Goal: Task Accomplishment & Management: Use online tool/utility

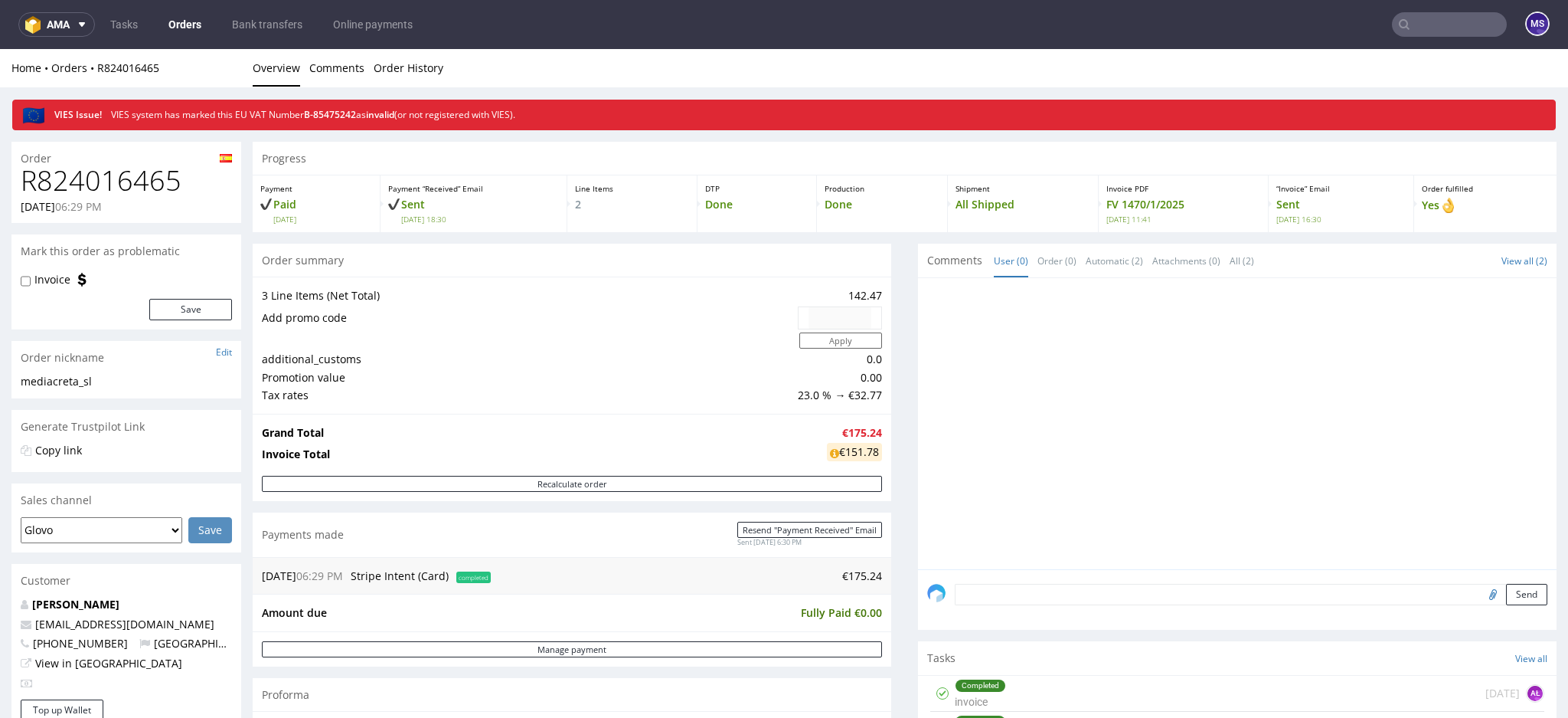
scroll to position [13, 0]
click at [1402, 8] on nav "ama Tasks Orders Bank transfers Online payments MS" at bounding box center [784, 24] width 1568 height 49
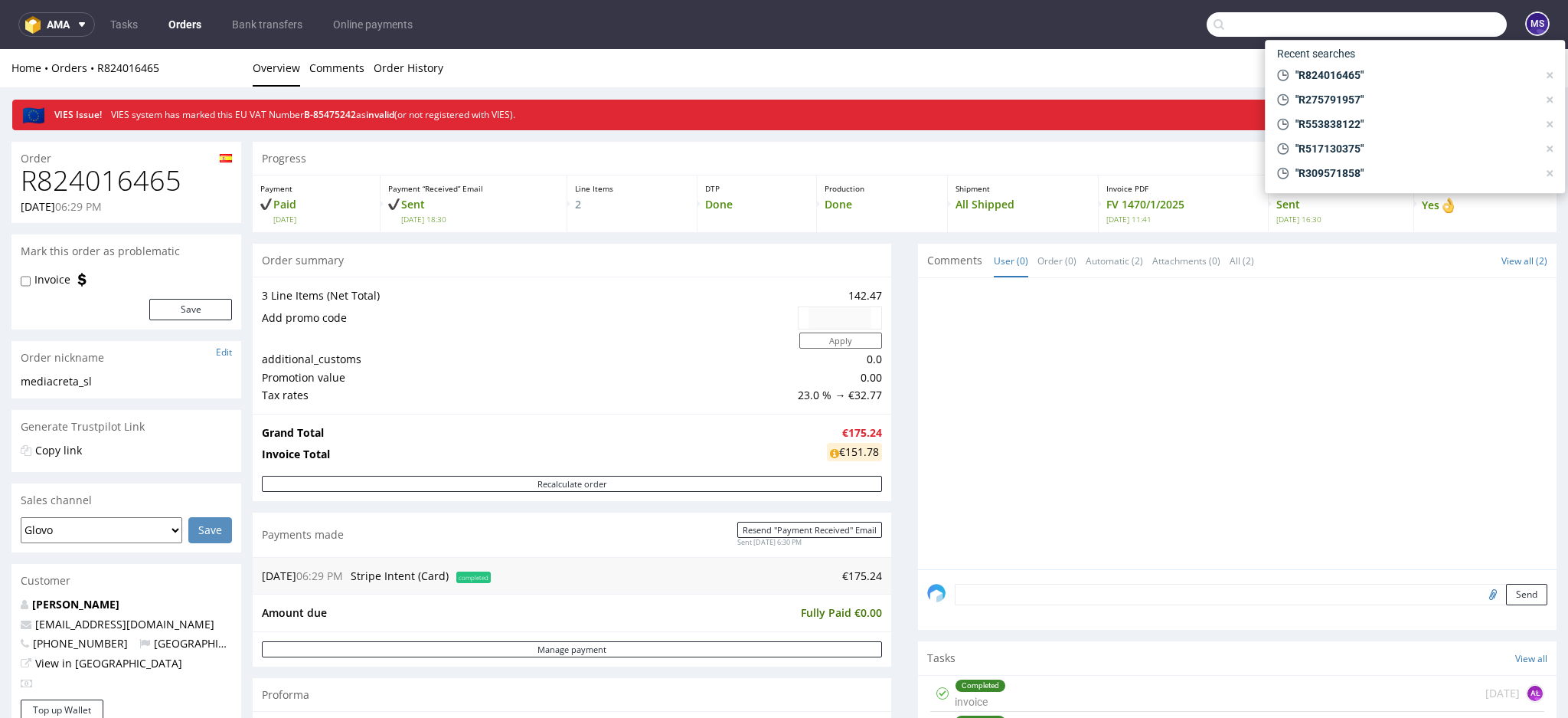
click at [1410, 35] on input "text" at bounding box center [1356, 24] width 300 height 24
paste input "R888174878"
type input "R888174878"
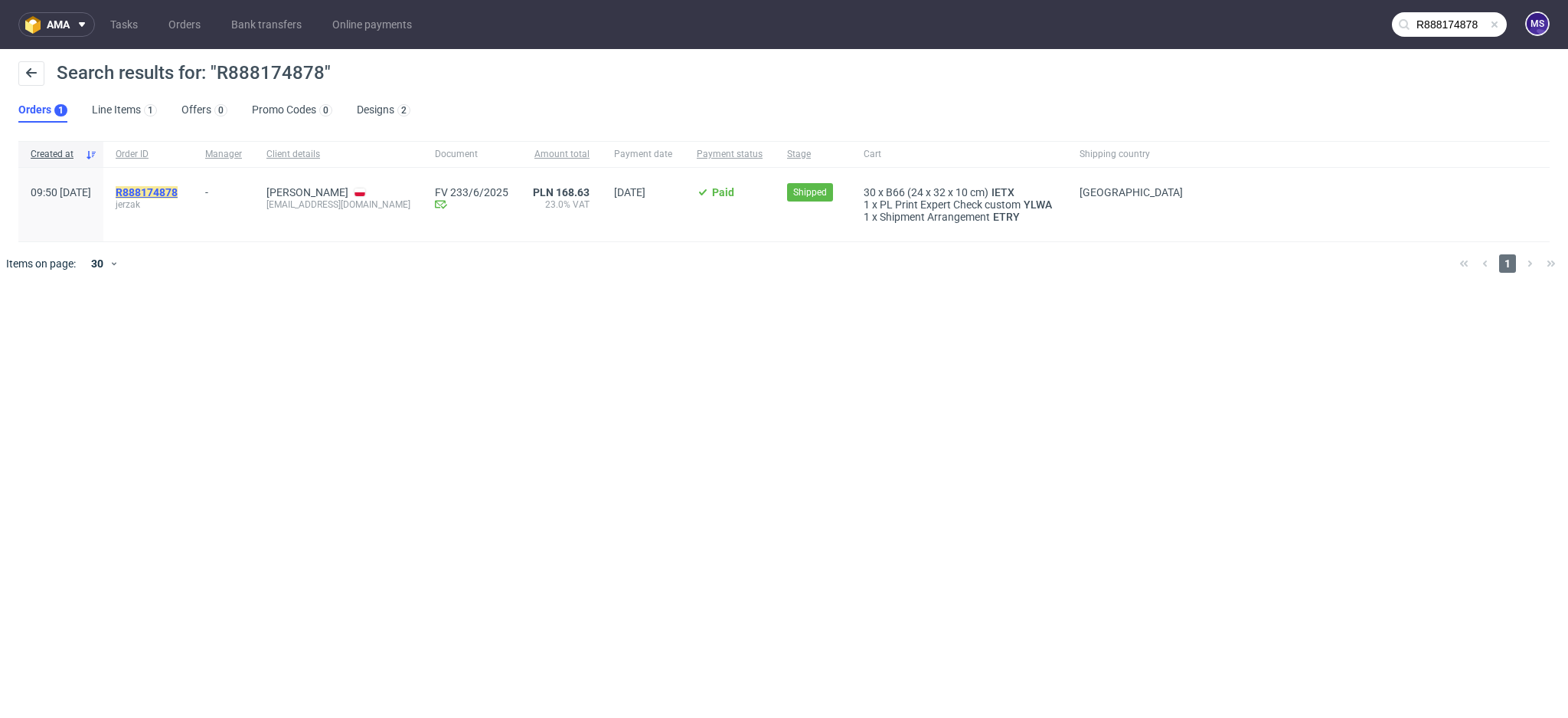
click at [178, 196] on mark "R888174878" at bounding box center [146, 192] width 62 height 13
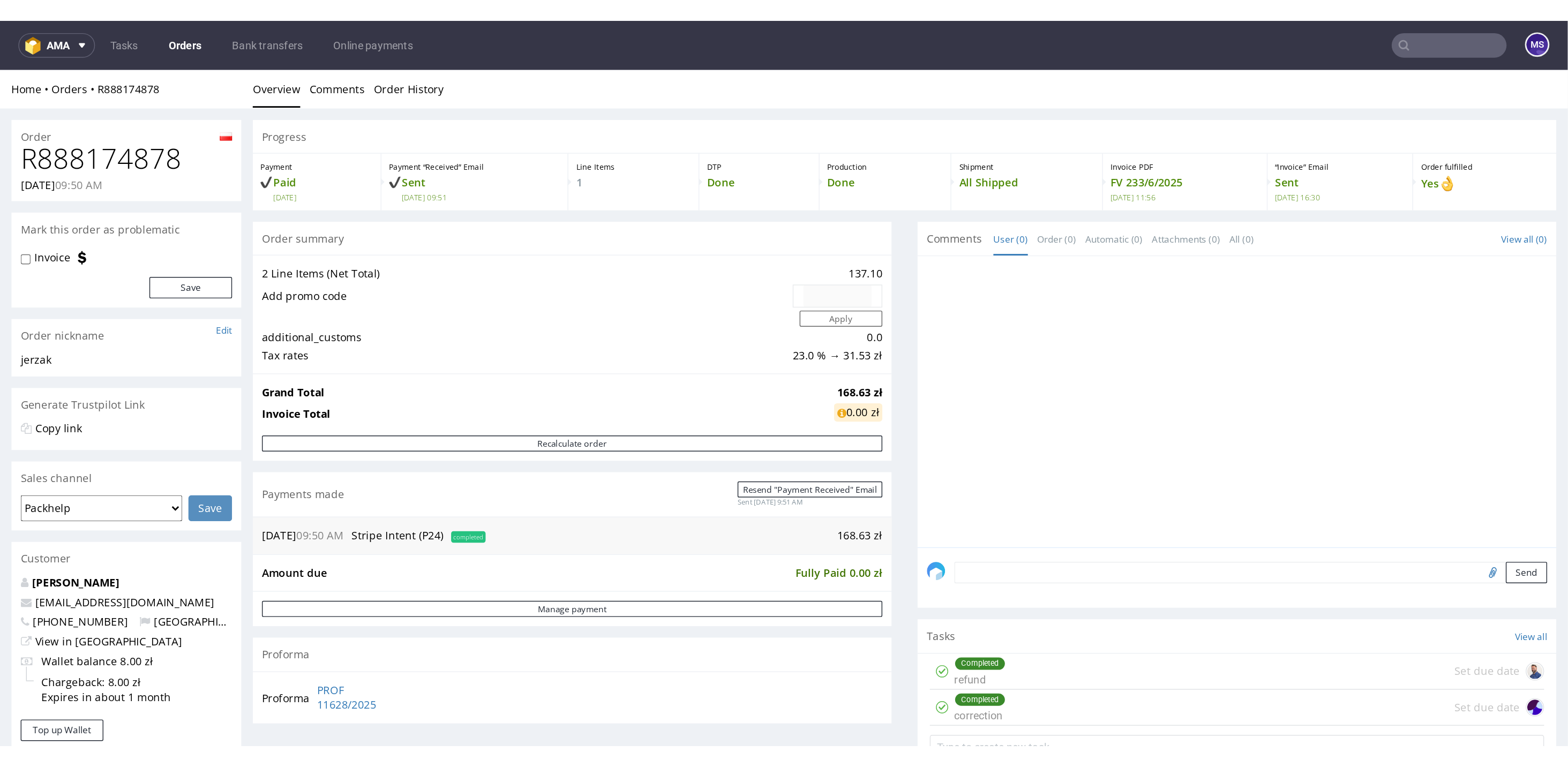
scroll to position [9, 0]
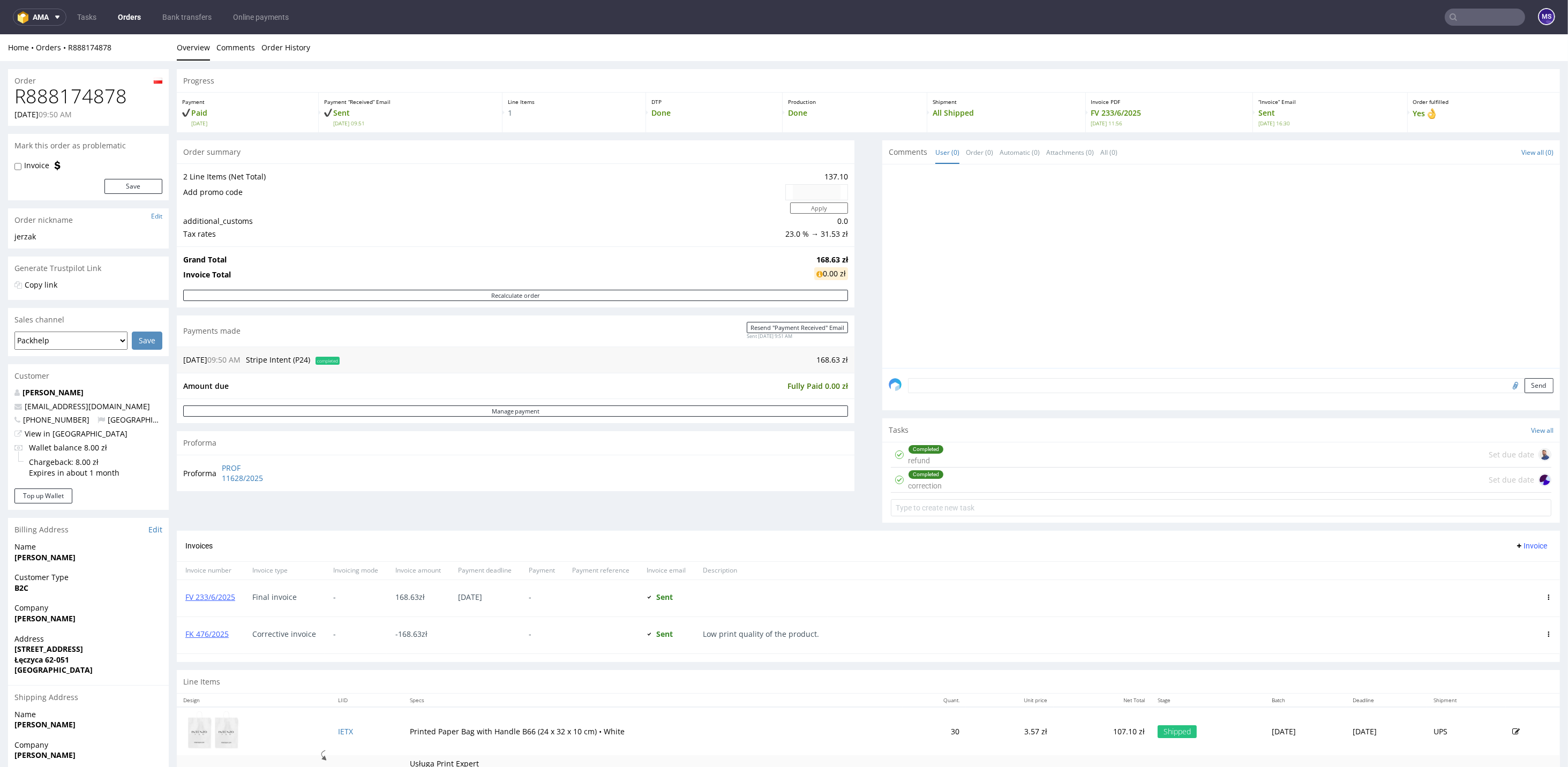
click at [960, 480] on div "Completed correction Set due date" at bounding box center [1220, 480] width 660 height 25
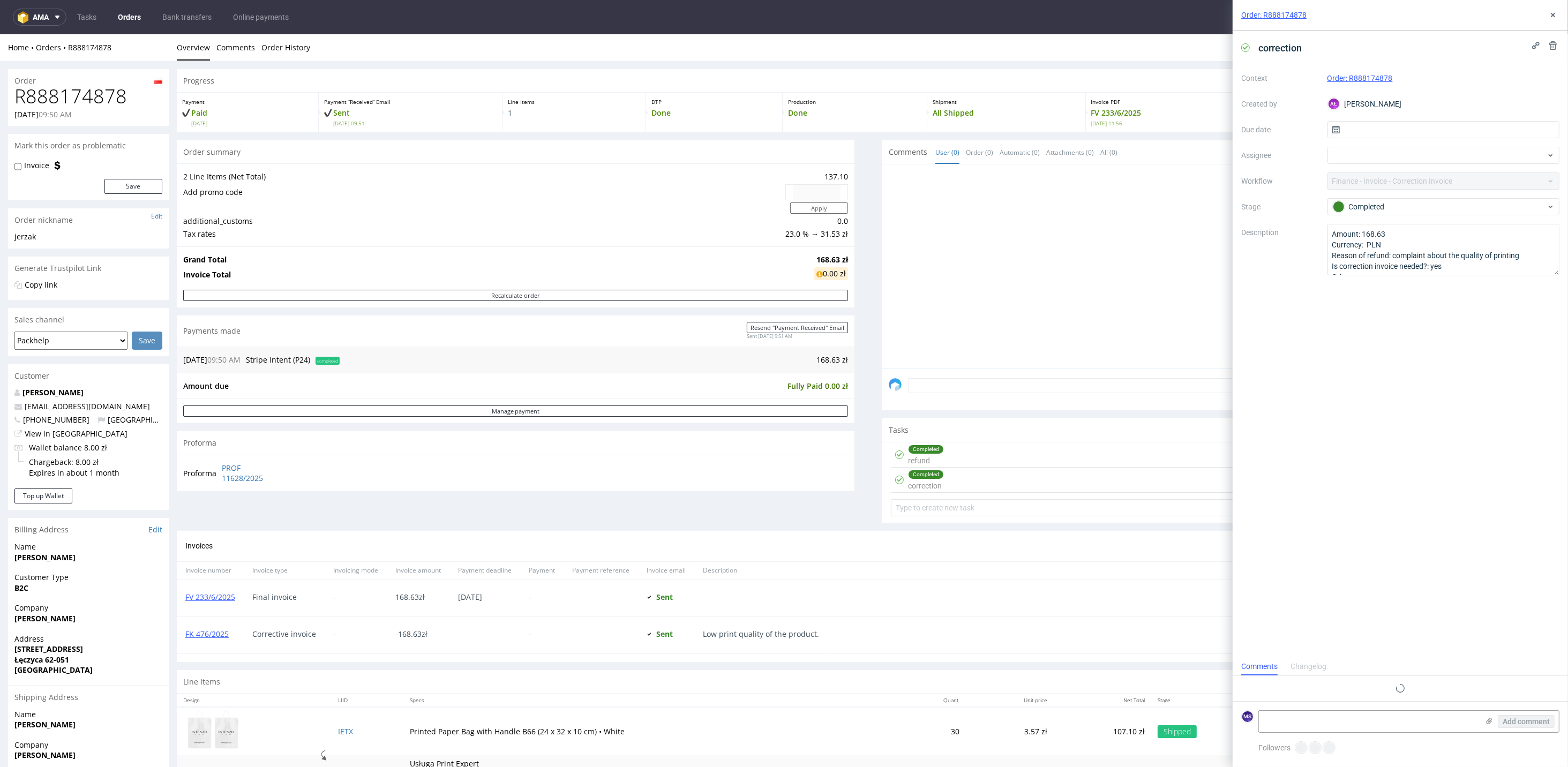
scroll to position [9, 0]
click at [1097, 268] on textarea "Amount: 168.63 Currency: PLN Reason of refund: complaint about the quality of p…" at bounding box center [1443, 248] width 233 height 48
click at [1097, 16] on icon at bounding box center [1553, 15] width 9 height 9
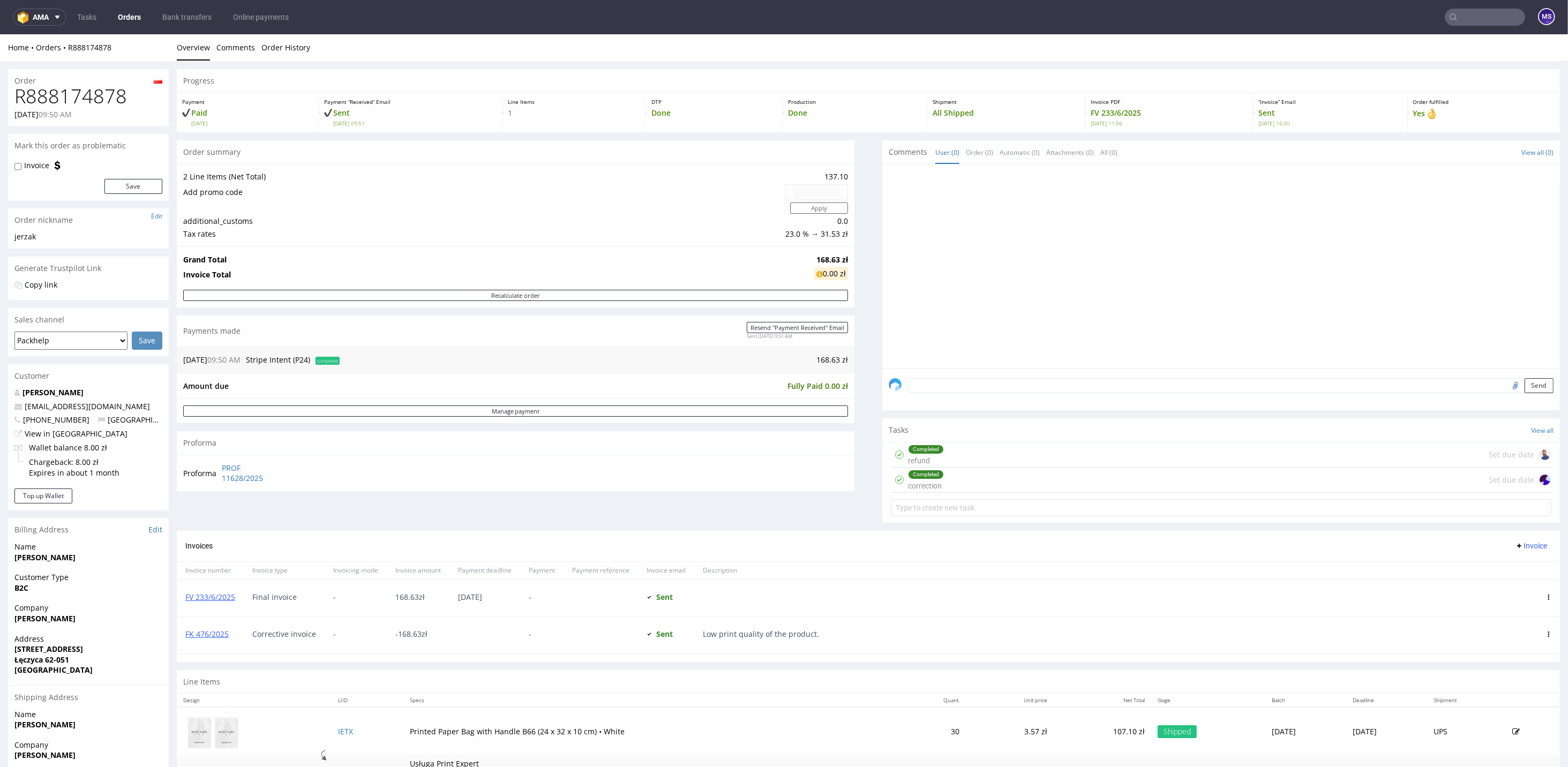
click at [1097, 16] on input "text" at bounding box center [1485, 17] width 80 height 17
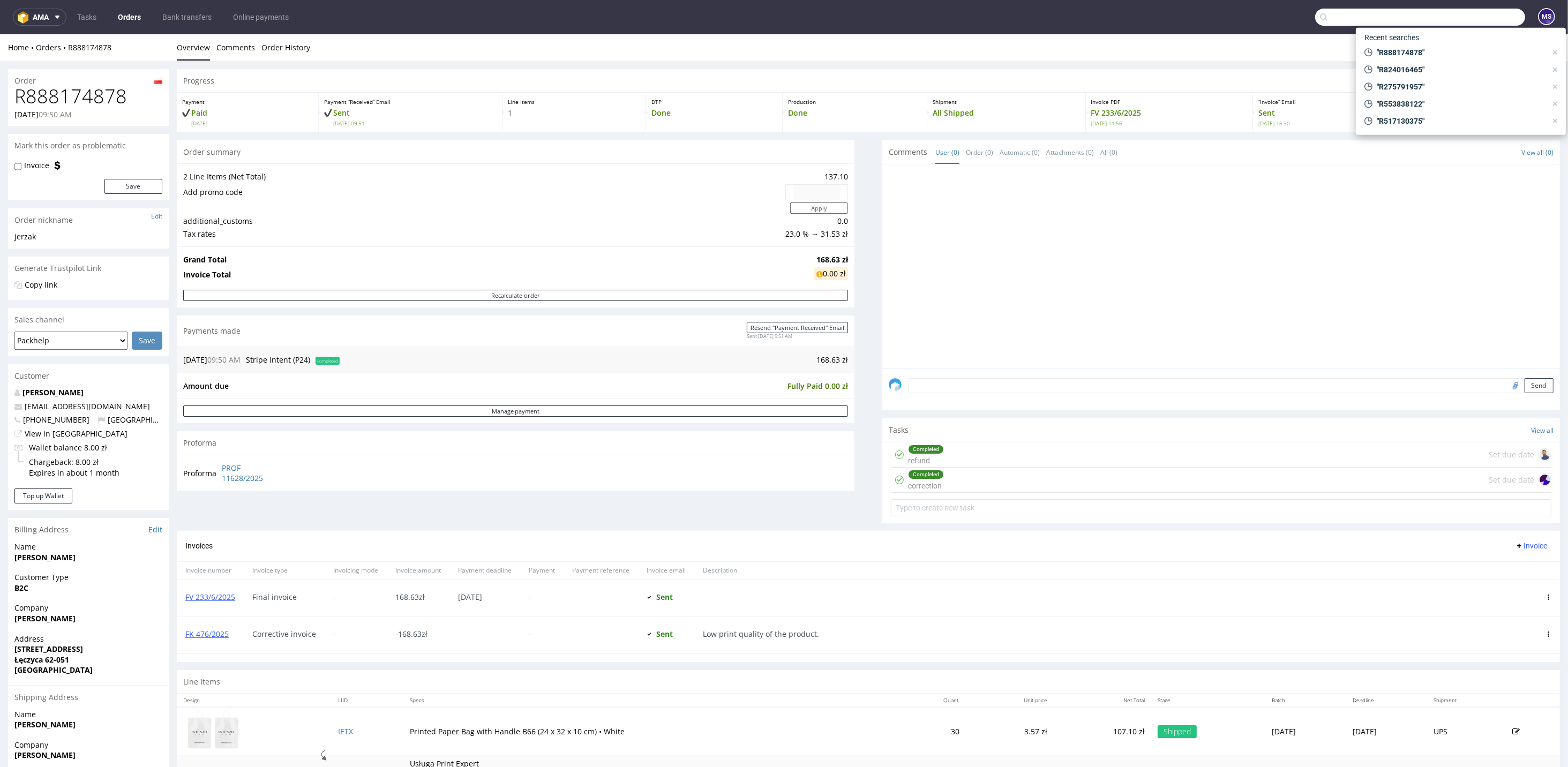
paste input "R566690637"
type input "R566690637"
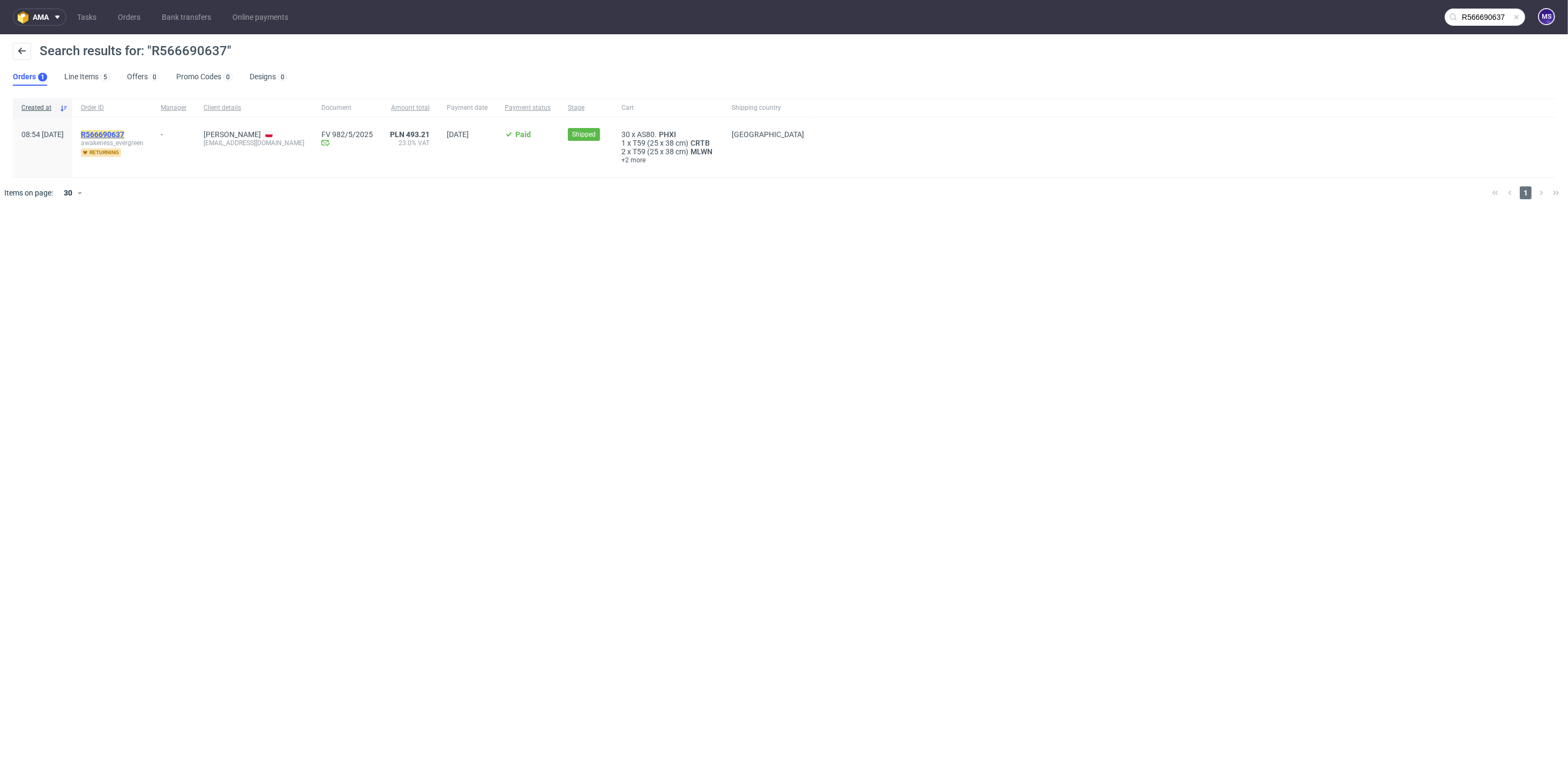
click at [125, 135] on mark "R566690637" at bounding box center [102, 134] width 43 height 9
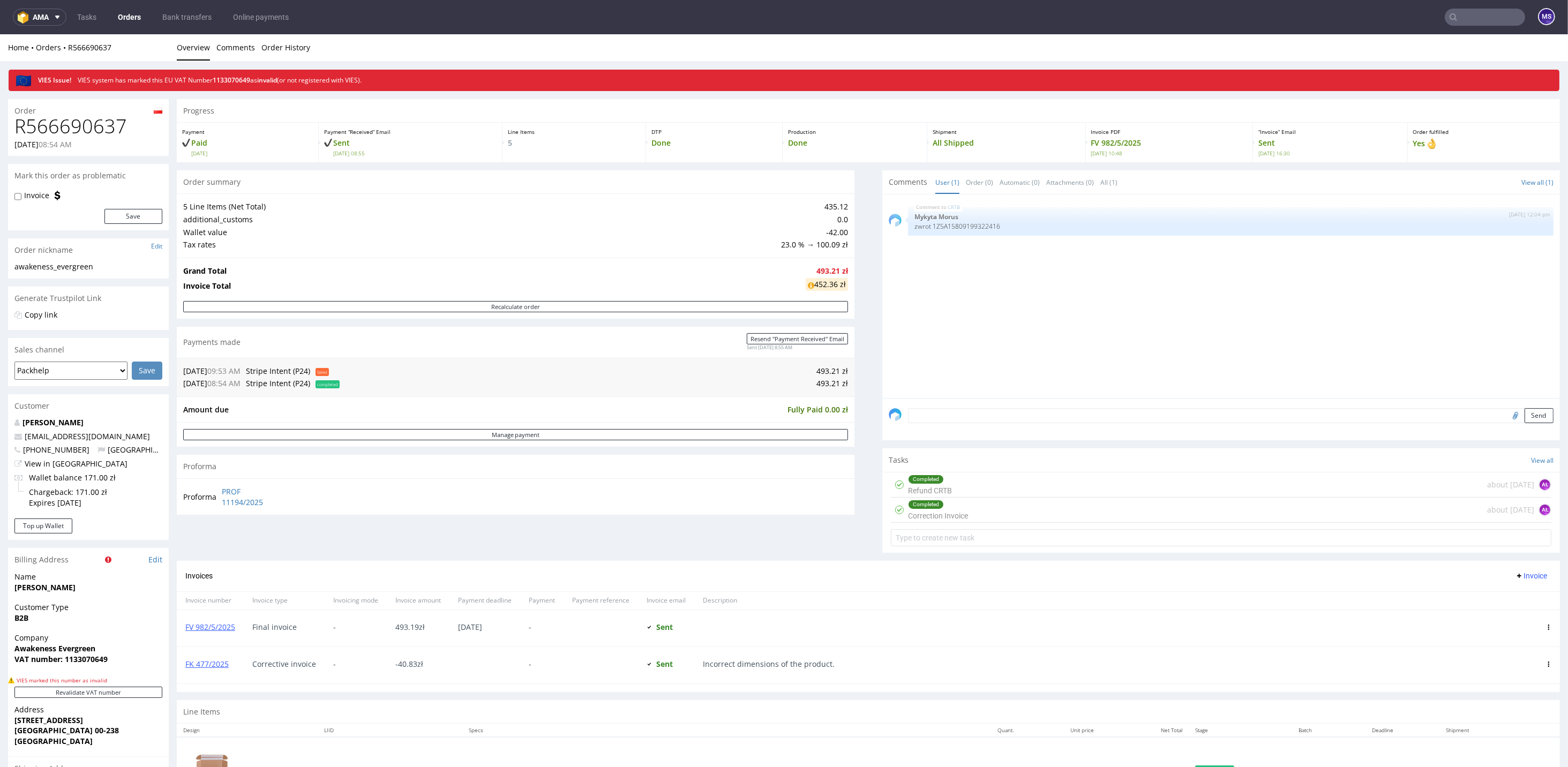
click at [969, 502] on div "Completed Correction Invoice about [DATE] AŁ" at bounding box center [1220, 510] width 660 height 25
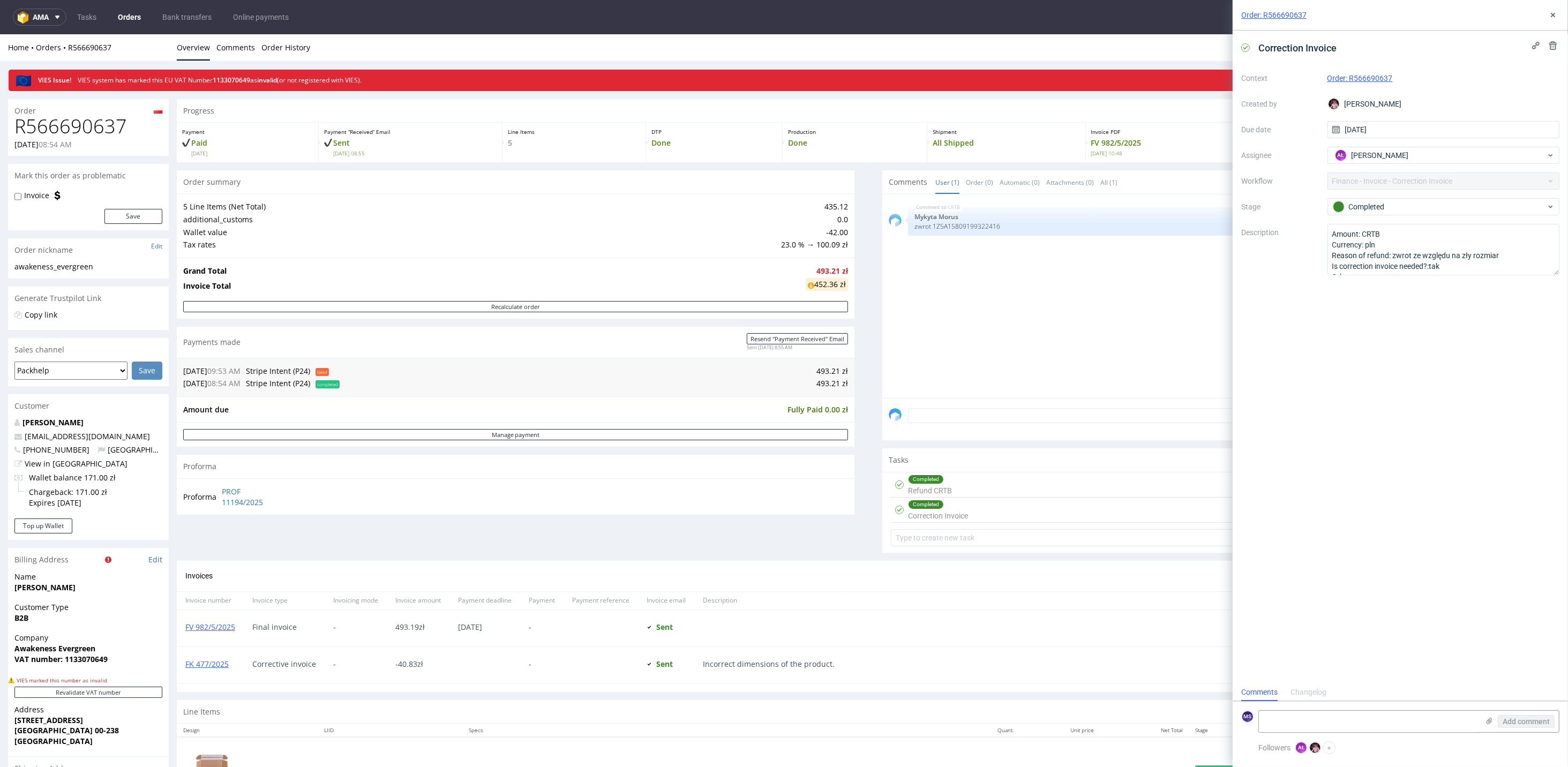
scroll to position [9, 0]
click at [1097, 270] on textarea "Amount: CRTB Currency: pln Reason of refund: zwrot ze względu na zły rozmiar Is…" at bounding box center [1443, 248] width 233 height 48
click at [1097, 16] on button at bounding box center [1553, 15] width 13 height 13
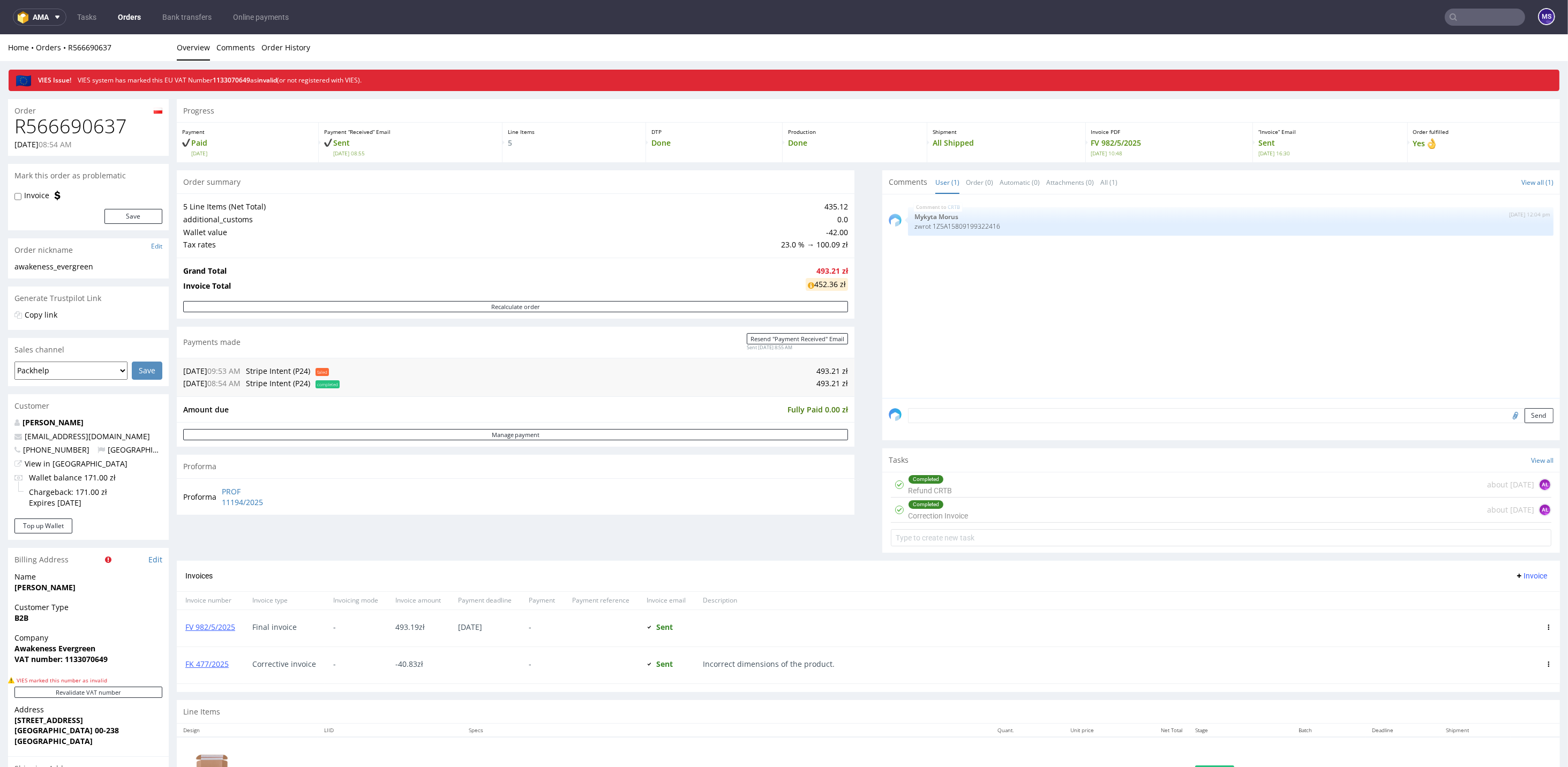
click at [1097, 14] on input "text" at bounding box center [1485, 17] width 80 height 17
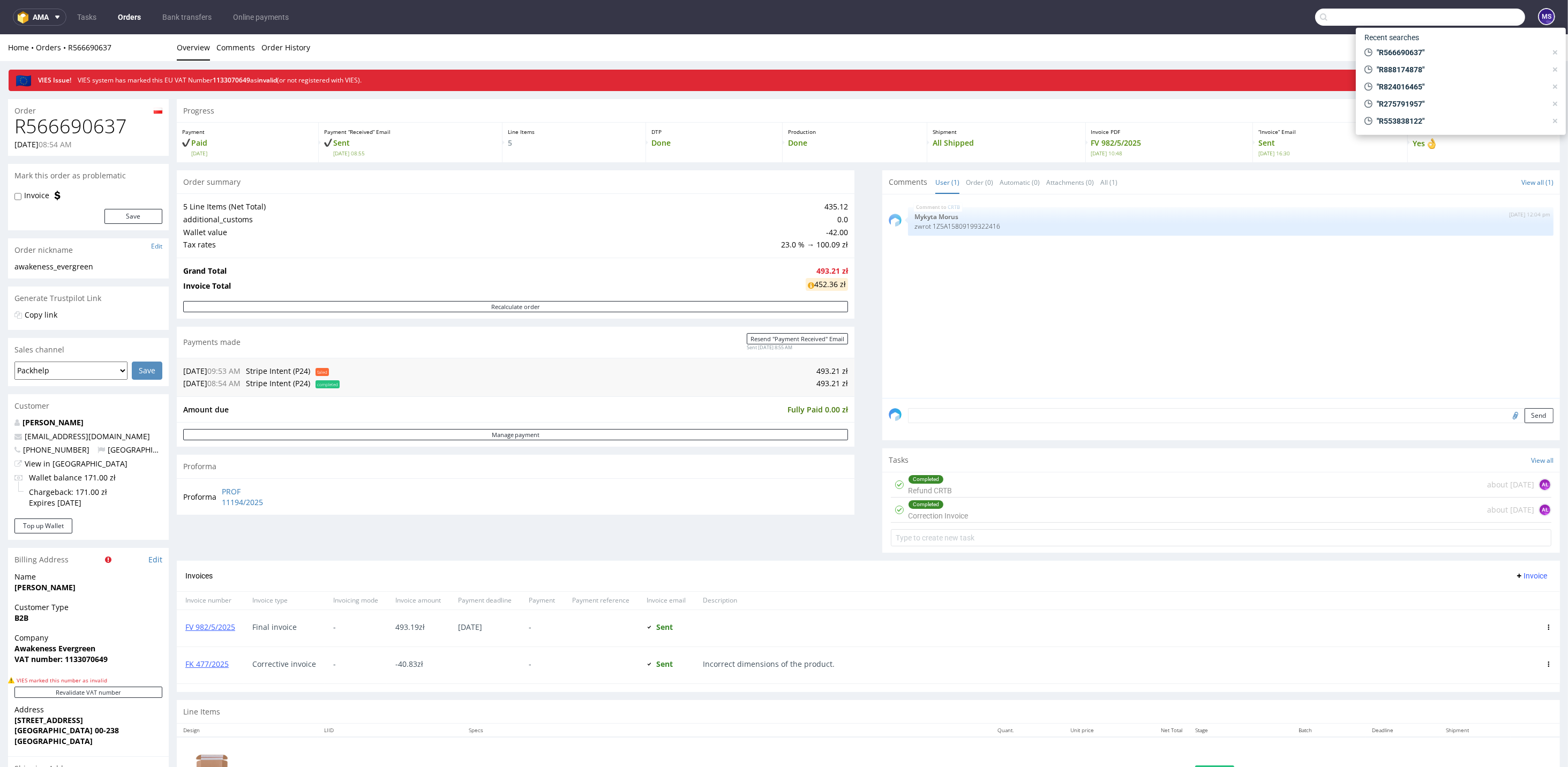
paste input "R566690637"
type input "R566690637"
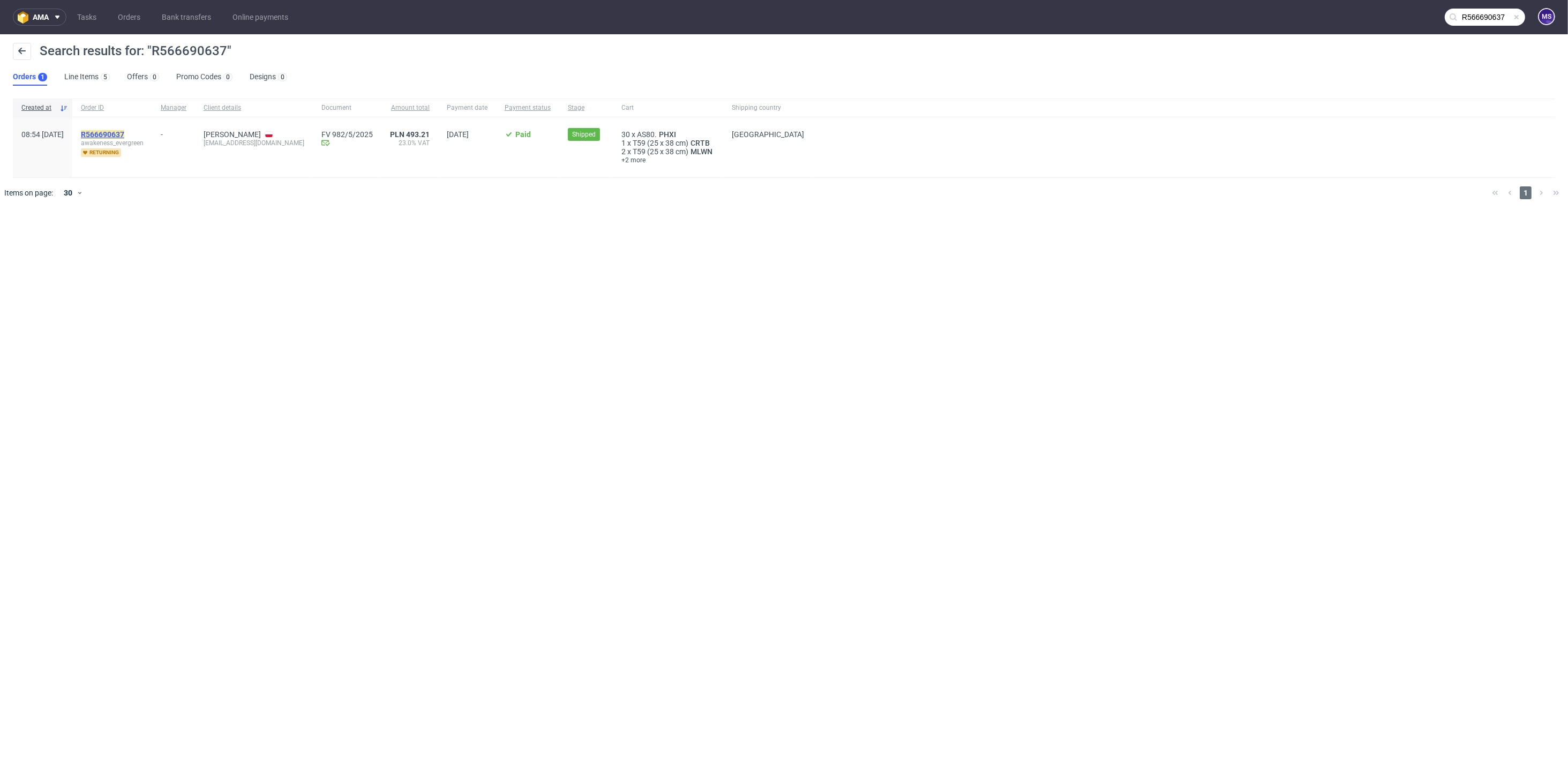
click at [125, 135] on mark "R566690637" at bounding box center [102, 134] width 43 height 9
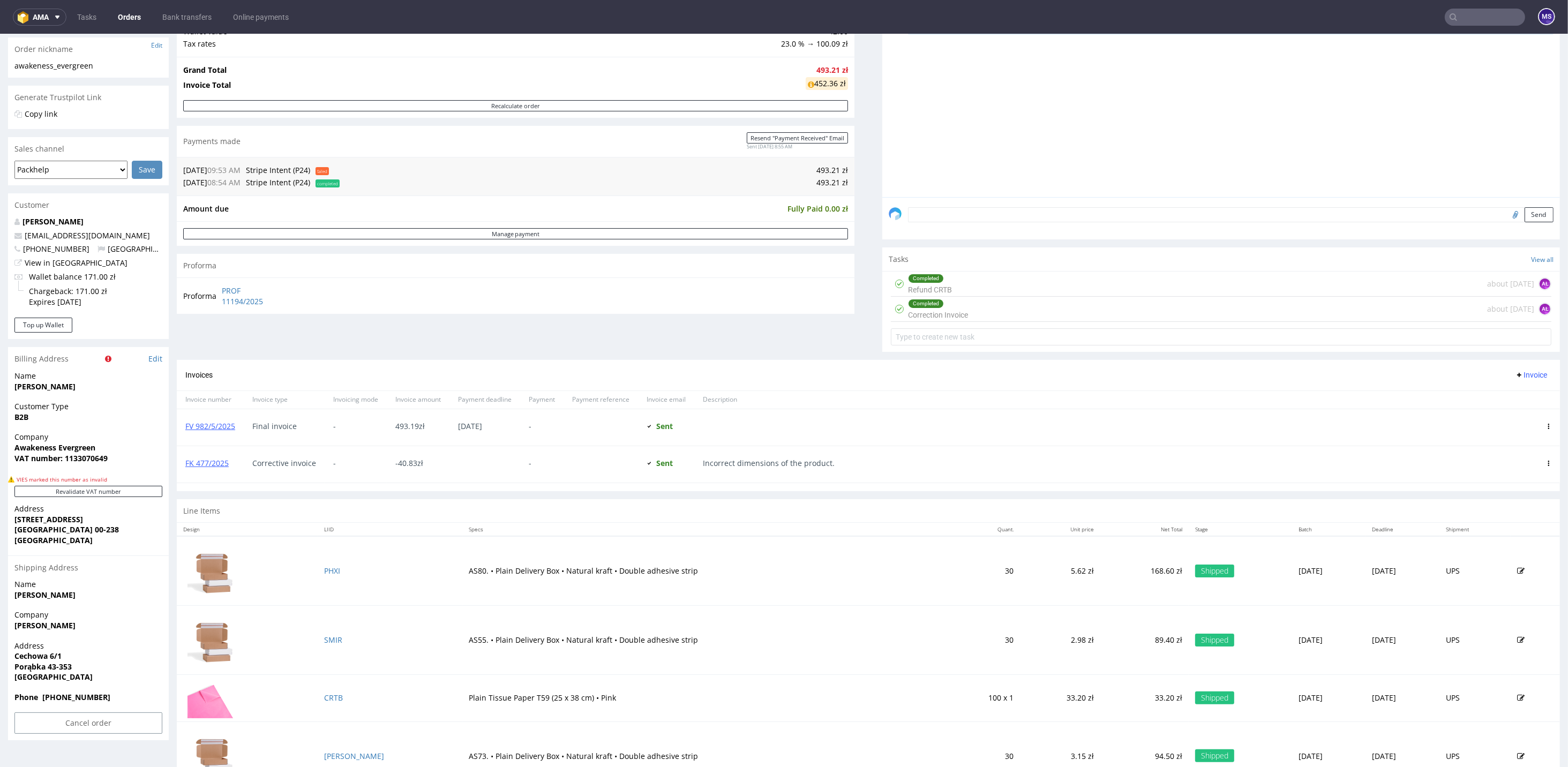
scroll to position [142, 0]
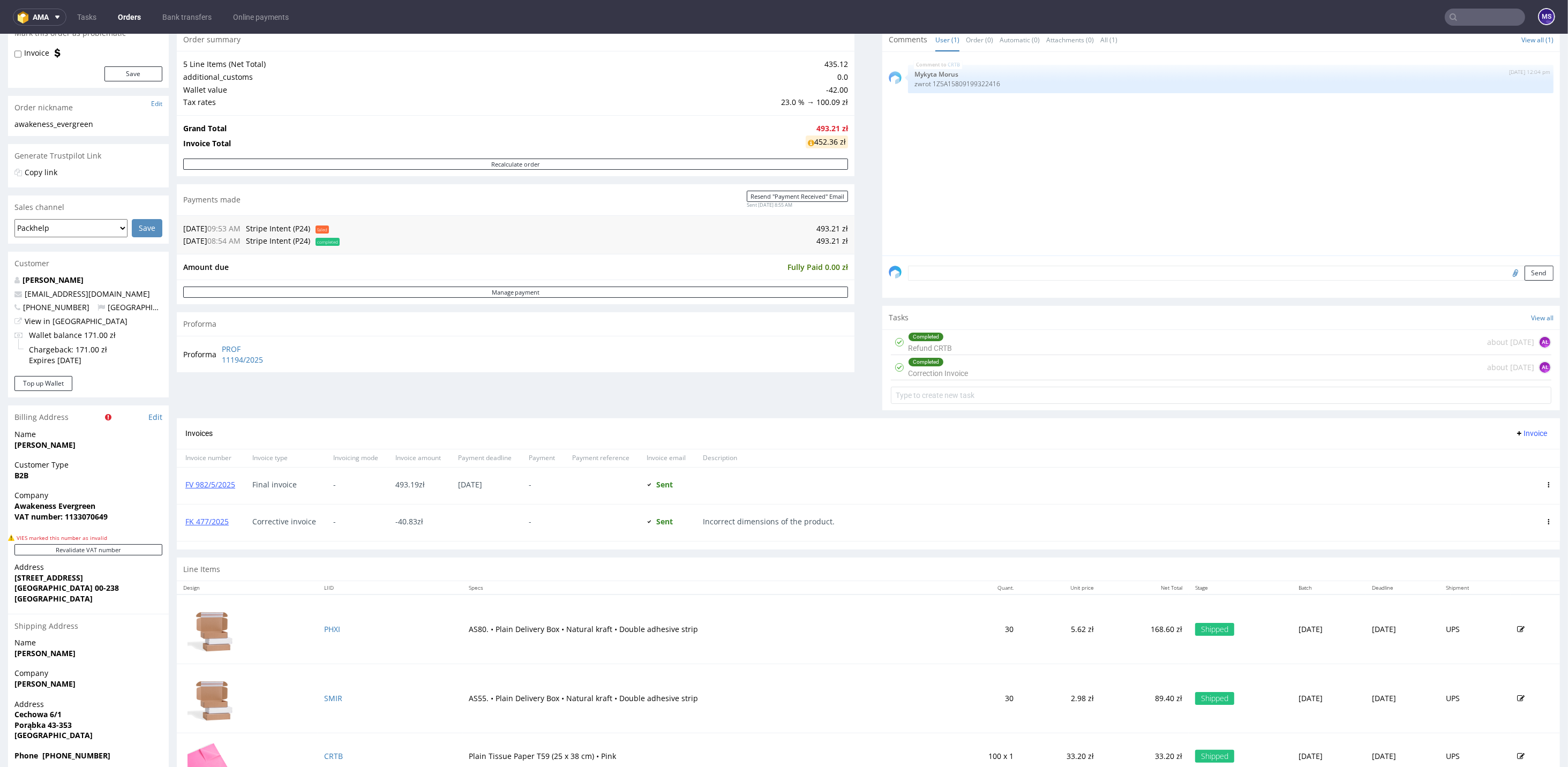
click at [954, 368] on div "Completed Correction Invoice" at bounding box center [938, 367] width 60 height 25
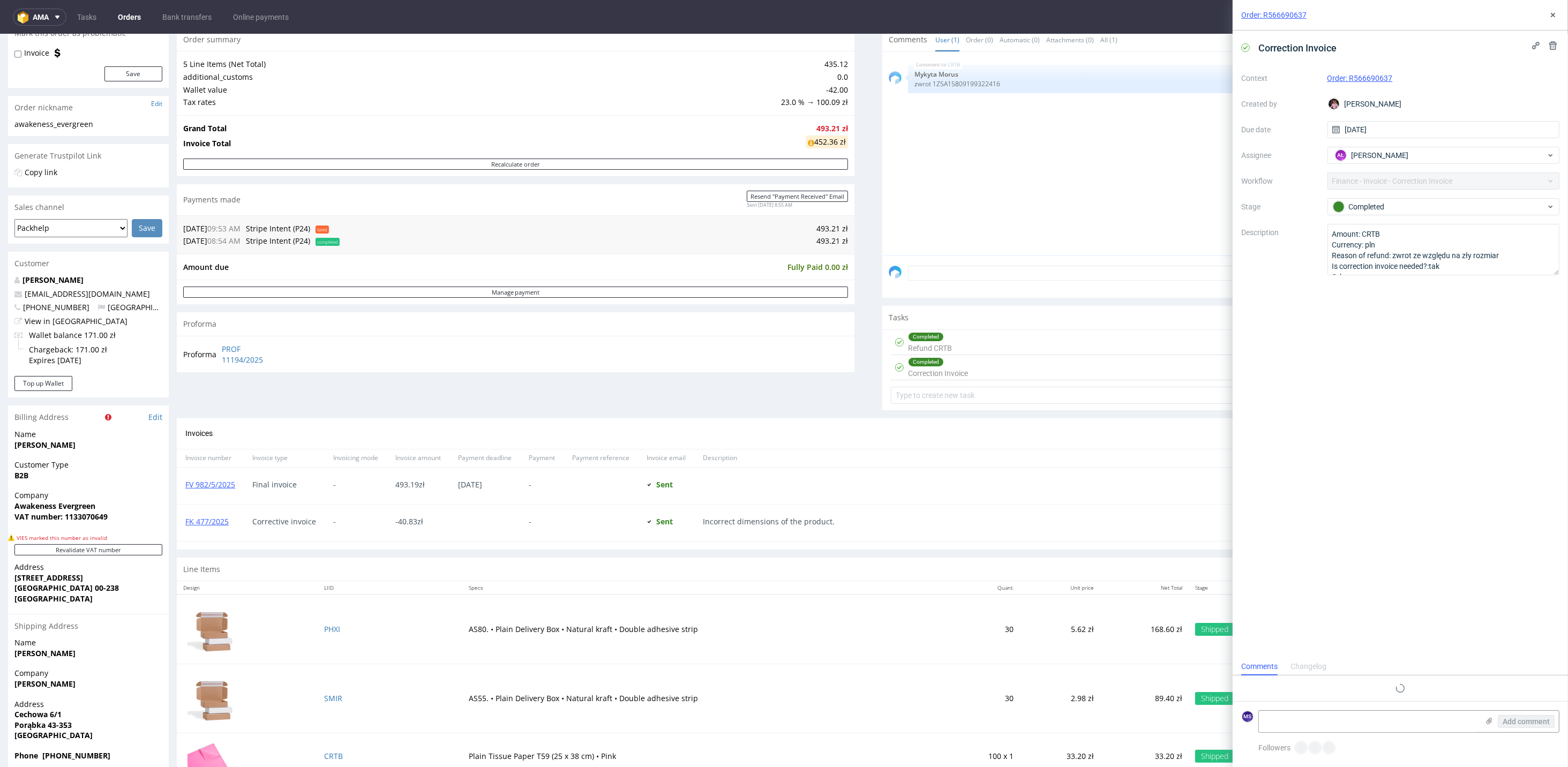
scroll to position [9, 0]
click at [1097, 265] on textarea "Amount: CRTB Currency: pln Reason of refund: zwrot ze względu na zły rozmiar Is…" at bounding box center [1443, 248] width 233 height 48
click at [1097, 11] on icon at bounding box center [1553, 15] width 9 height 9
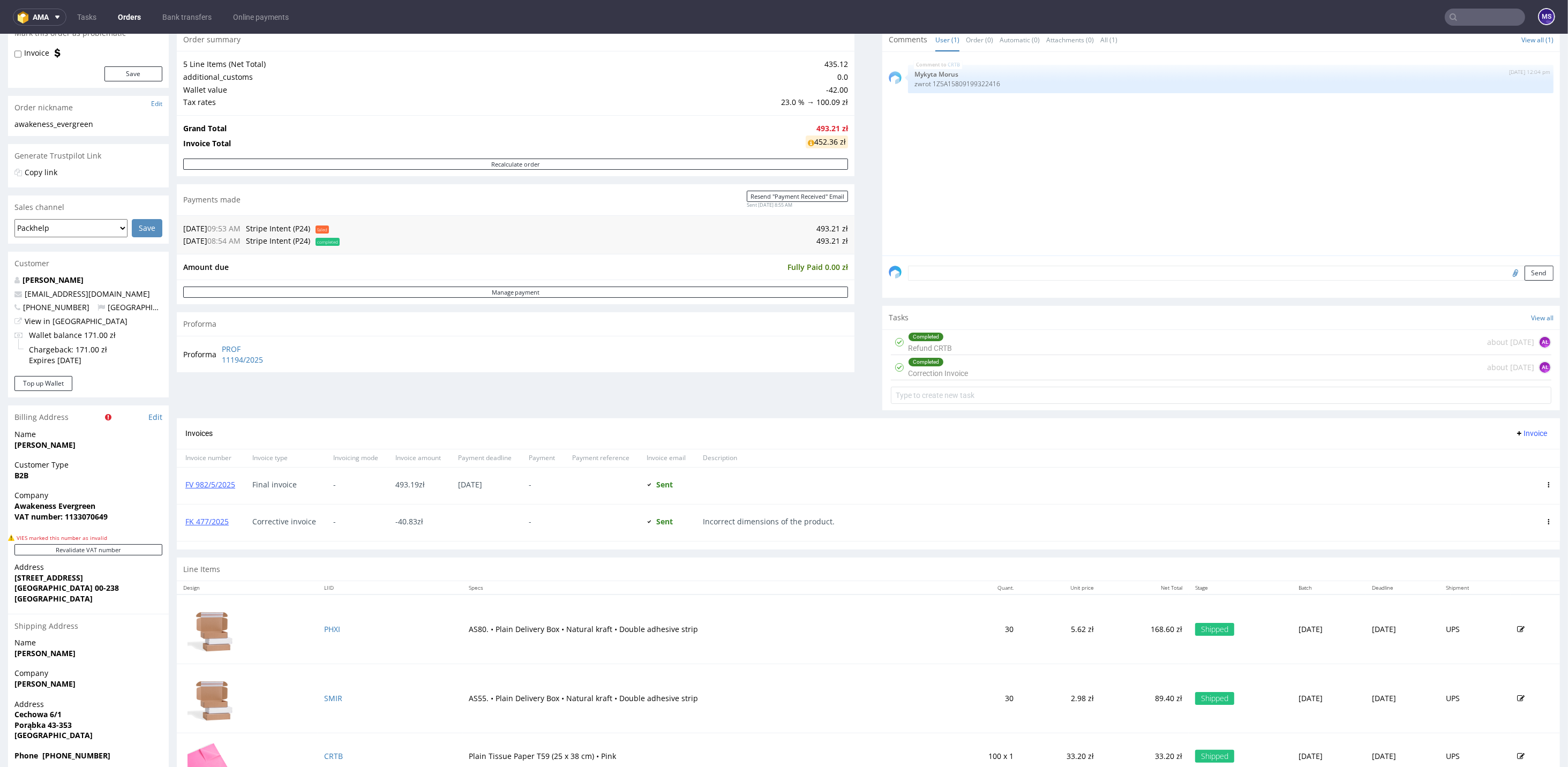
click at [1097, 16] on input "text" at bounding box center [1485, 17] width 80 height 17
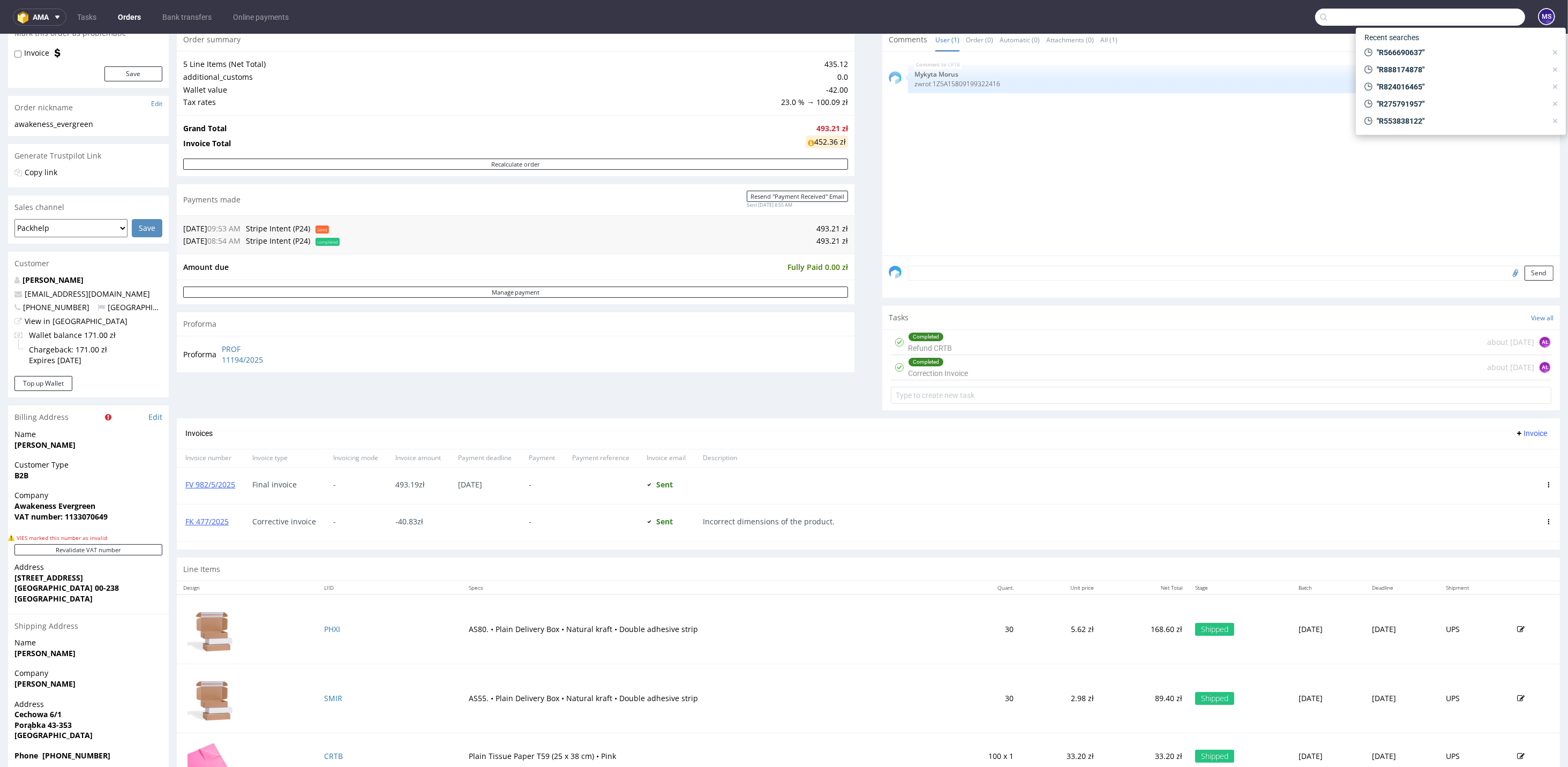
paste input "R882546013"
type input "R882546013"
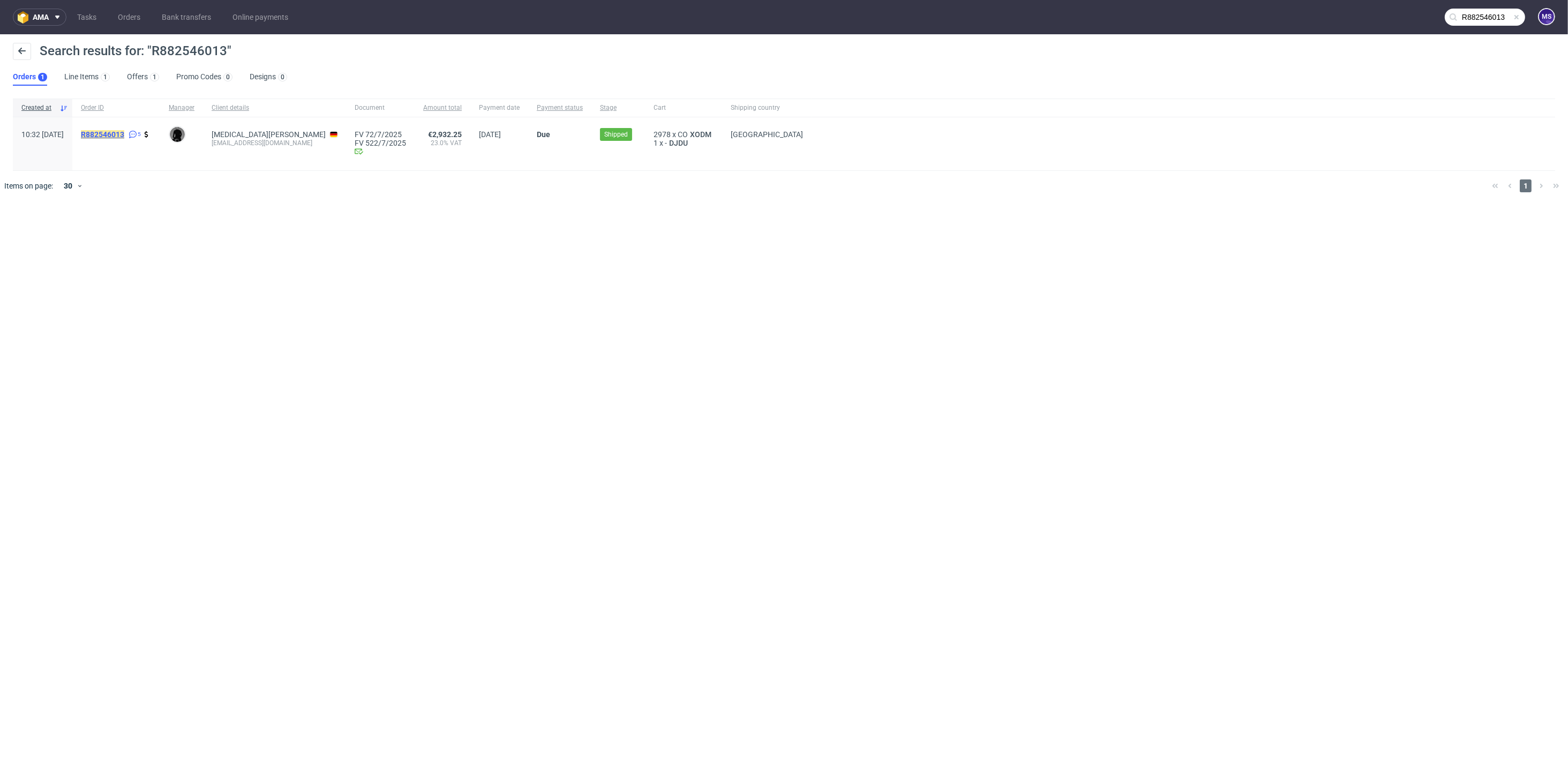
click at [124, 135] on mark "R882546013" at bounding box center [102, 134] width 43 height 9
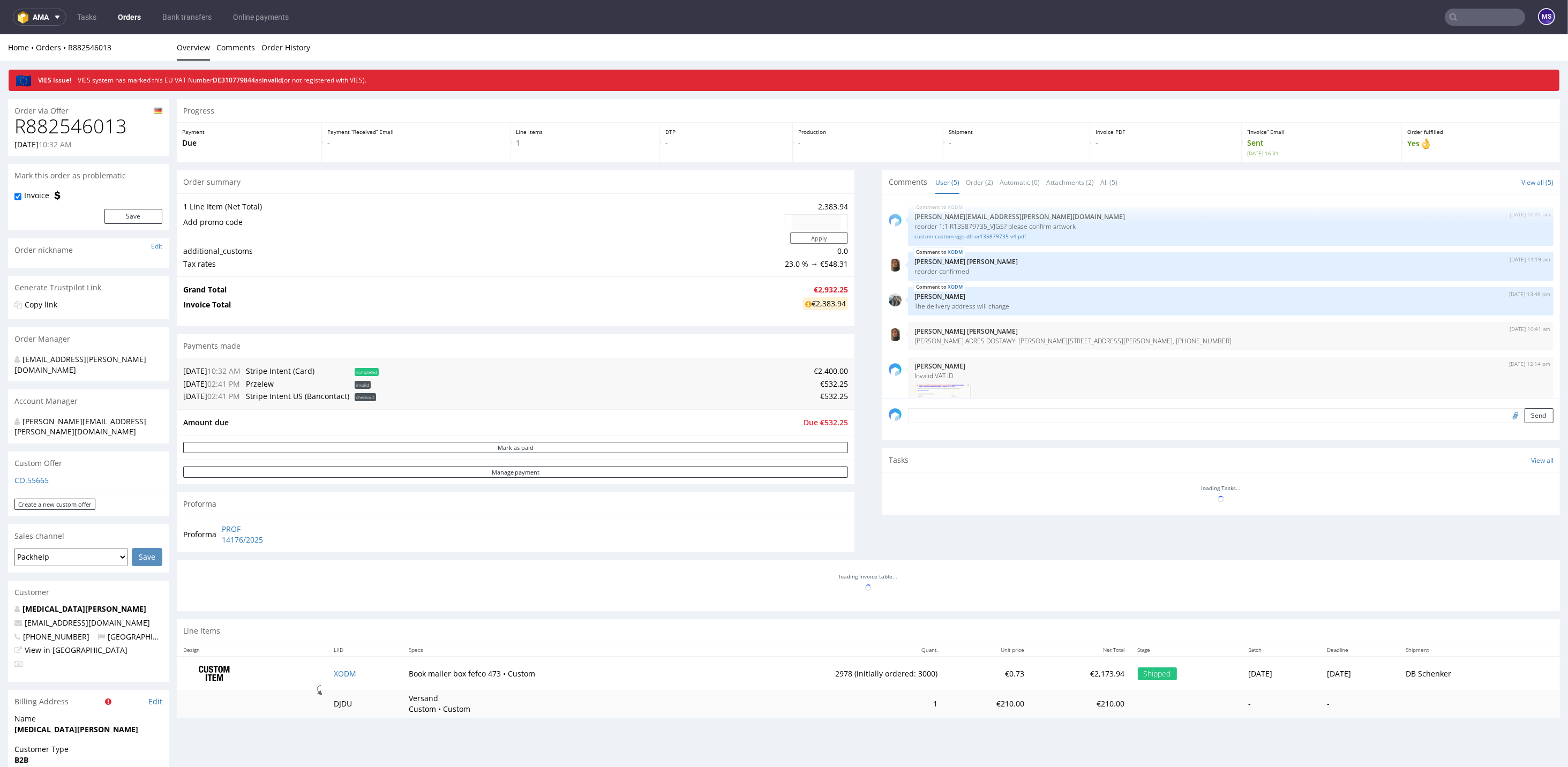
scroll to position [34, 0]
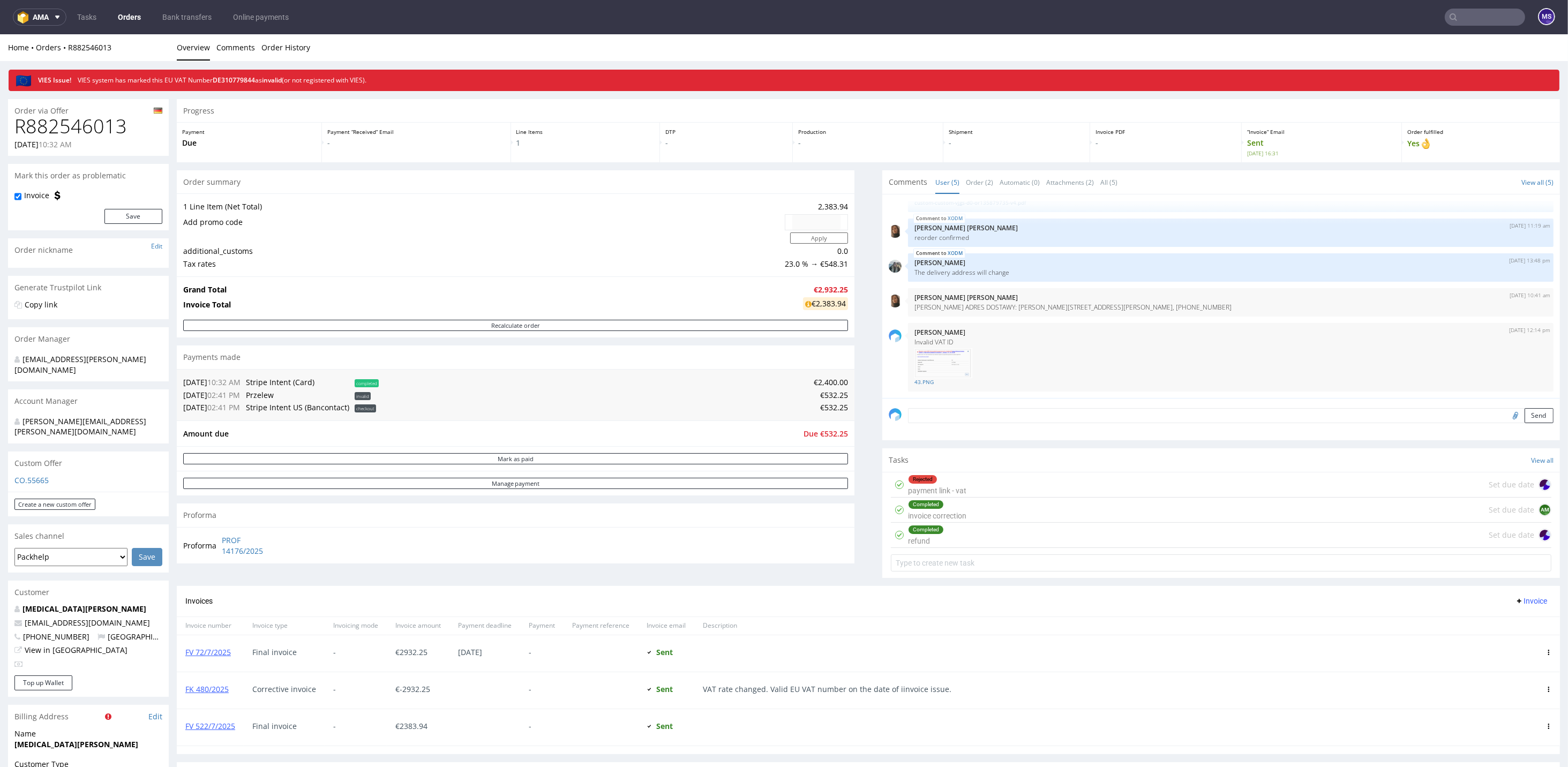
click at [956, 502] on div "Completed invoice correction" at bounding box center [937, 510] width 58 height 25
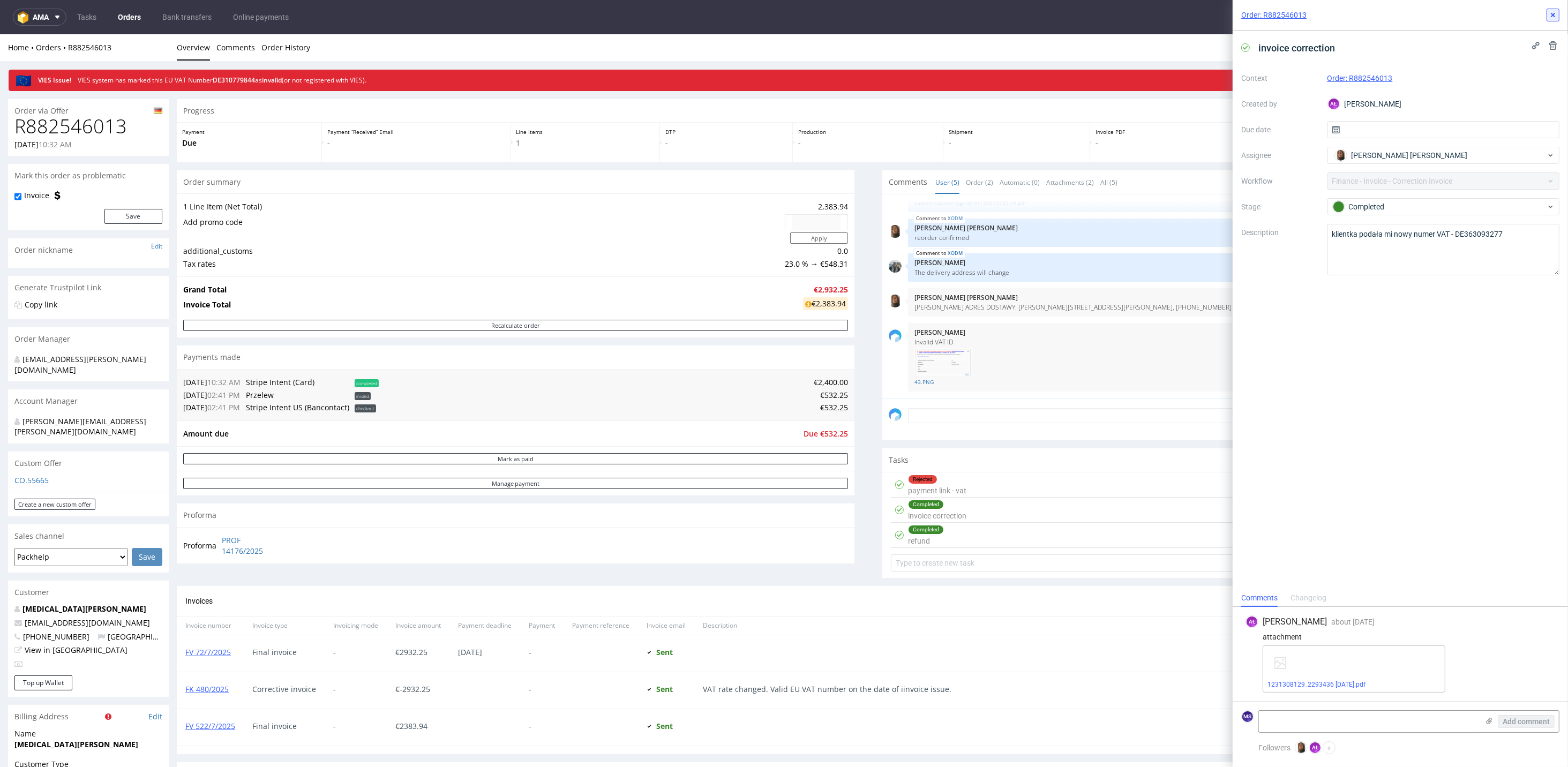
click at [1097, 12] on icon at bounding box center [1553, 15] width 9 height 9
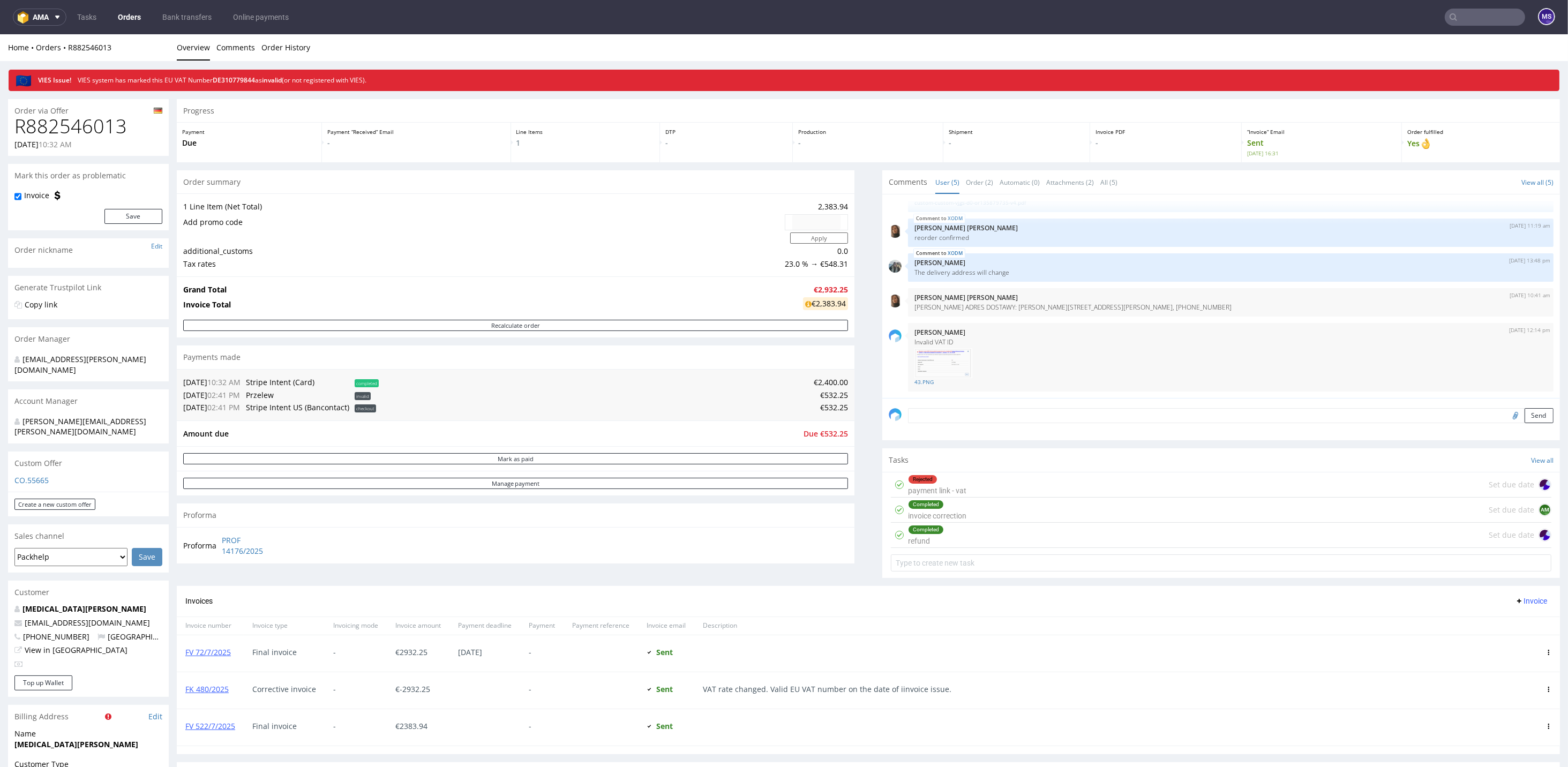
click at [1097, 7] on nav "ama Tasks Orders Bank transfers Online payments MS" at bounding box center [784, 17] width 1568 height 34
click at [1097, 21] on input "text" at bounding box center [1485, 17] width 80 height 17
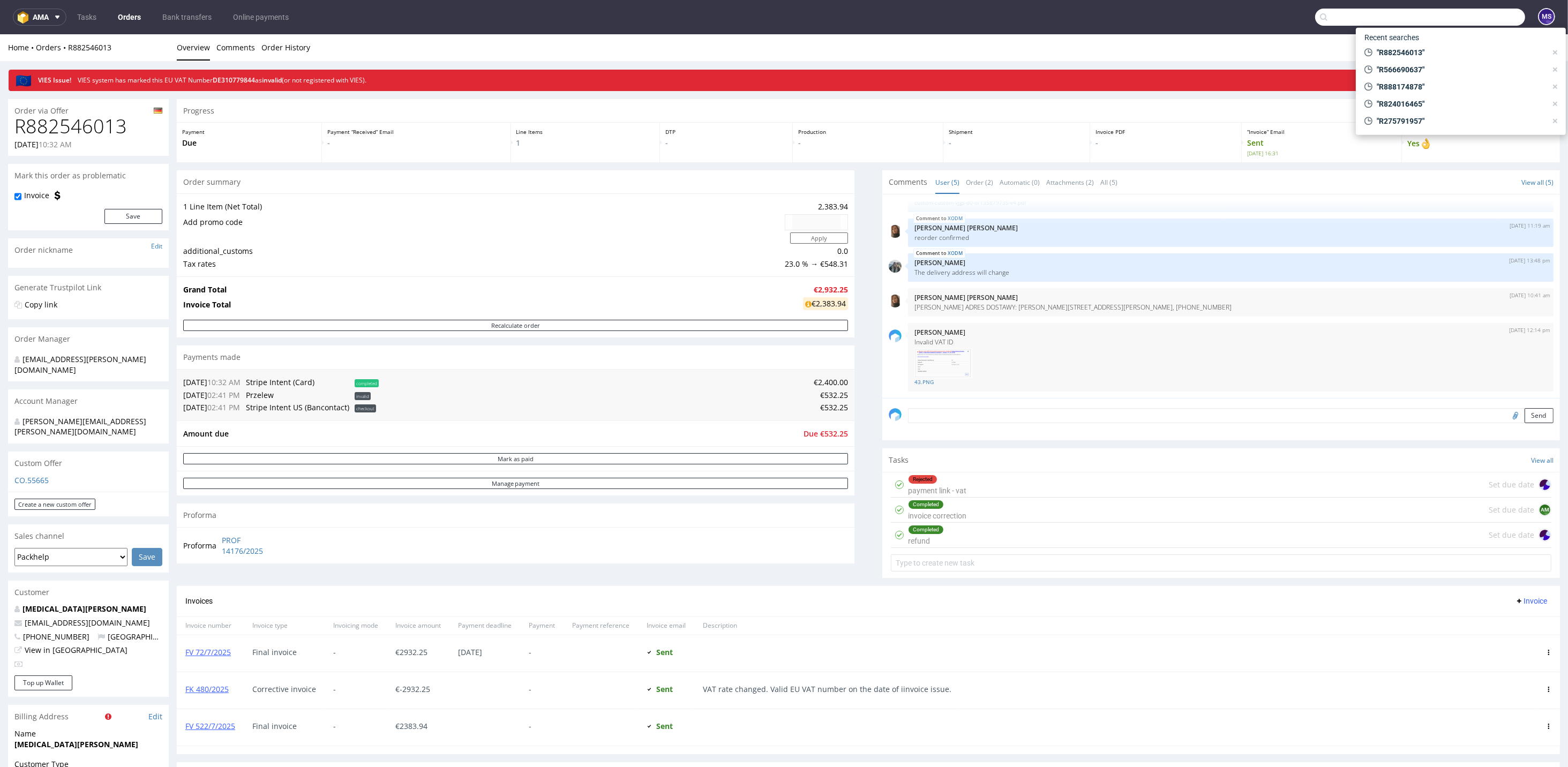
paste input "R882546013"
type input "R882546013"
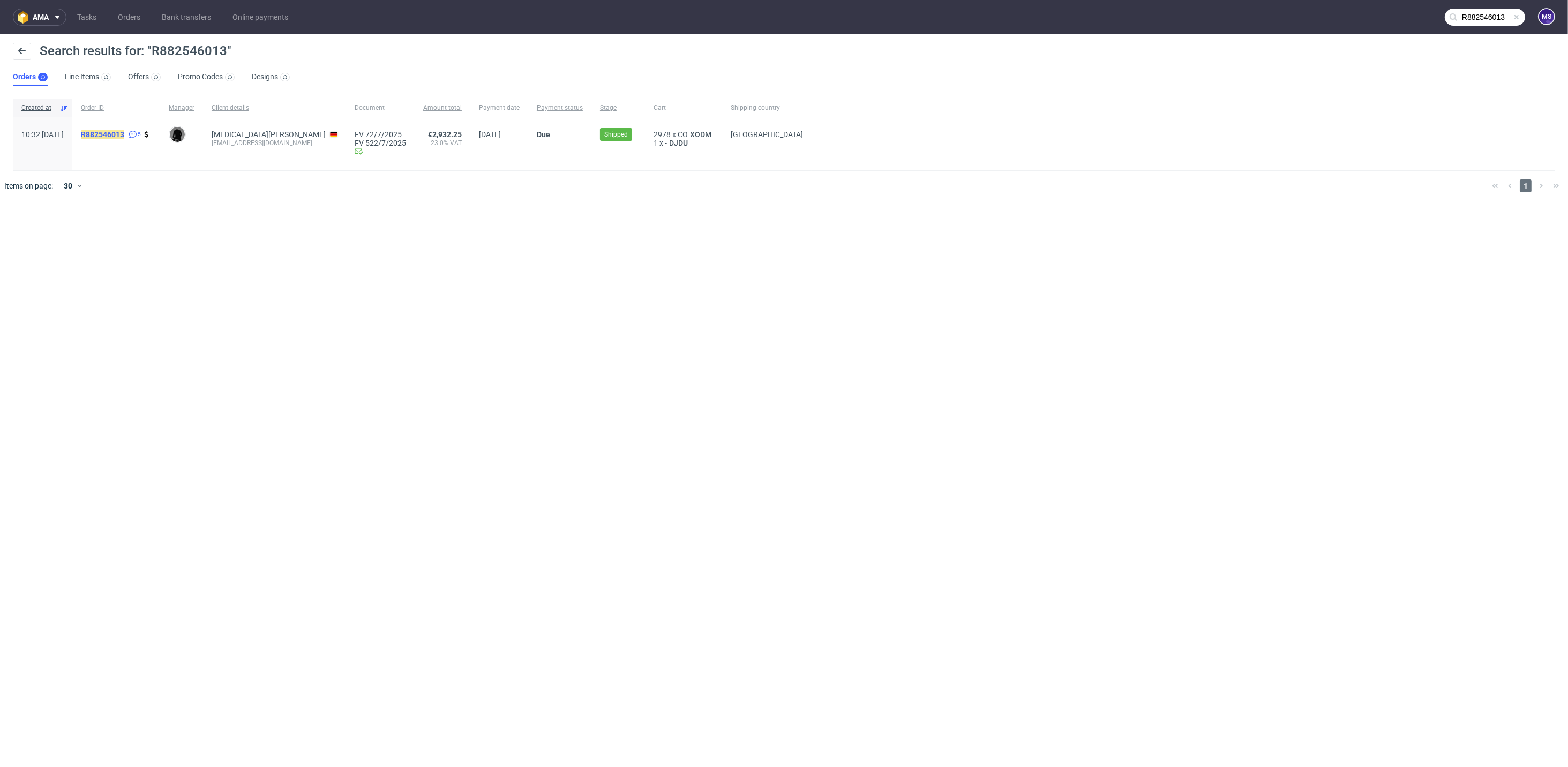
click at [125, 135] on mark "R882546013" at bounding box center [102, 134] width 43 height 9
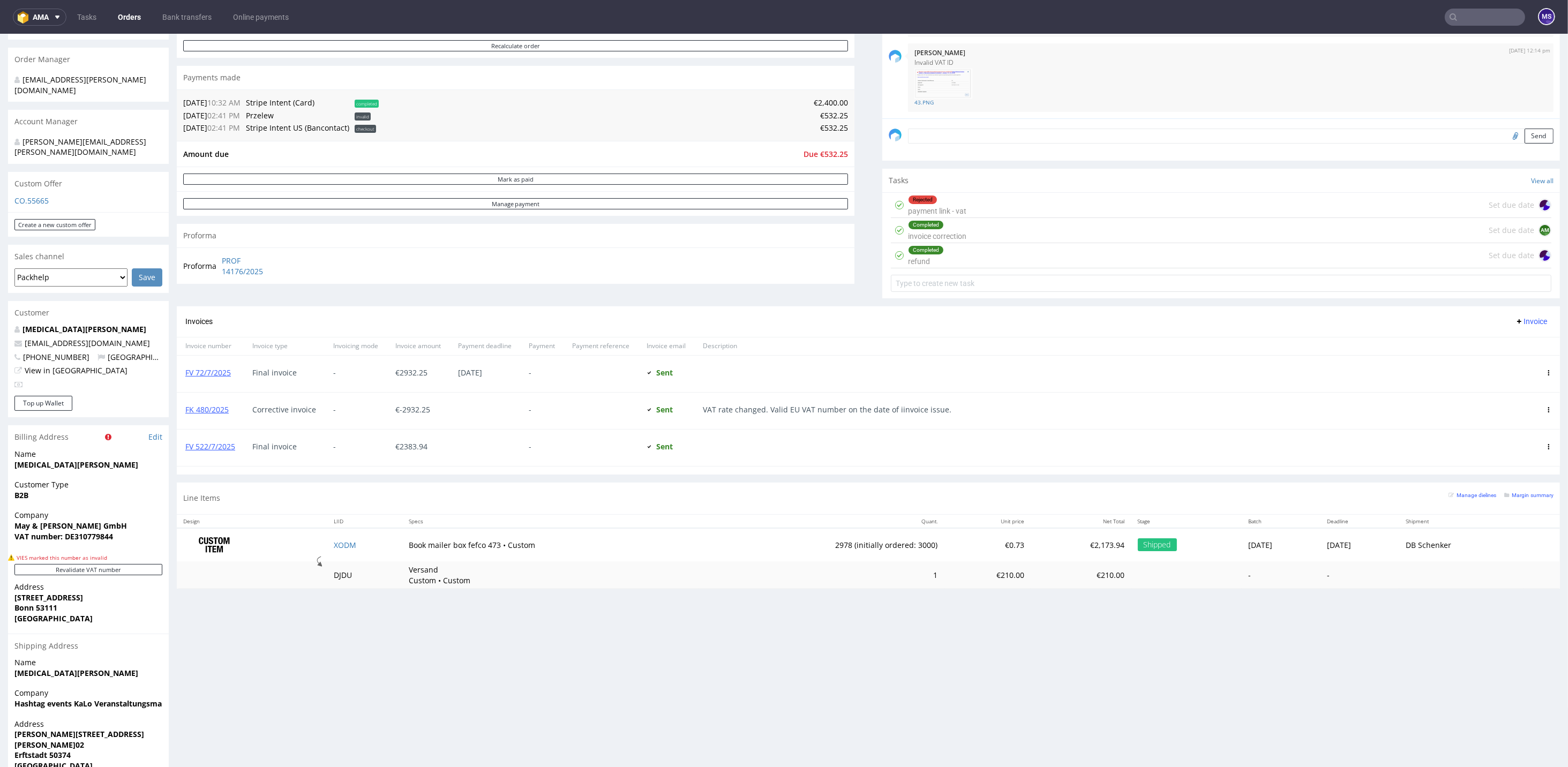
scroll to position [71, 0]
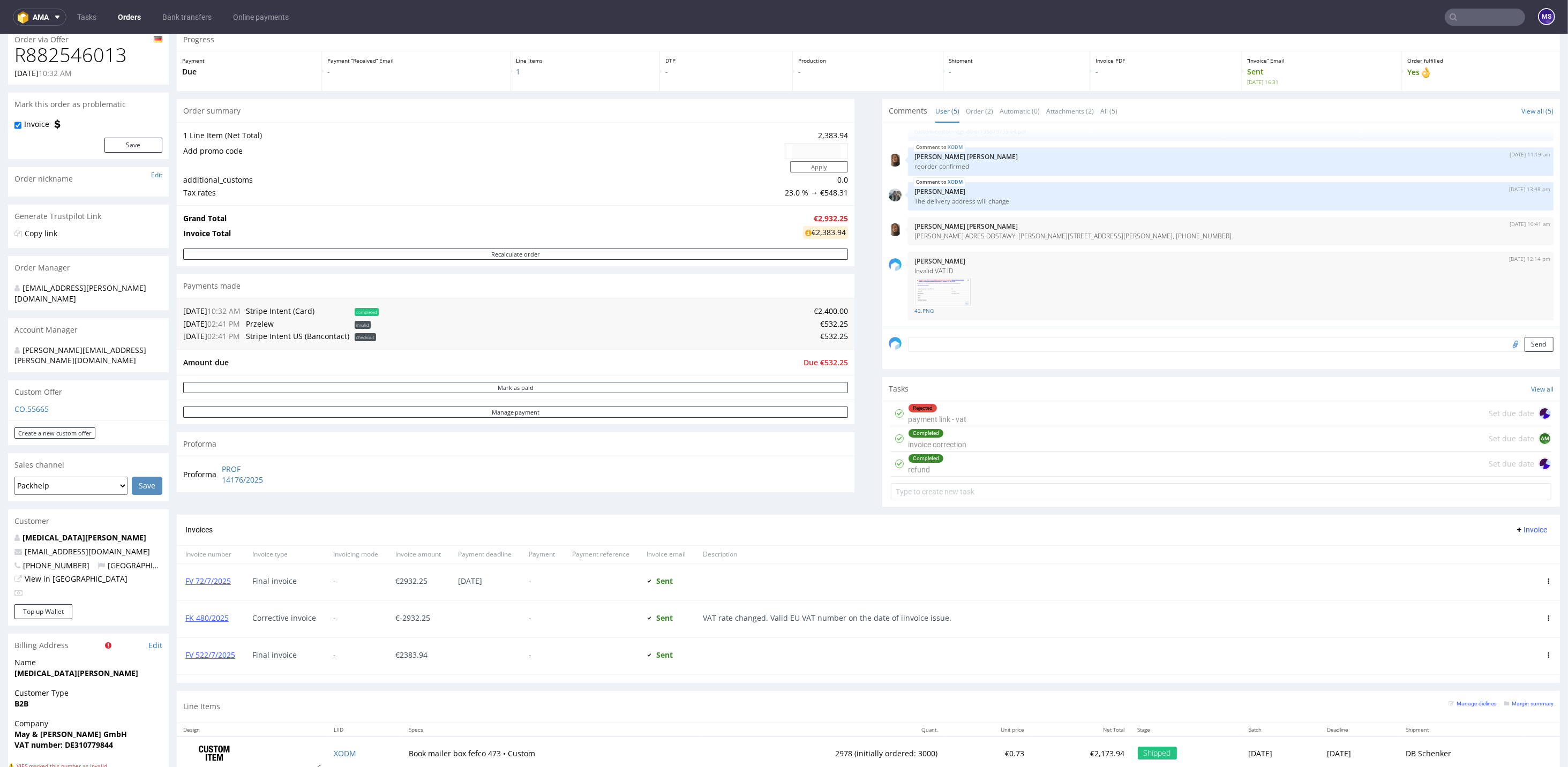
click at [950, 434] on div "Completed" at bounding box center [937, 433] width 57 height 9
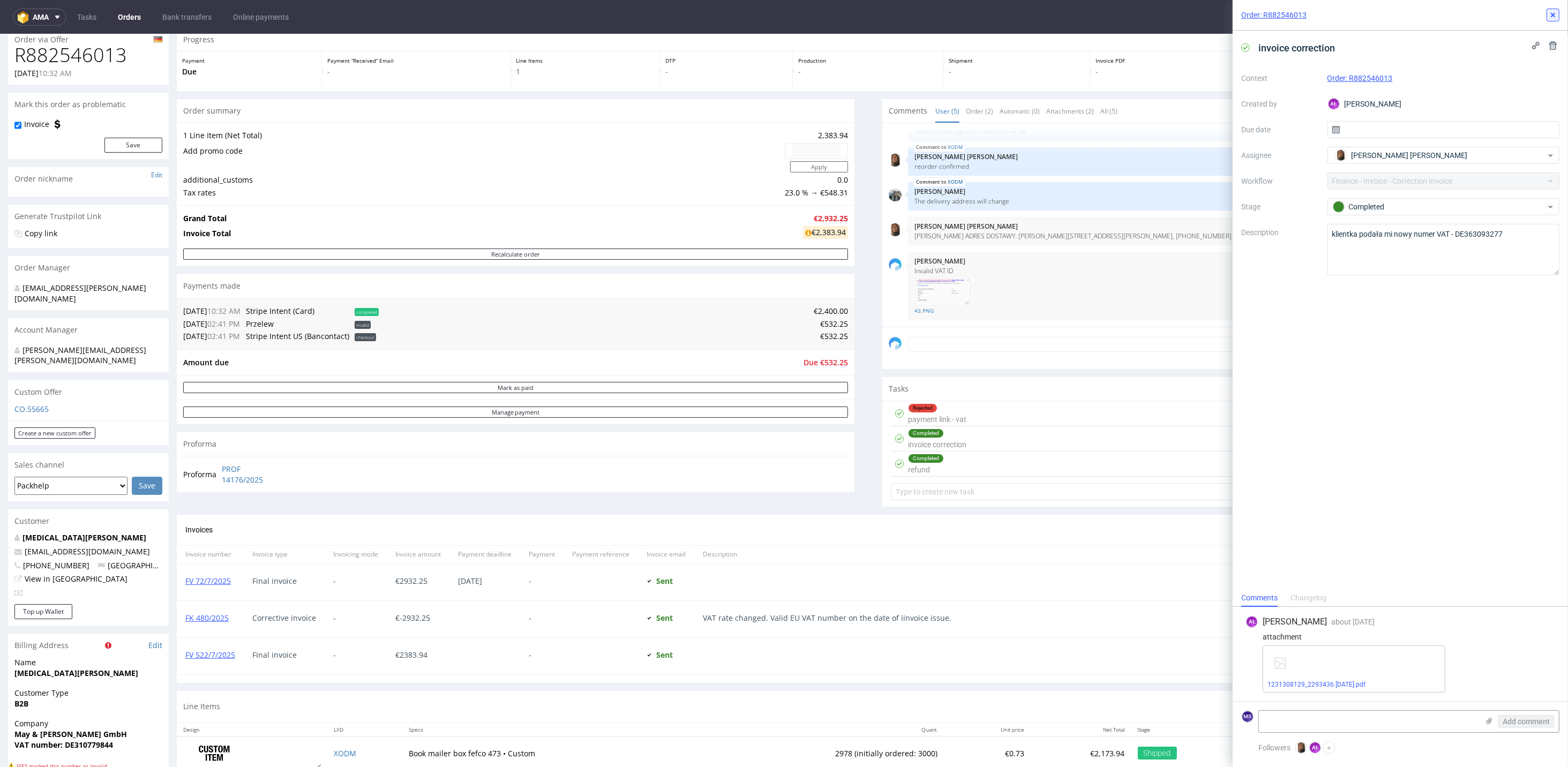
click at [1097, 11] on icon at bounding box center [1553, 15] width 9 height 9
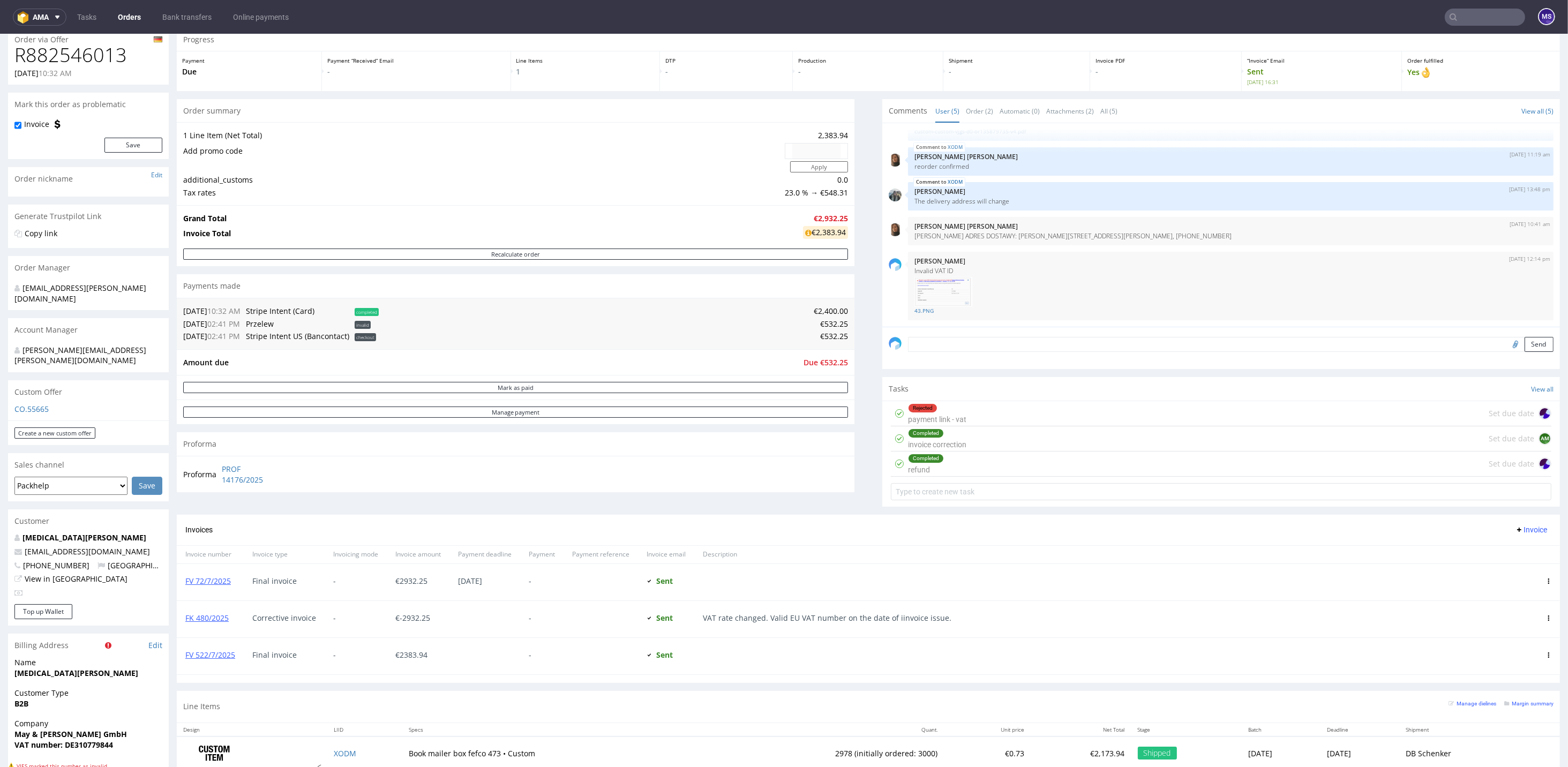
click at [978, 440] on div "Completed invoice correction Set due date AM" at bounding box center [1220, 439] width 660 height 25
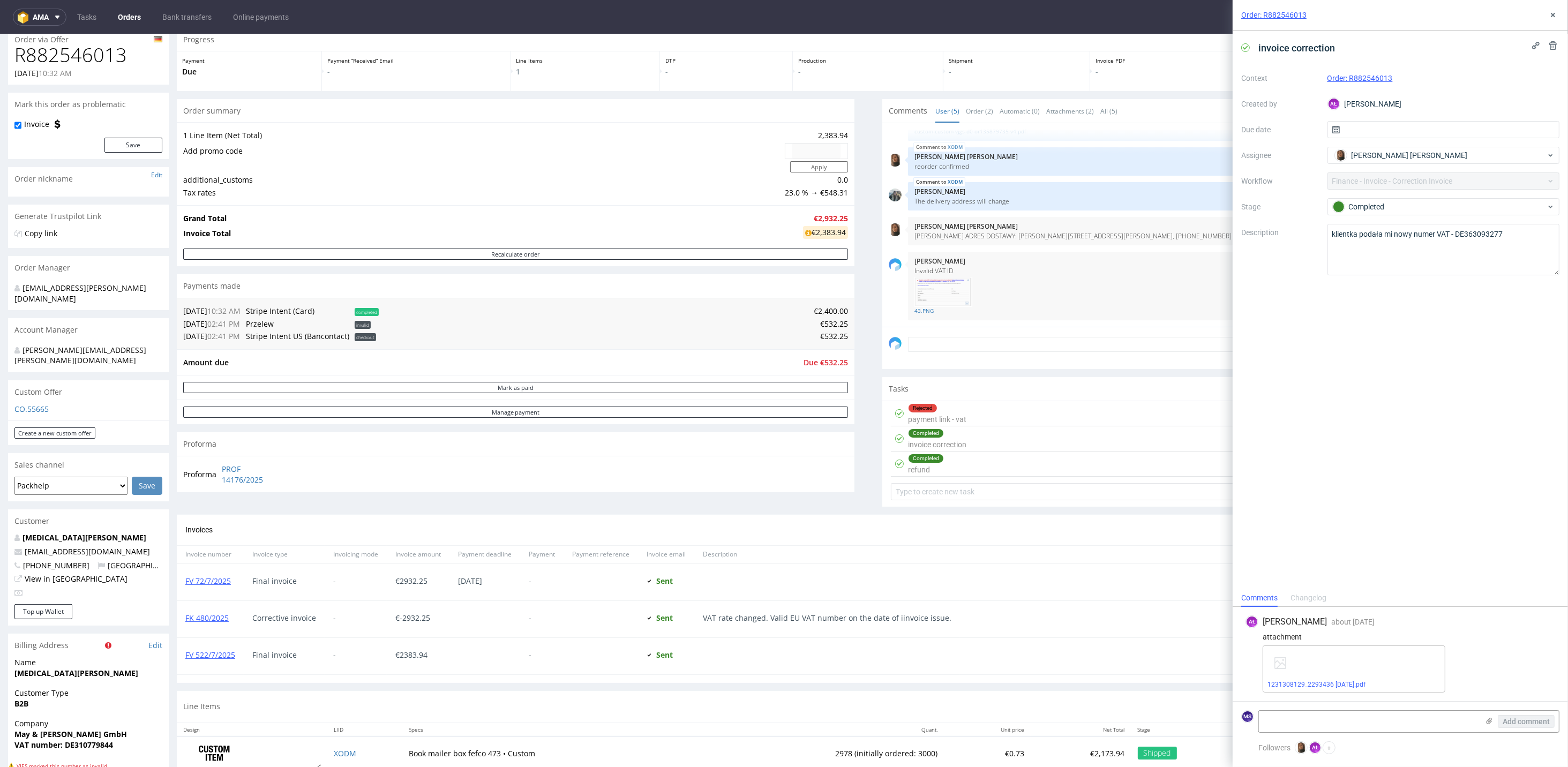
click at [1097, 12] on div "Order: R882546013" at bounding box center [1400, 15] width 335 height 31
click at [1097, 11] on icon at bounding box center [1553, 15] width 9 height 9
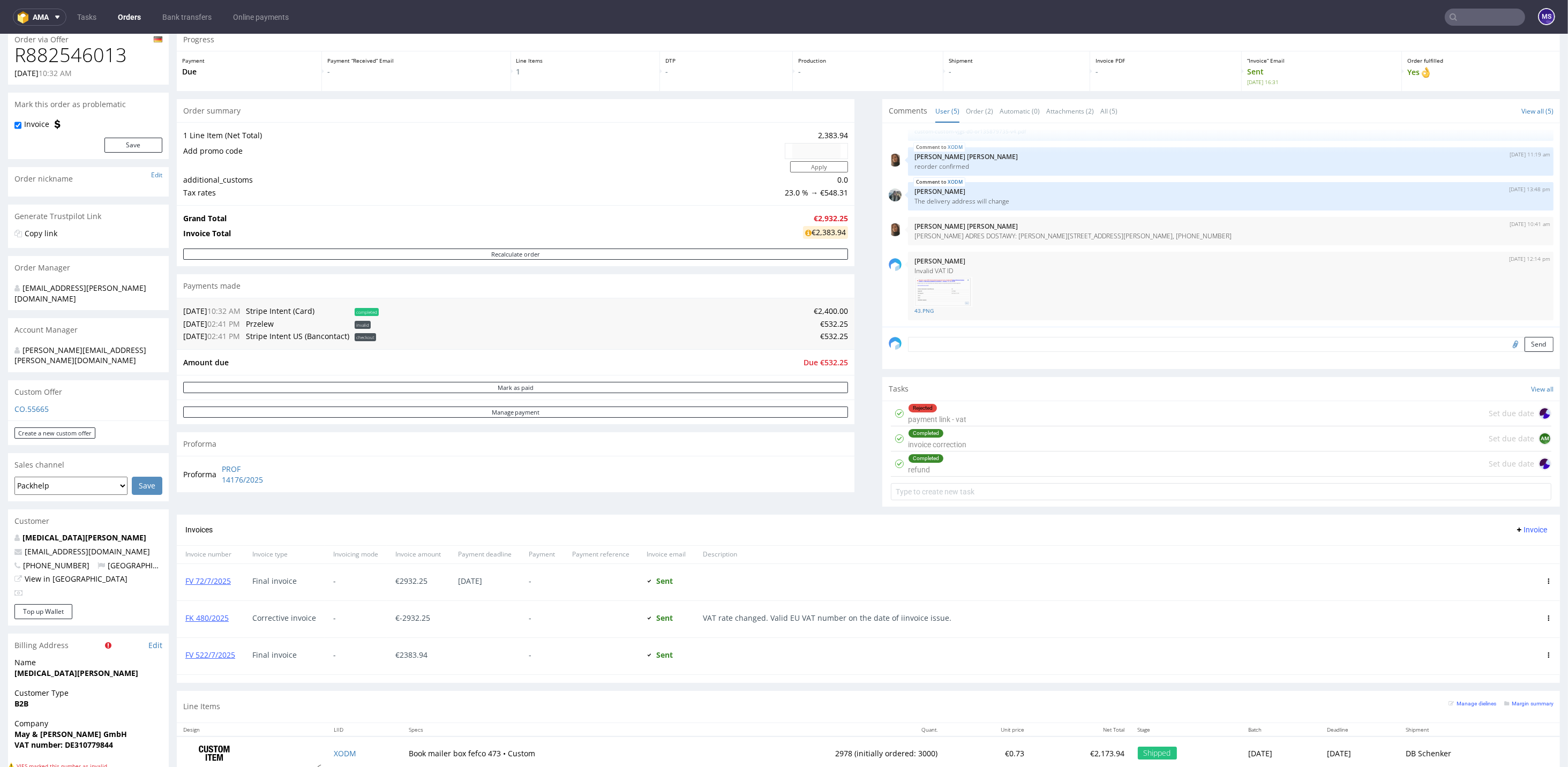
click at [1012, 460] on div "Completed refund Set due date" at bounding box center [1220, 464] width 660 height 25
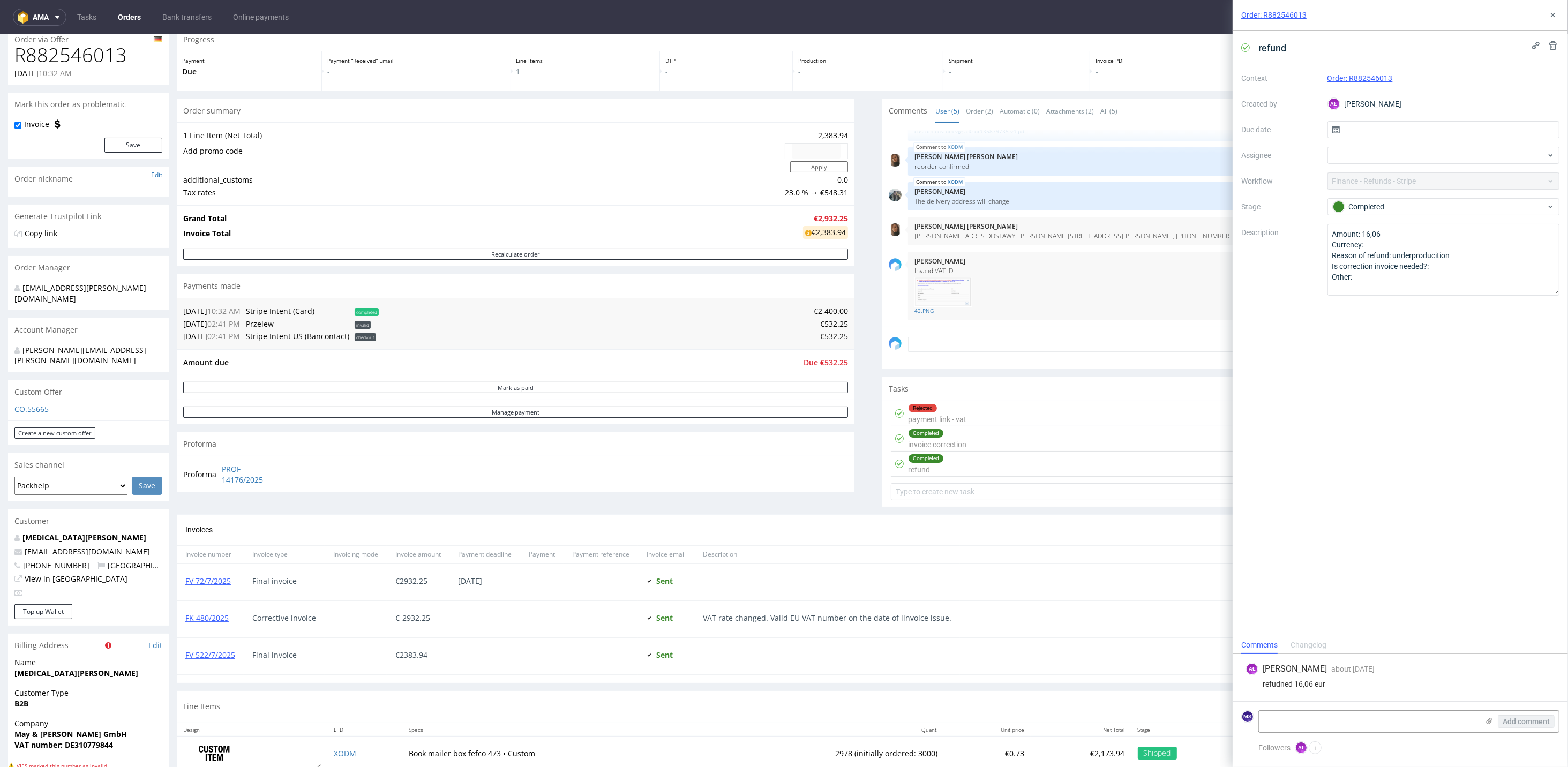
drag, startPoint x: 1554, startPoint y: 270, endPoint x: 1561, endPoint y: 291, distance: 22.1
click at [1097, 291] on div "refund Context Order: R882546013 Created by AŁ [PERSON_NAME] Due date Assignee …" at bounding box center [1400, 334] width 335 height 606
click at [1097, 16] on icon at bounding box center [1553, 15] width 9 height 9
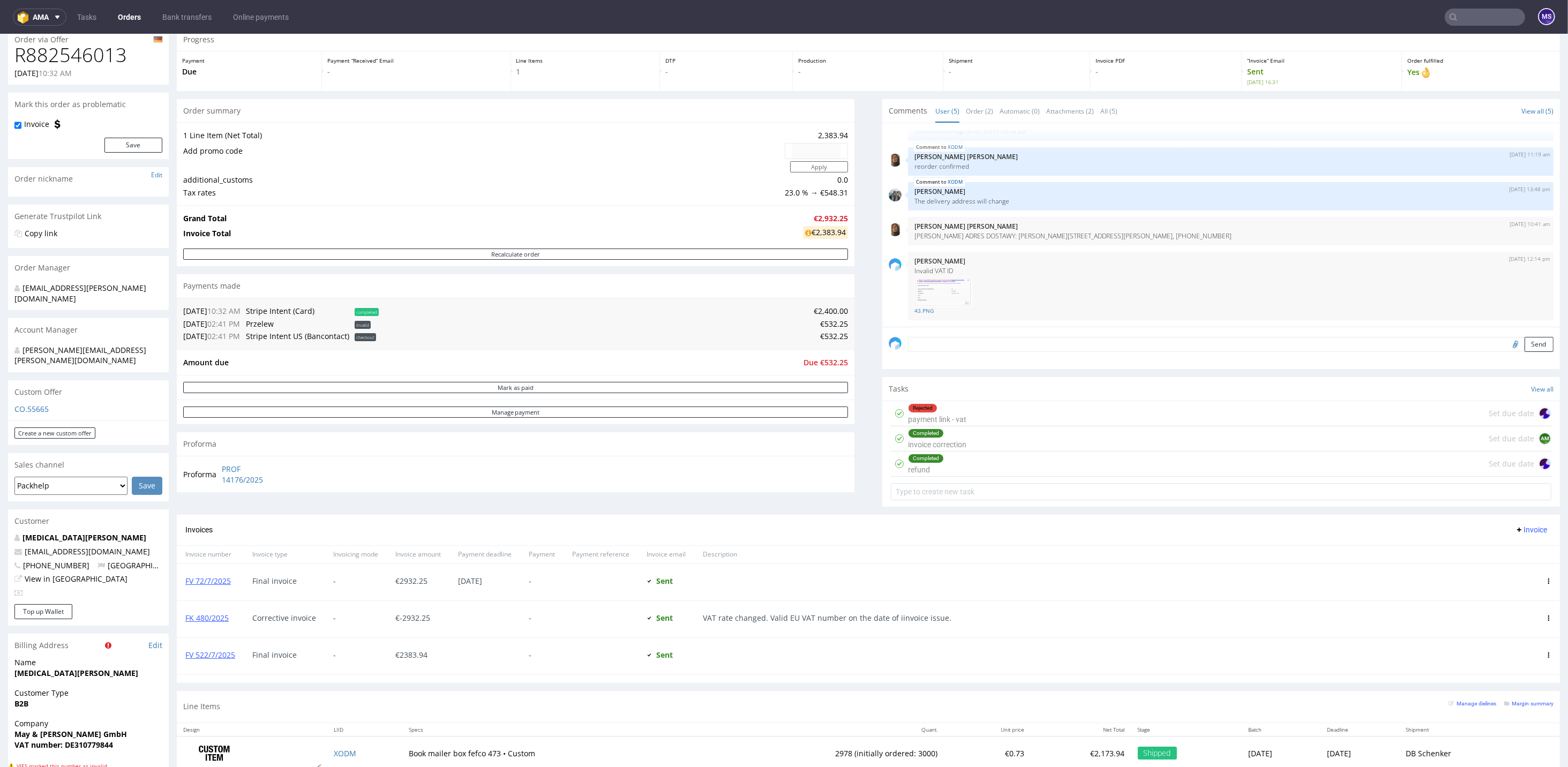
click at [967, 461] on div "Completed refund Set due date" at bounding box center [1220, 464] width 660 height 25
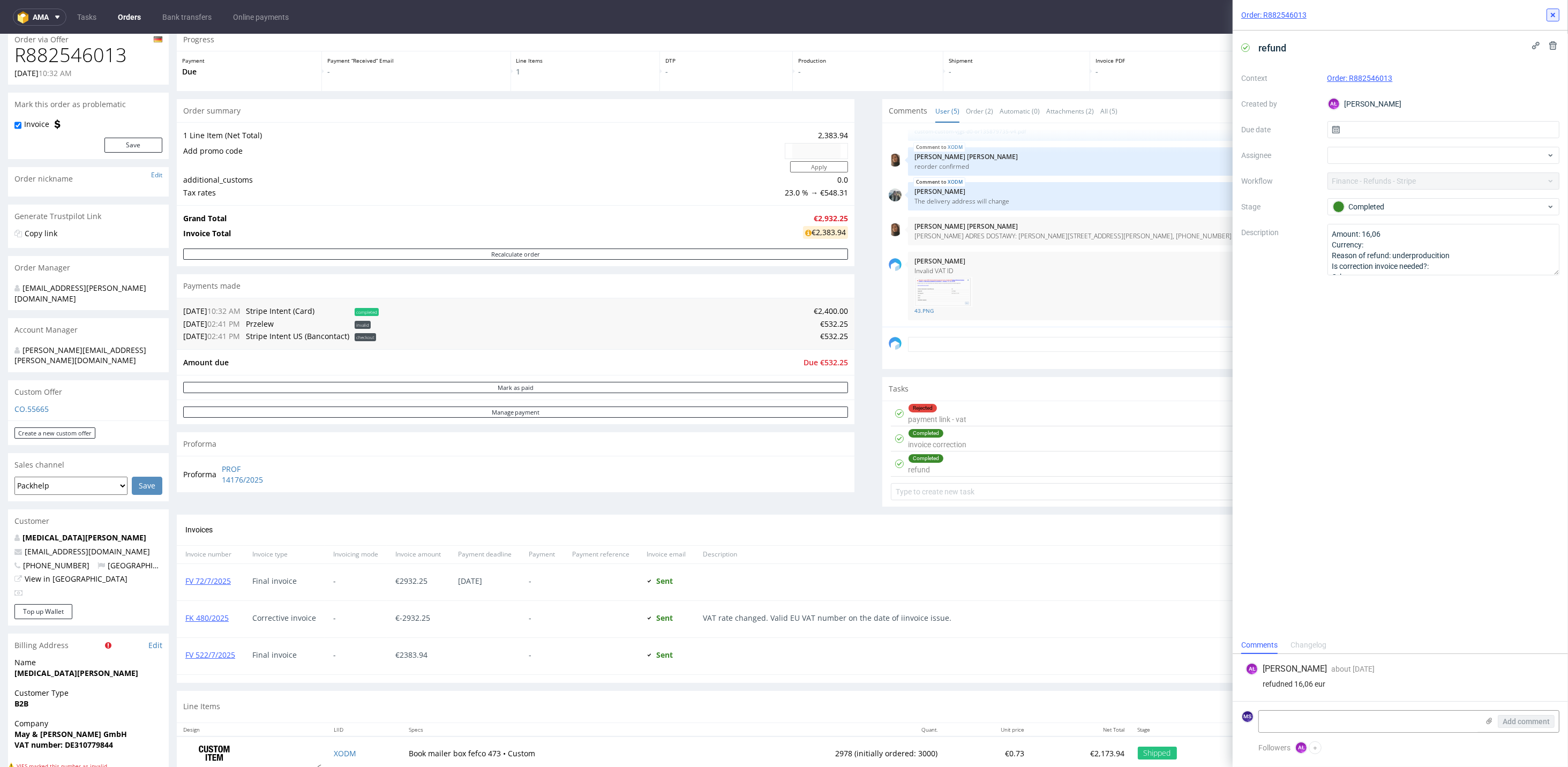
click at [1097, 18] on icon at bounding box center [1553, 15] width 9 height 9
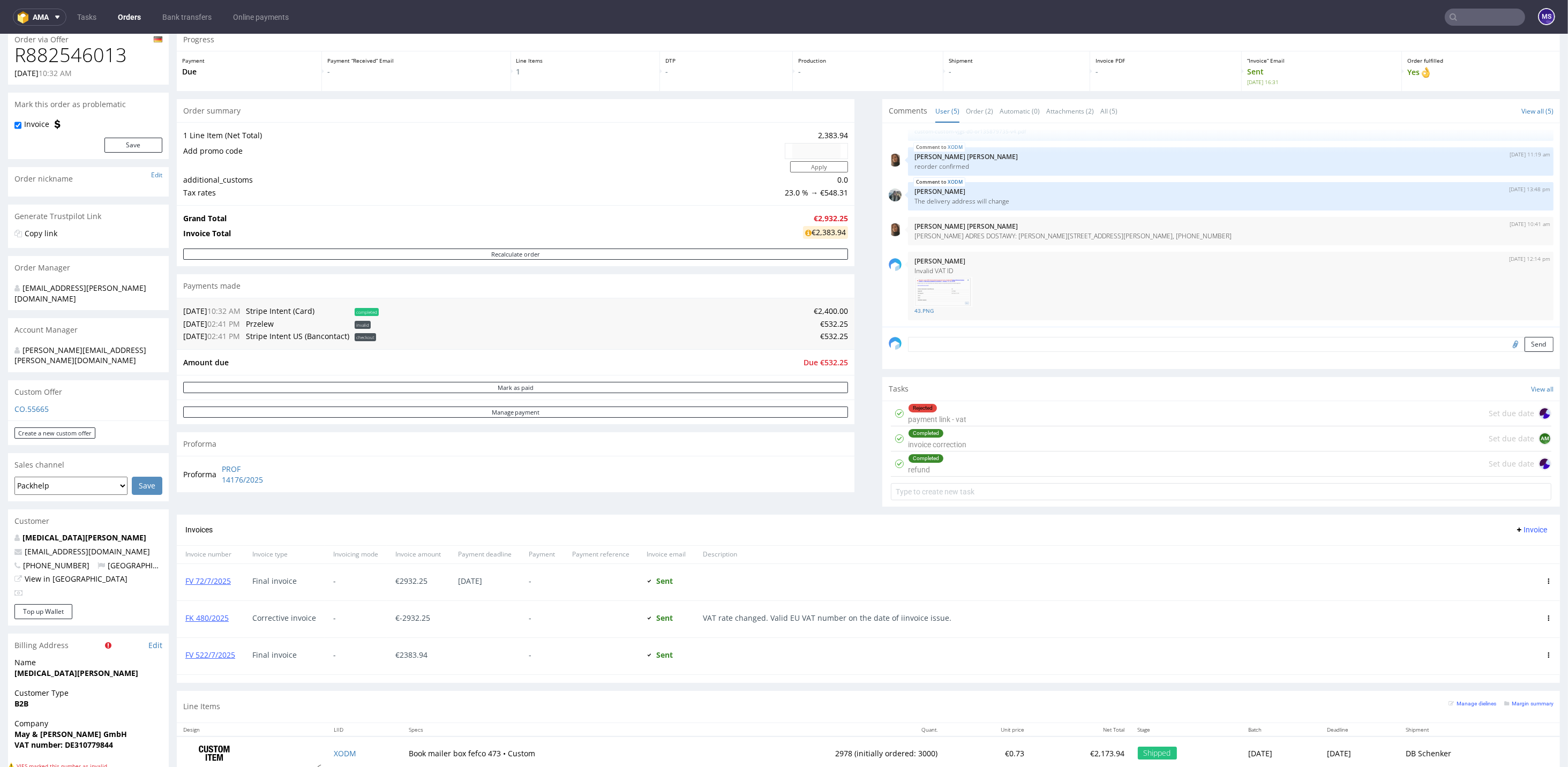
click at [952, 439] on div "Completed invoice correction" at bounding box center [937, 439] width 58 height 25
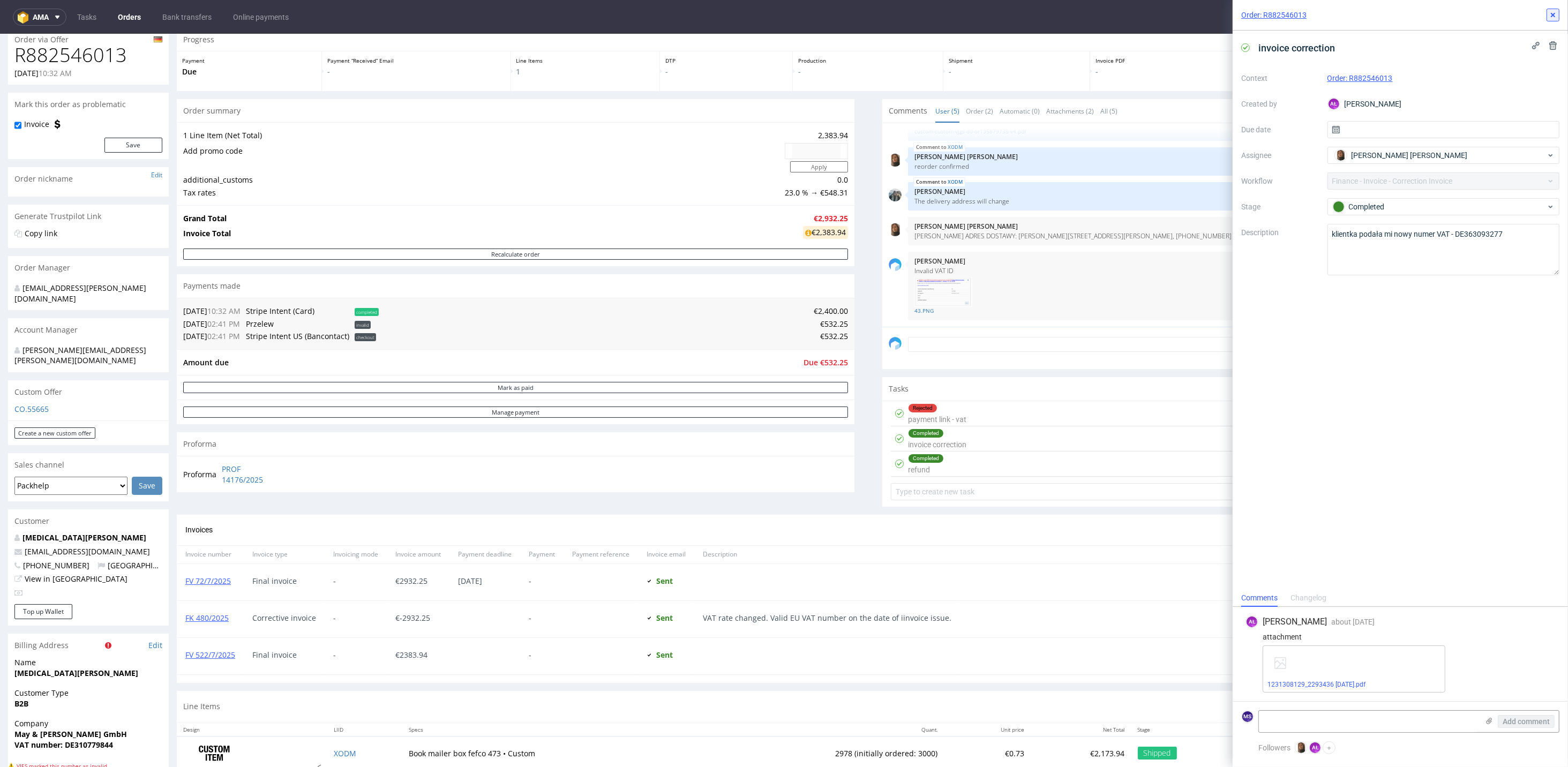
click at [1097, 14] on icon at bounding box center [1553, 15] width 9 height 9
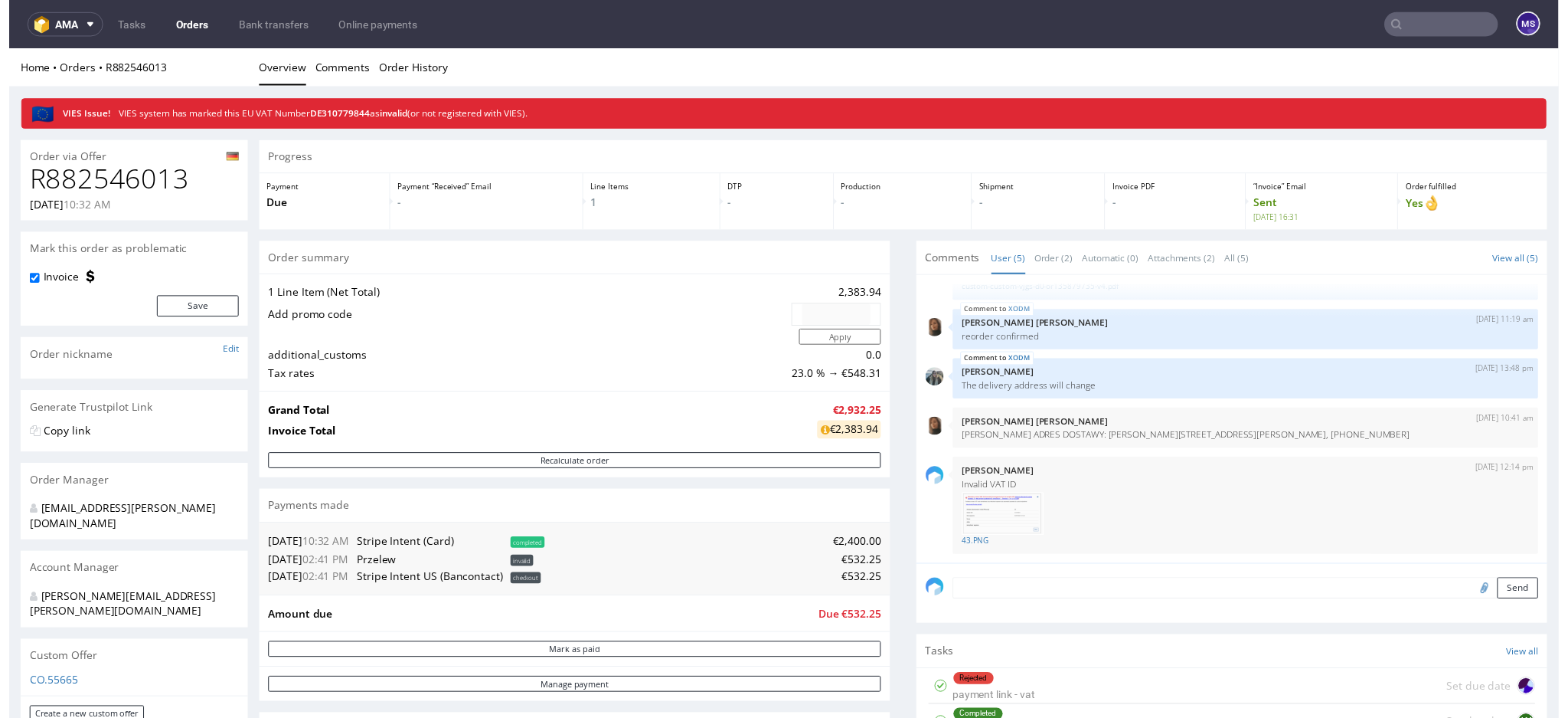
scroll to position [48, 0]
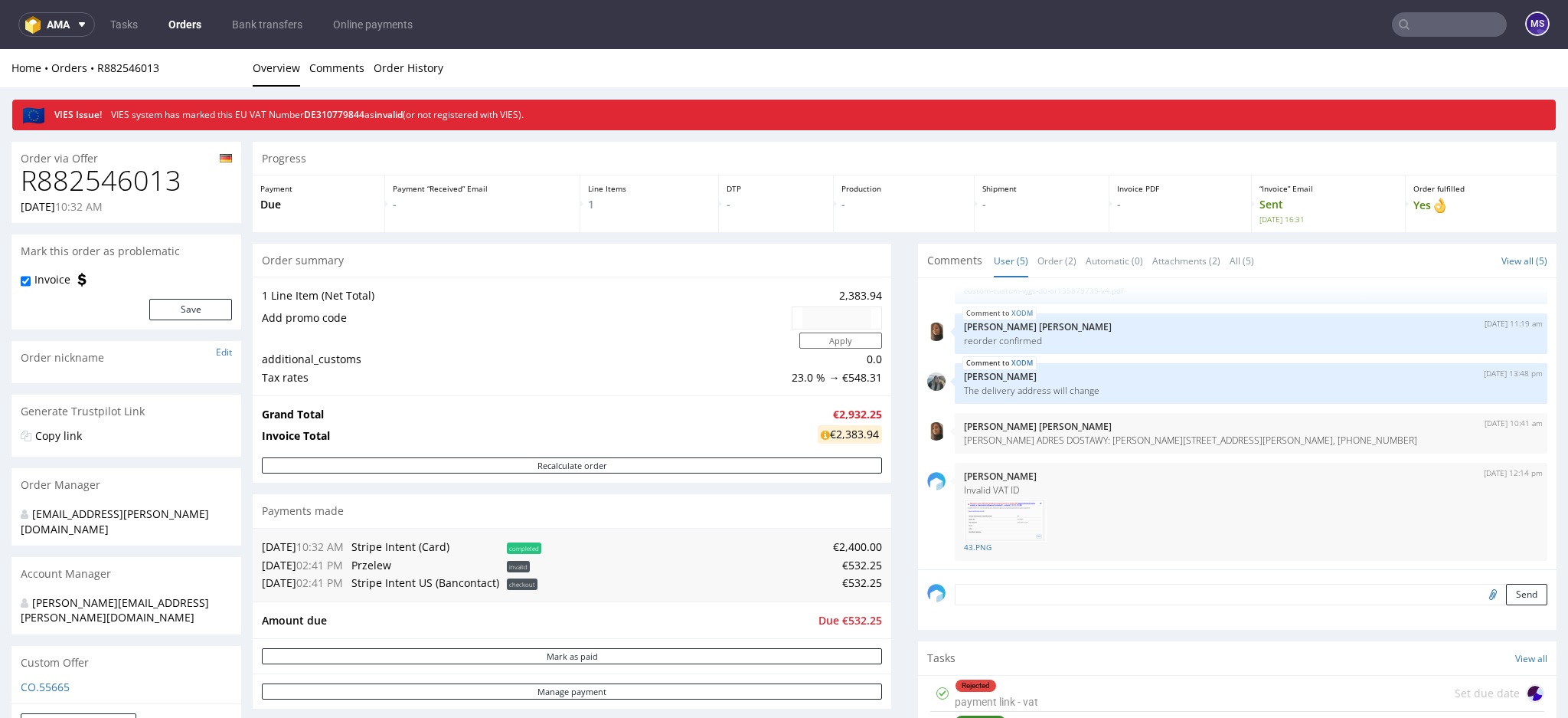
click at [1442, 33] on input "text" at bounding box center [1449, 24] width 114 height 24
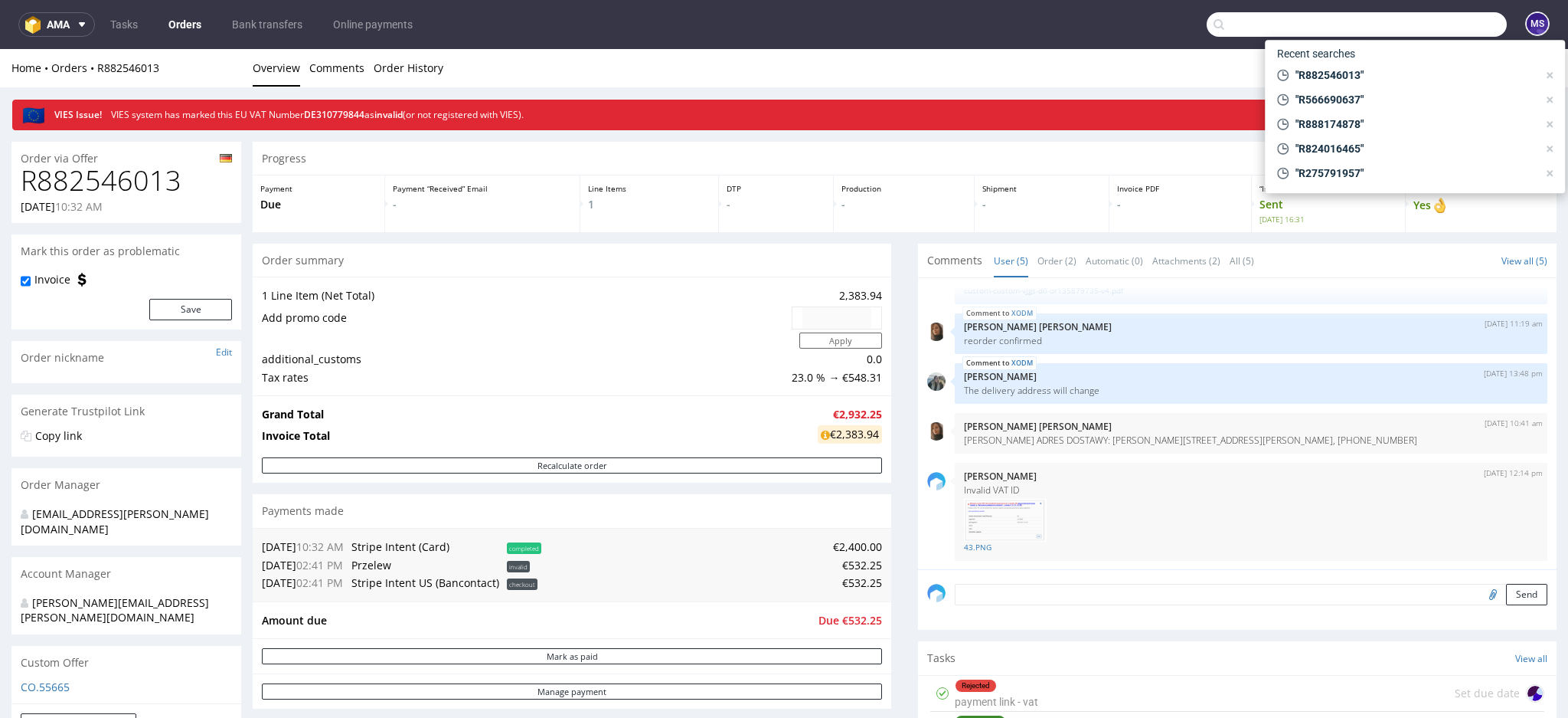
paste input "R500044064"
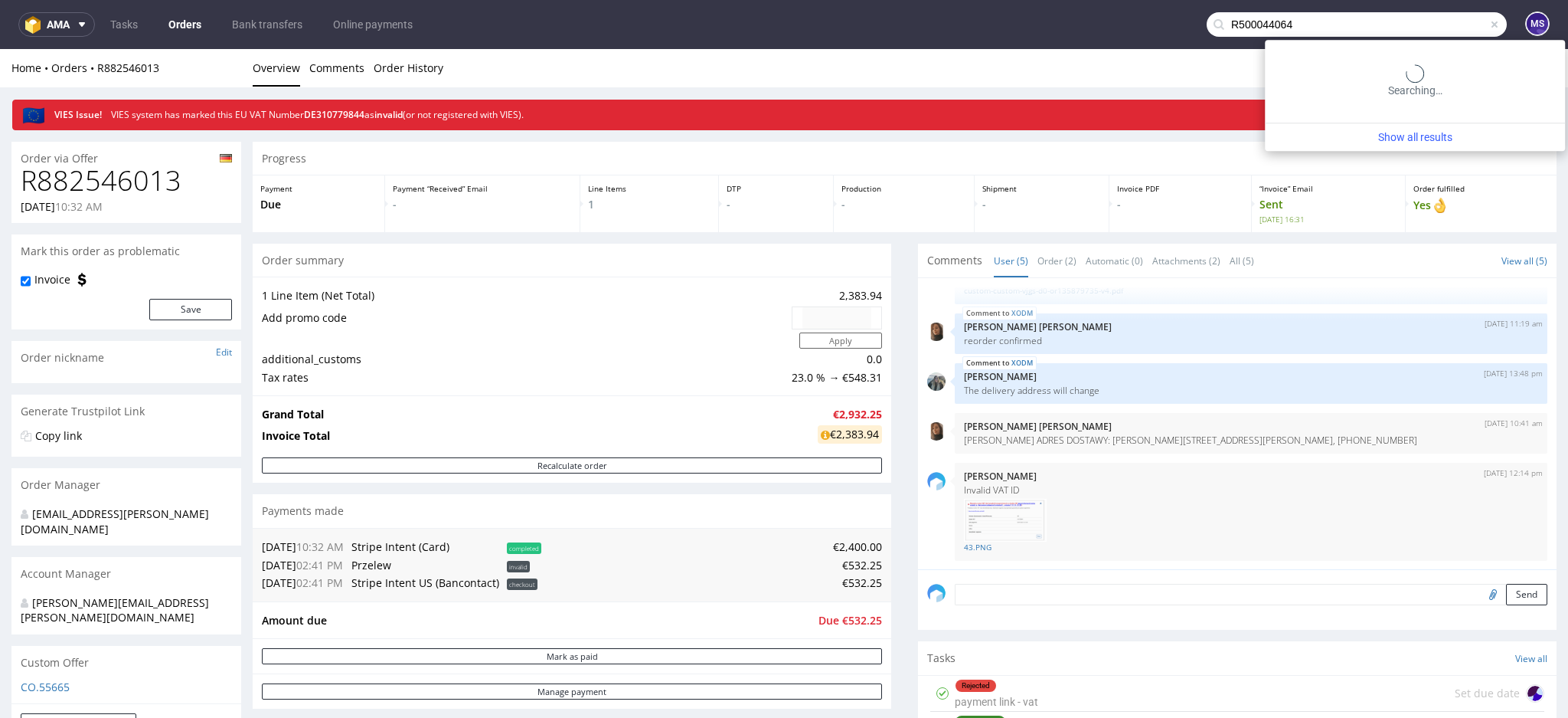
type input "R500044064"
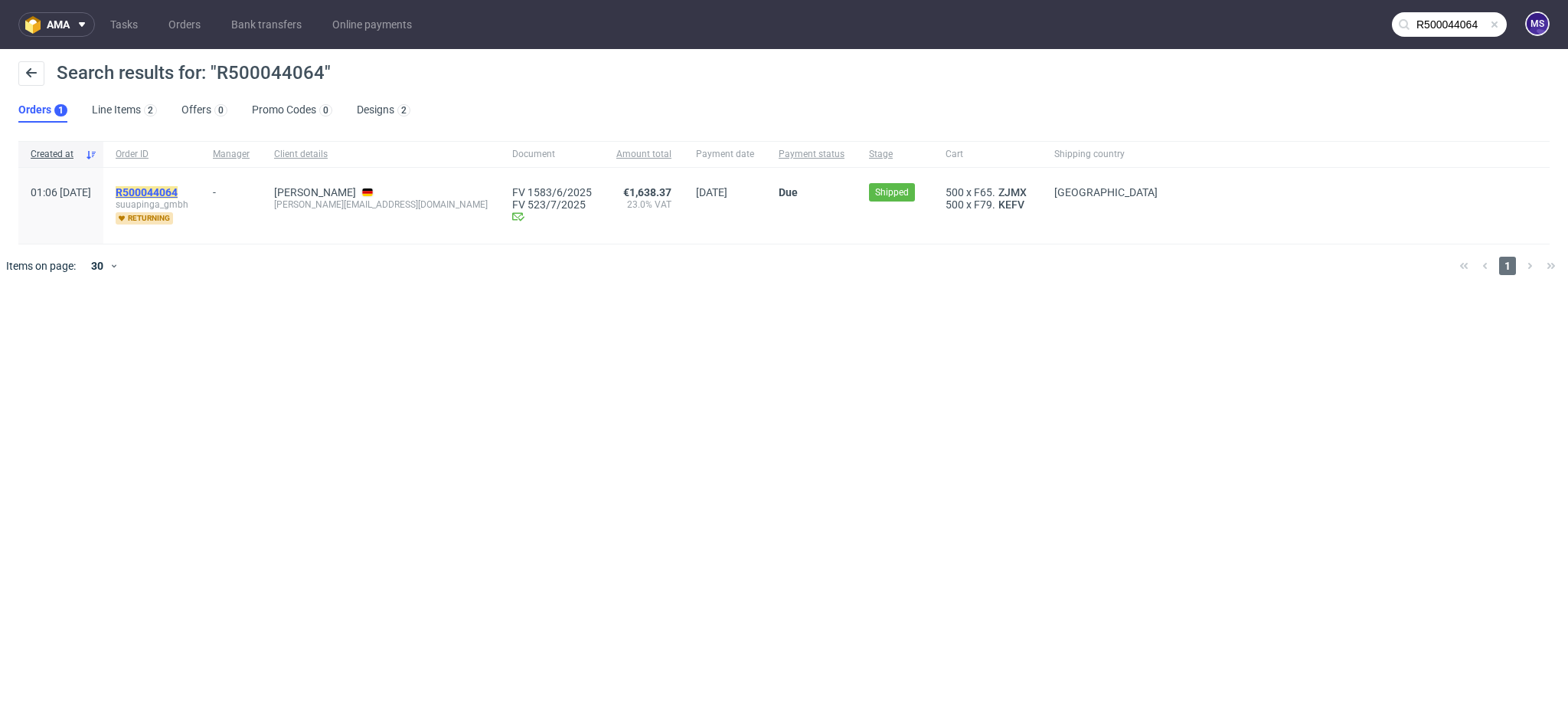
click at [170, 191] on mark "R500044064" at bounding box center [146, 192] width 62 height 13
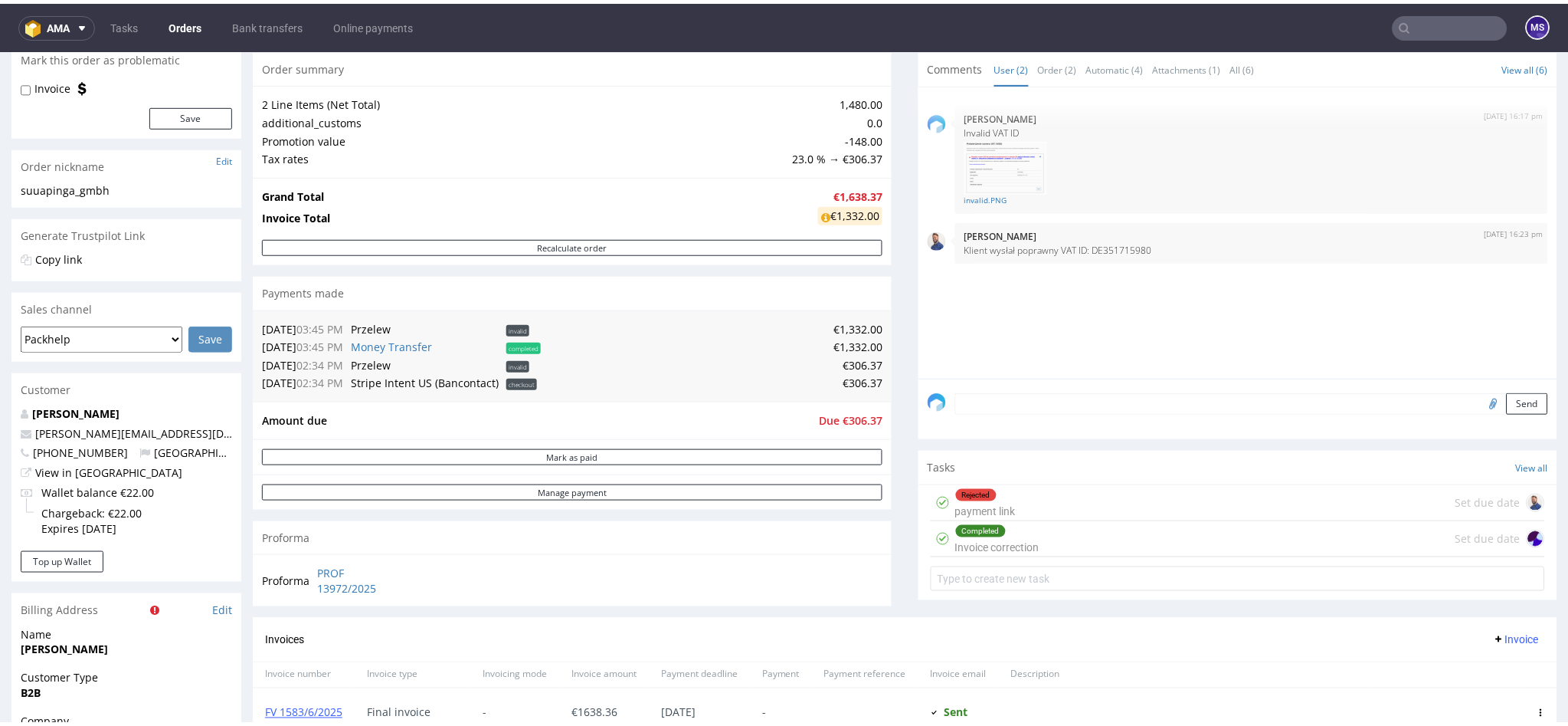
scroll to position [306, 0]
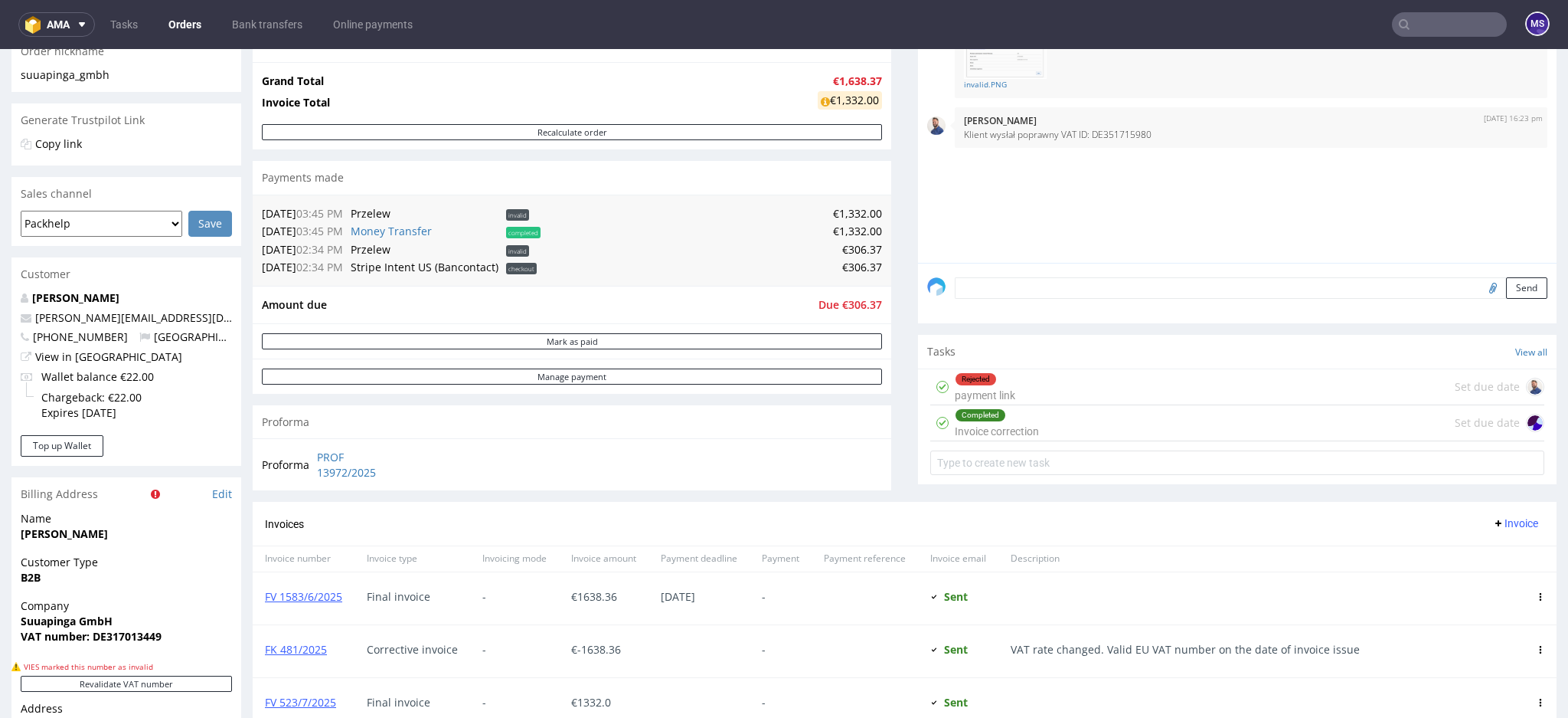
click at [1015, 426] on div "Completed Invoice correction" at bounding box center [996, 423] width 84 height 35
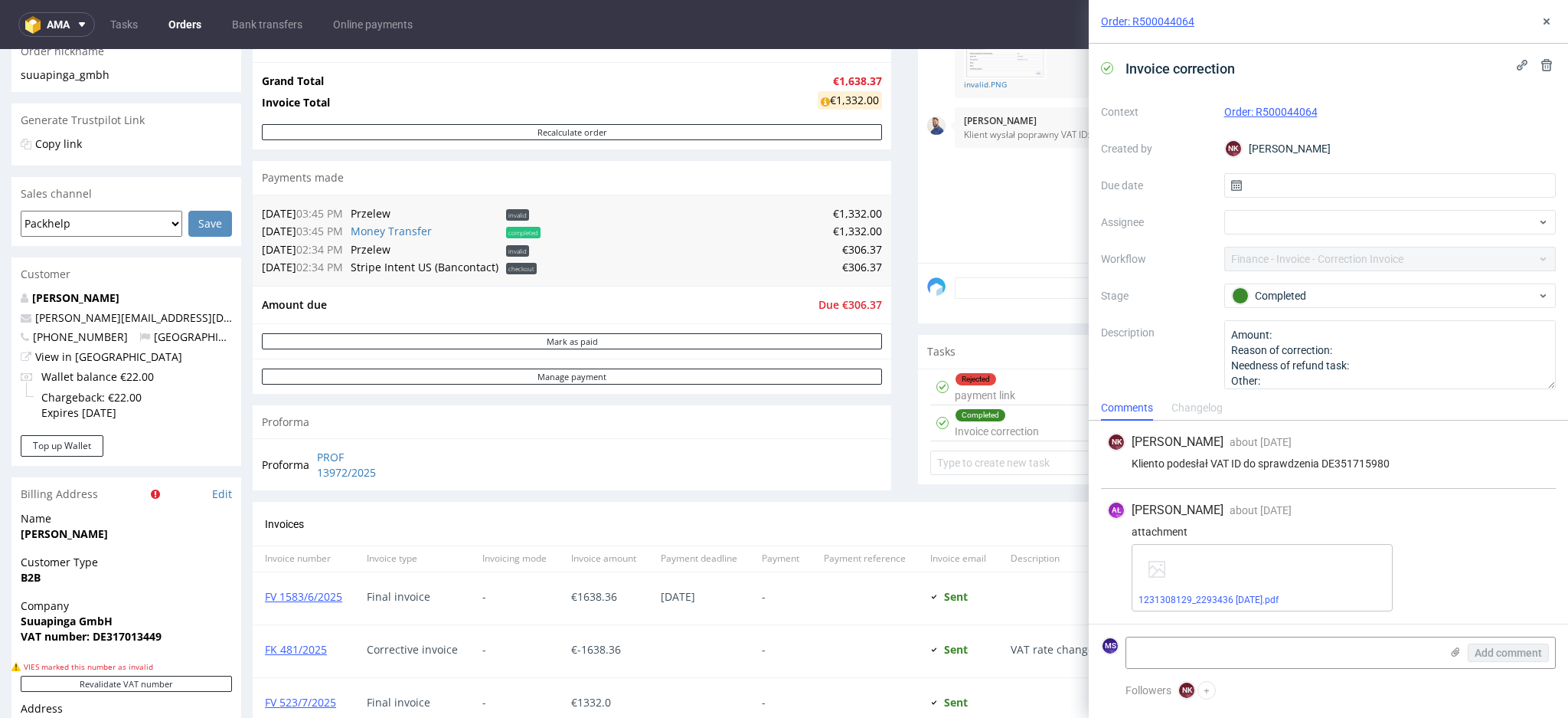
drag, startPoint x: 1536, startPoint y: 387, endPoint x: 1546, endPoint y: 383, distance: 10.8
click at [1546, 383] on div "Invoice correction Context Order: R500044064 Created by NK [PERSON_NAME] Due da…" at bounding box center [1328, 219] width 479 height 351
drag, startPoint x: 1549, startPoint y: 21, endPoint x: 1487, endPoint y: 4, distance: 64.3
click at [1548, 21] on icon at bounding box center [1546, 22] width 13 height 13
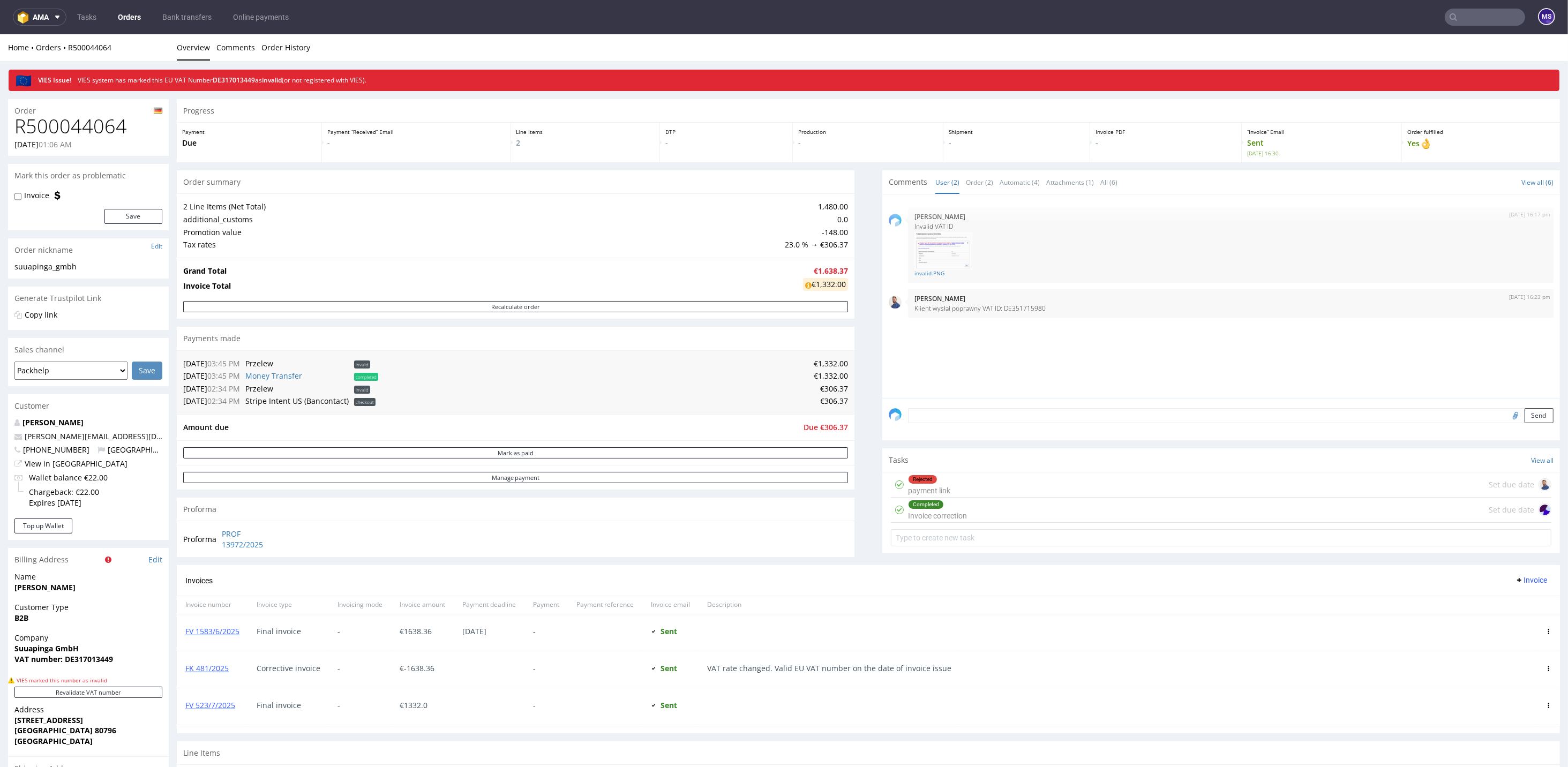
click at [1097, 12] on input "text" at bounding box center [1485, 17] width 80 height 17
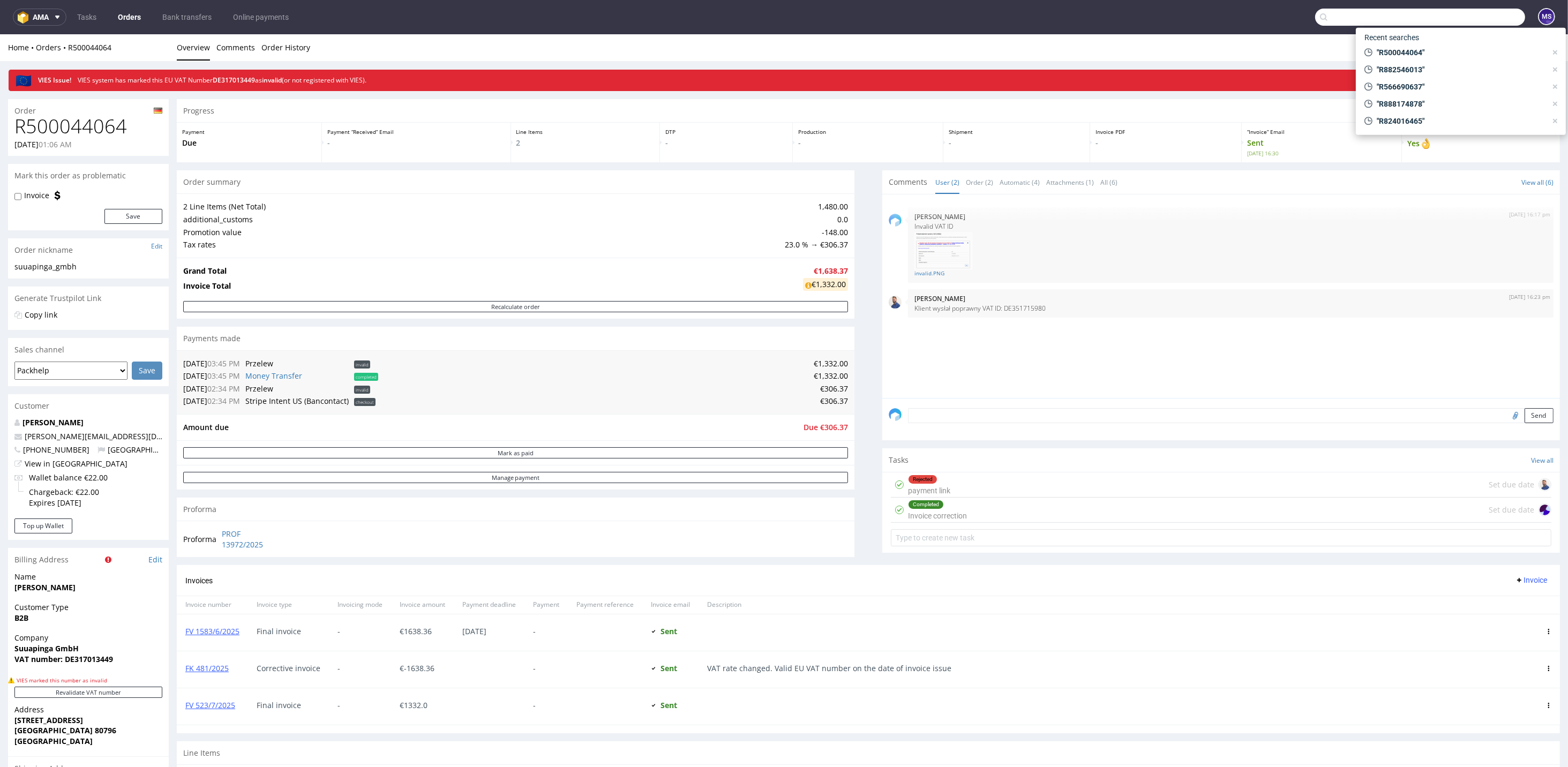
paste input "R390857988"
type input "R390857988"
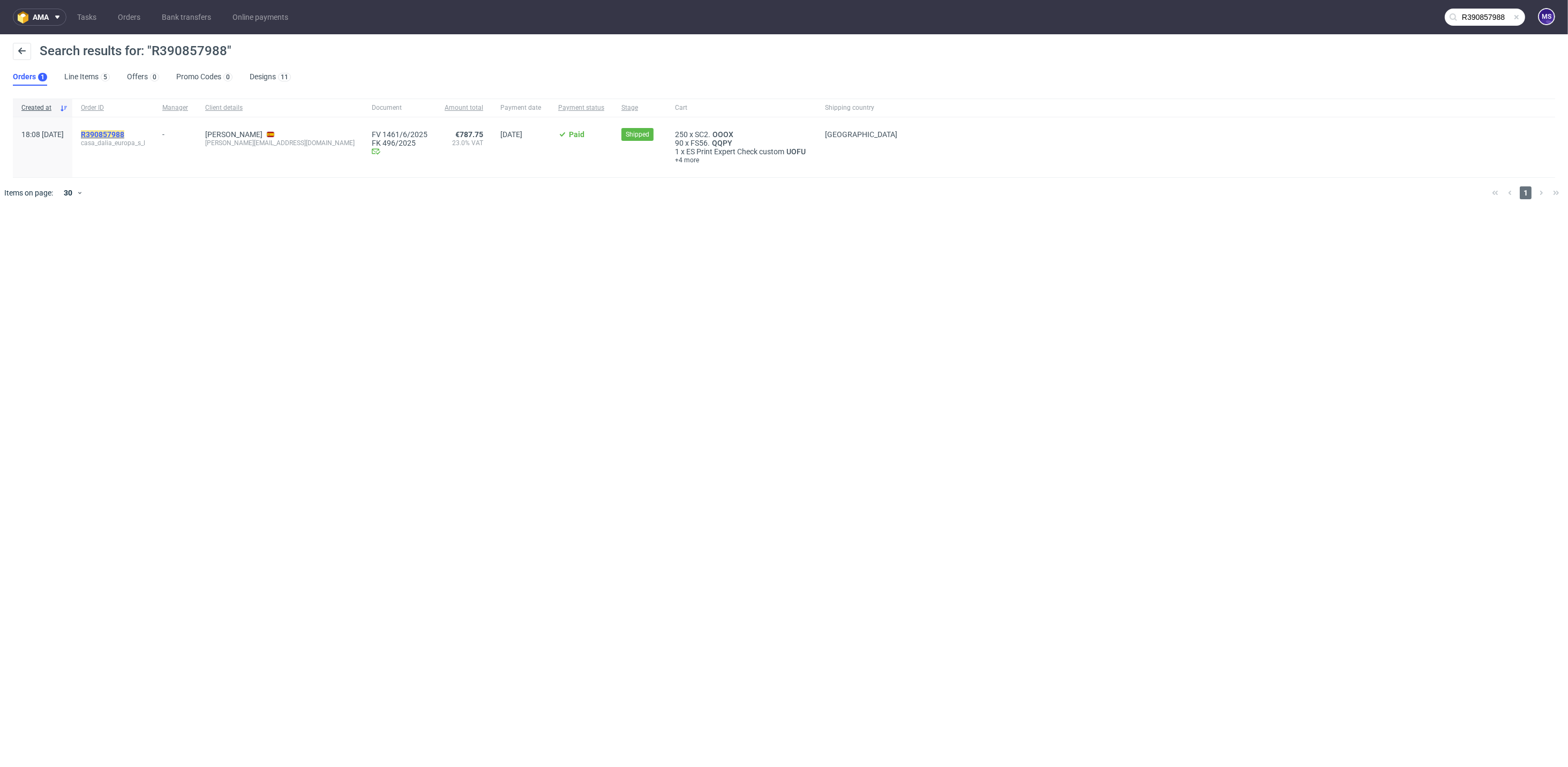
click at [125, 135] on mark "R390857988" at bounding box center [102, 134] width 43 height 9
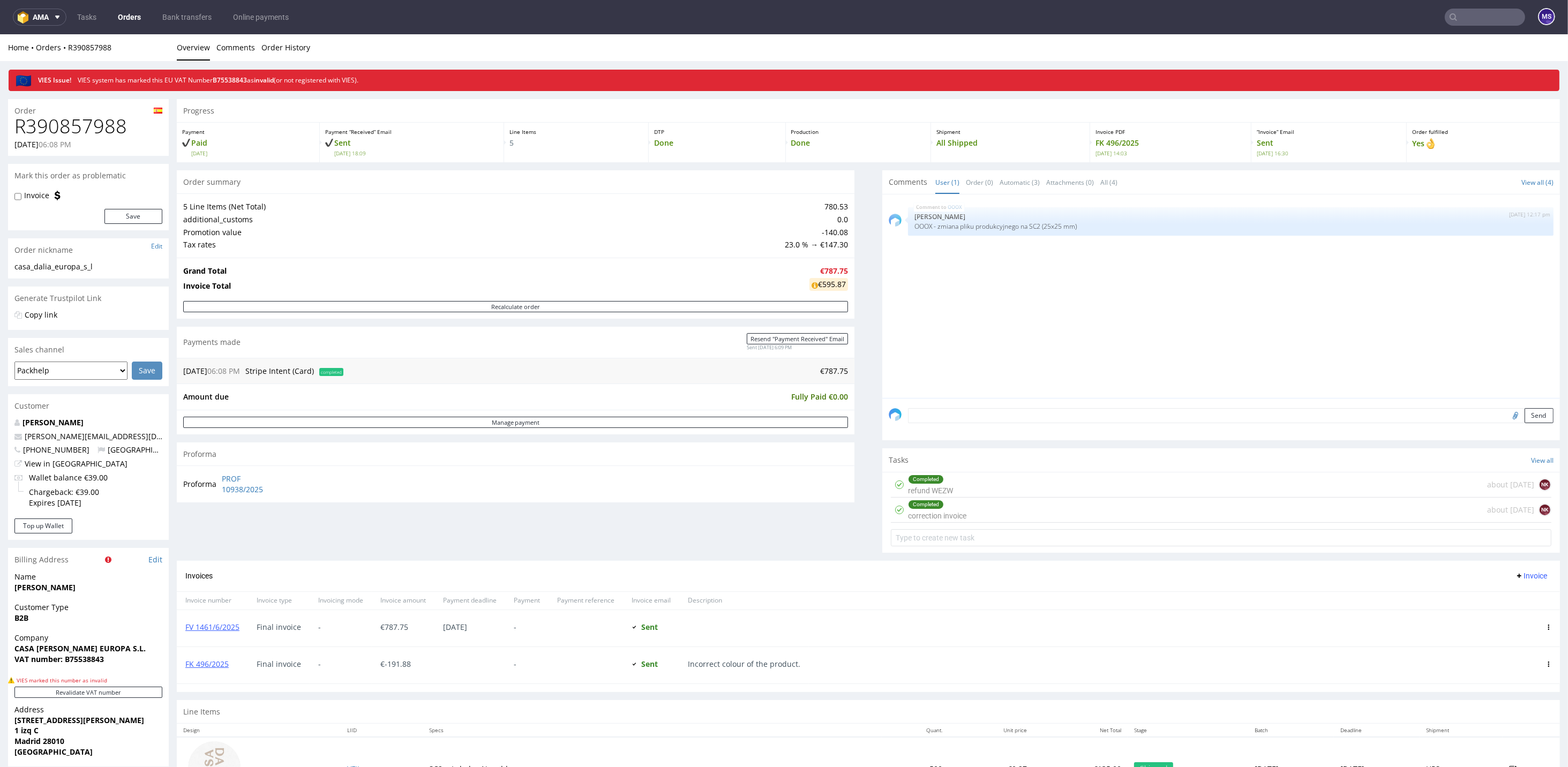
click at [962, 502] on div "Completed correction invoice about [DATE] NK" at bounding box center [1220, 510] width 660 height 25
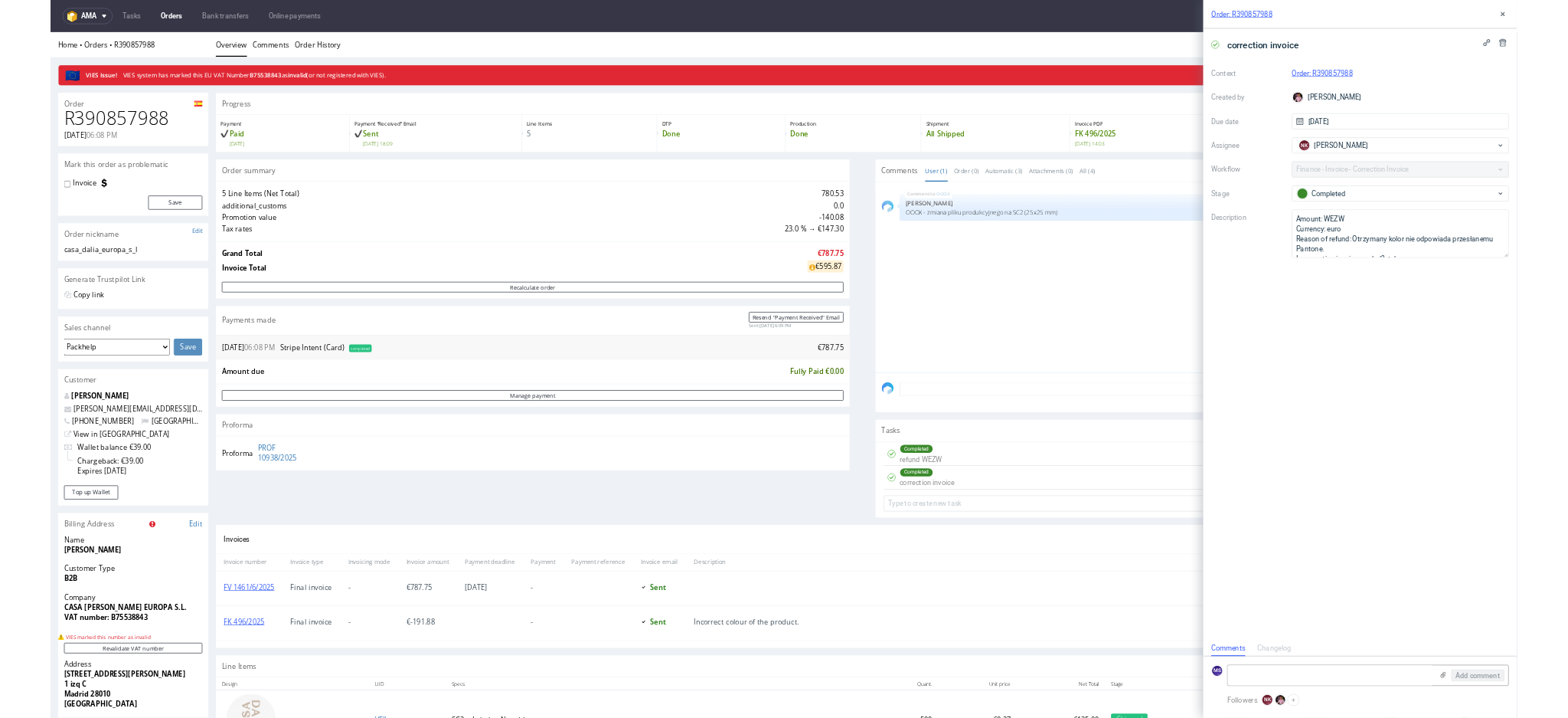
scroll to position [13, 0]
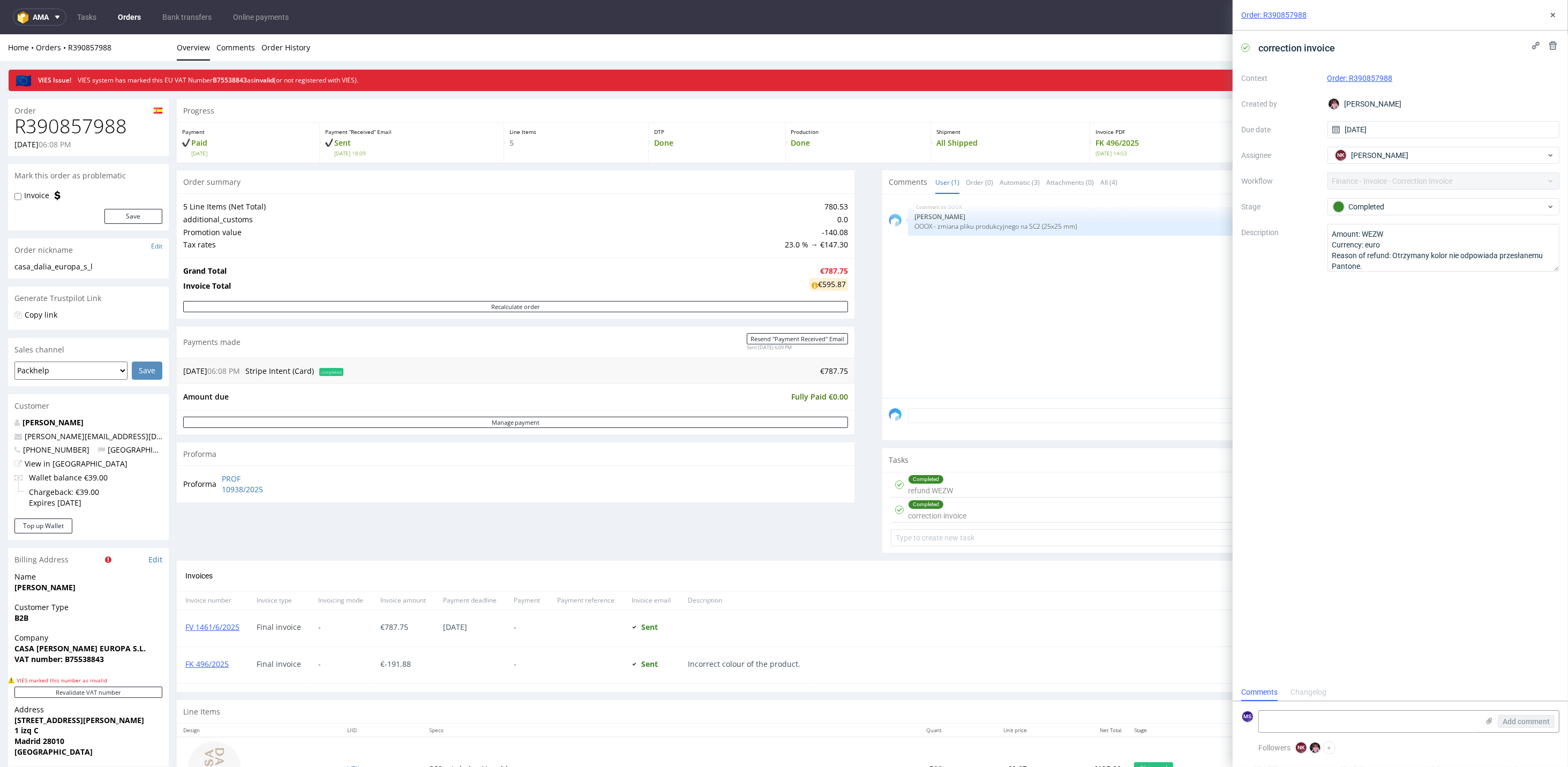
drag, startPoint x: 1554, startPoint y: 273, endPoint x: 1567, endPoint y: 270, distance: 13.3
click at [1097, 270] on div "correction invoice Context Order: R390857988 Created by [PERSON_NAME] Due date …" at bounding box center [1400, 357] width 335 height 653
click at [1097, 8] on div "Order: R390857988" at bounding box center [1400, 15] width 335 height 31
click at [1097, 14] on use at bounding box center [1553, 15] width 4 height 4
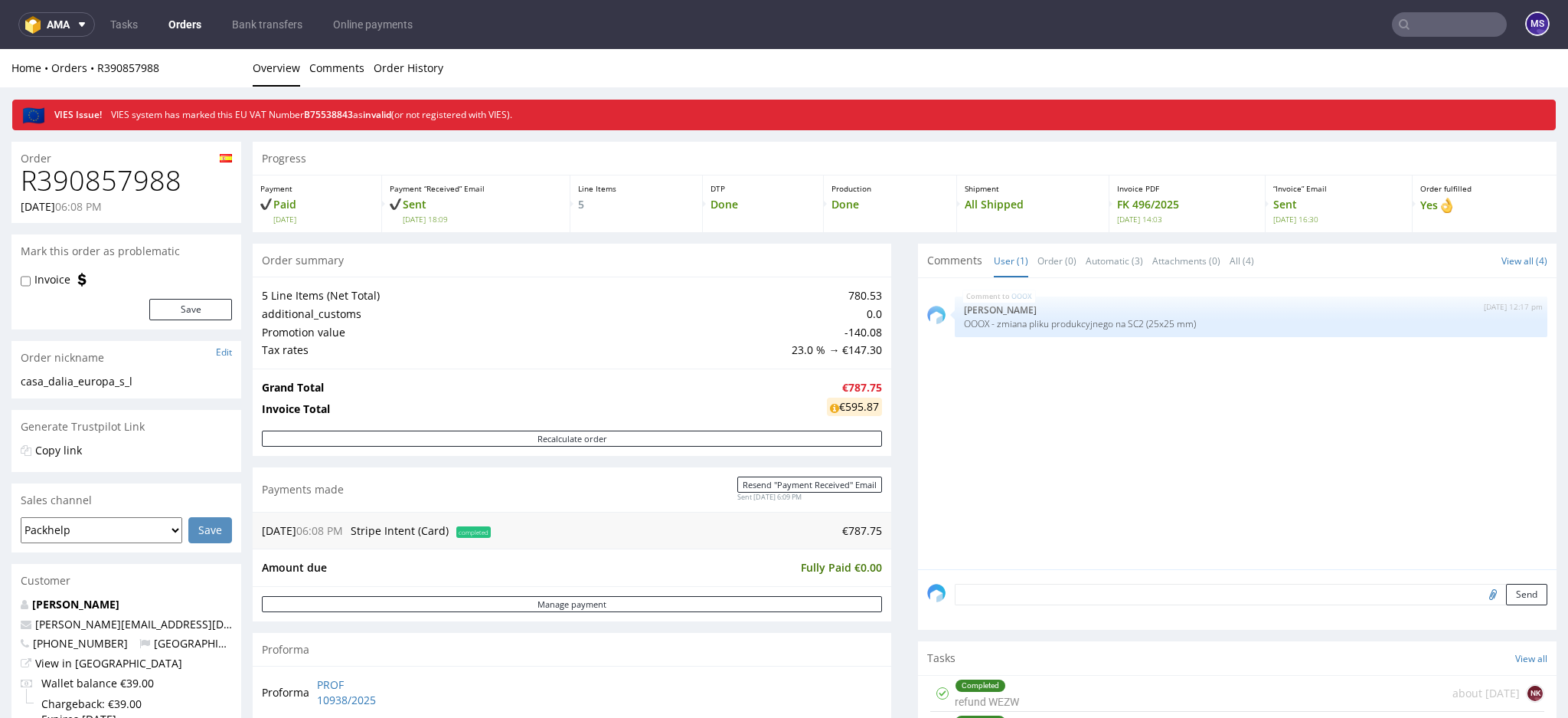
scroll to position [13, 0]
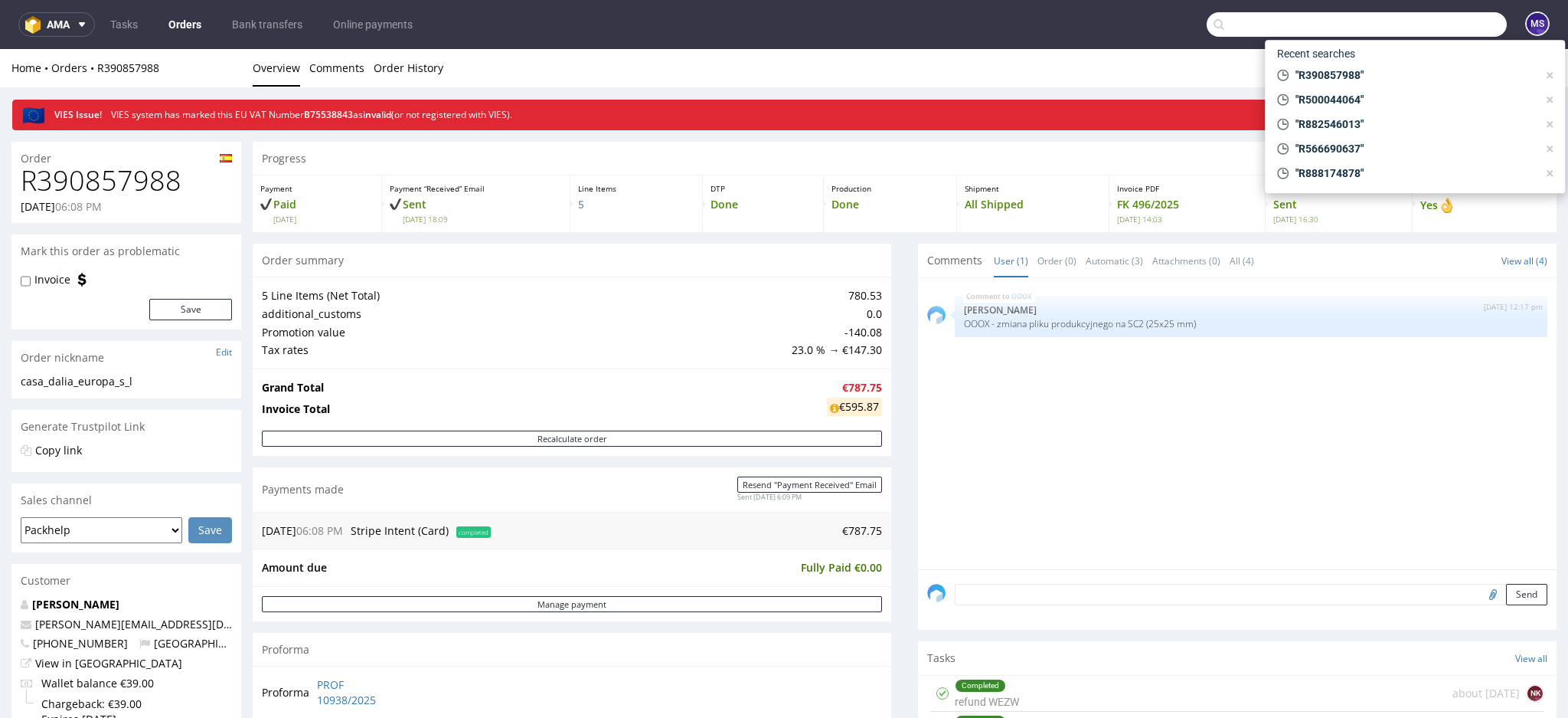
click at [1413, 27] on input "text" at bounding box center [1356, 24] width 300 height 24
paste input "R433384586"
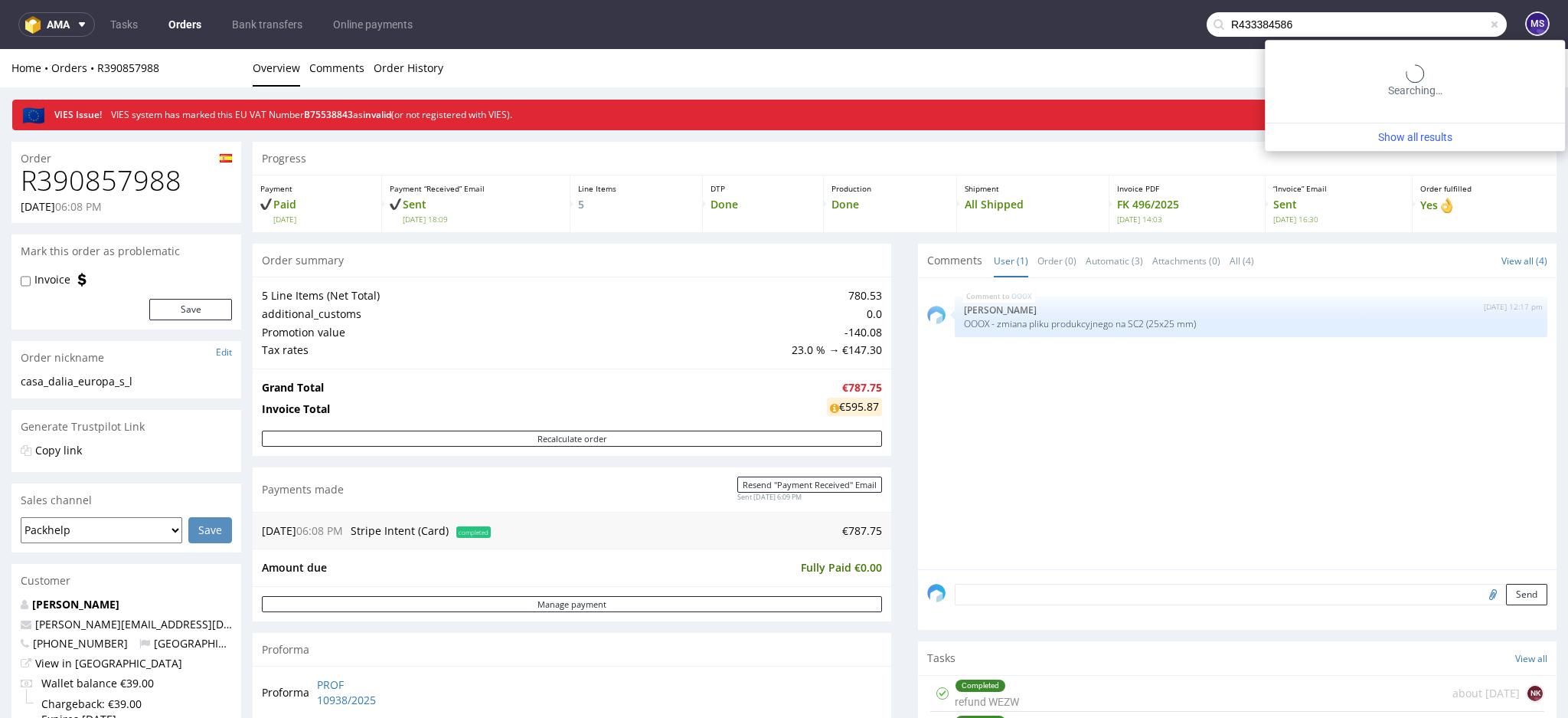
type input "R433384586"
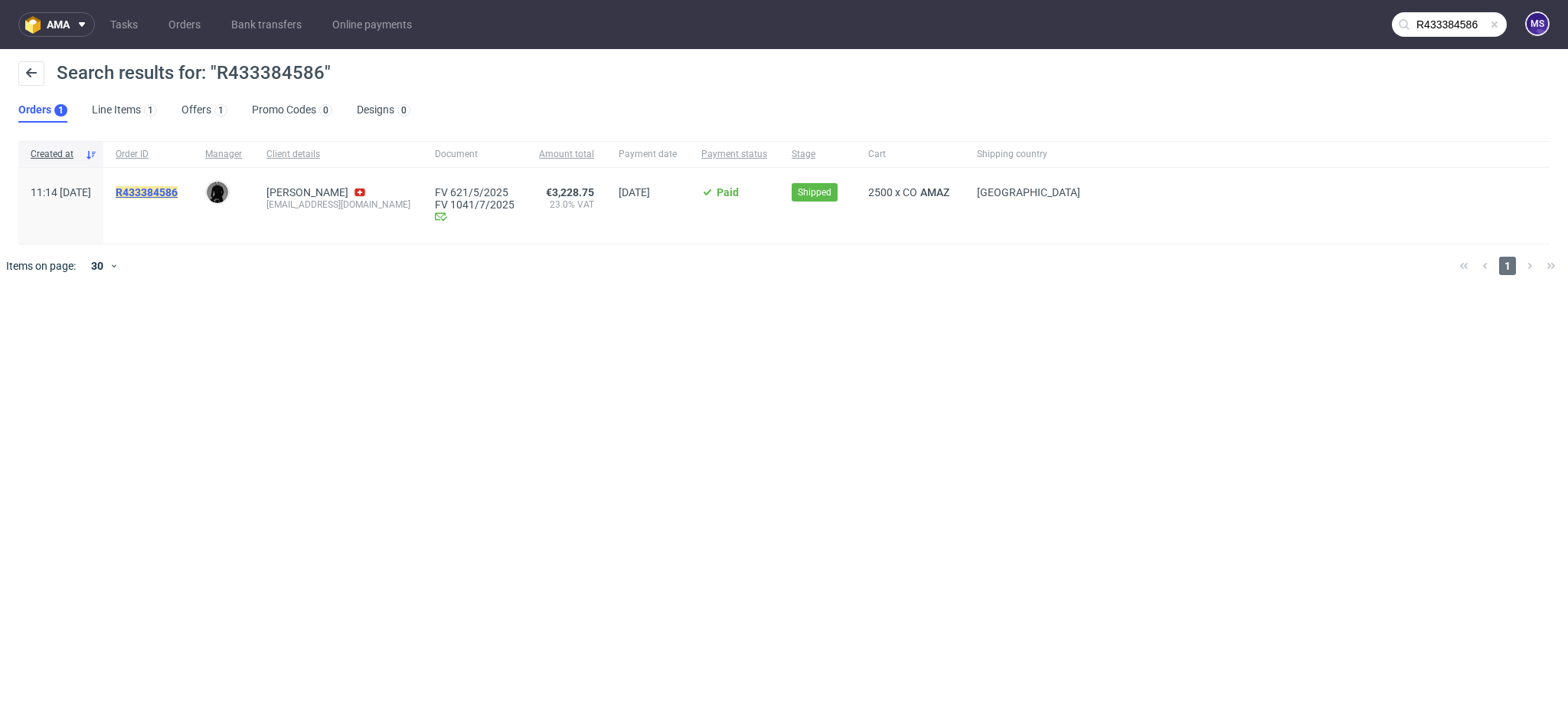
click at [178, 190] on mark "R433384586" at bounding box center [146, 192] width 62 height 13
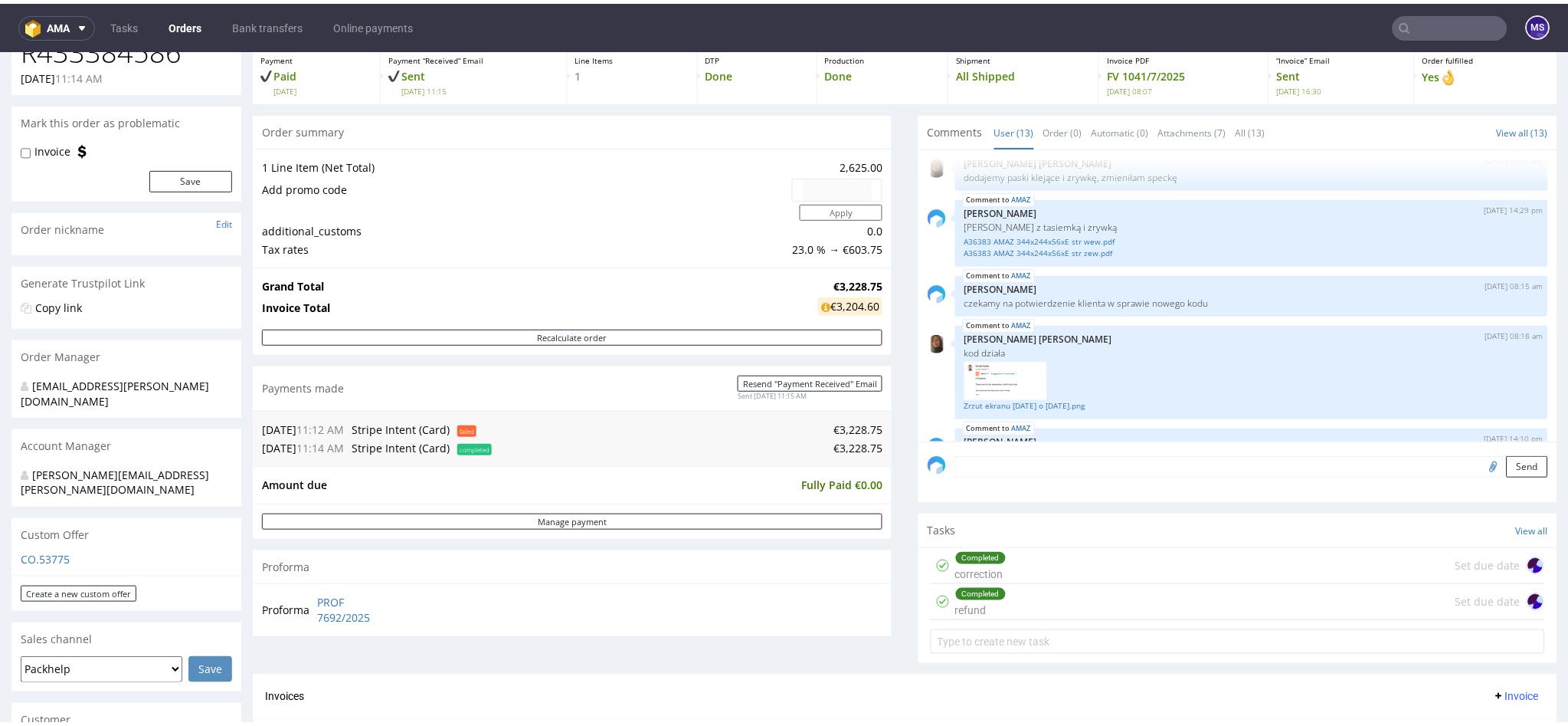
scroll to position [204, 0]
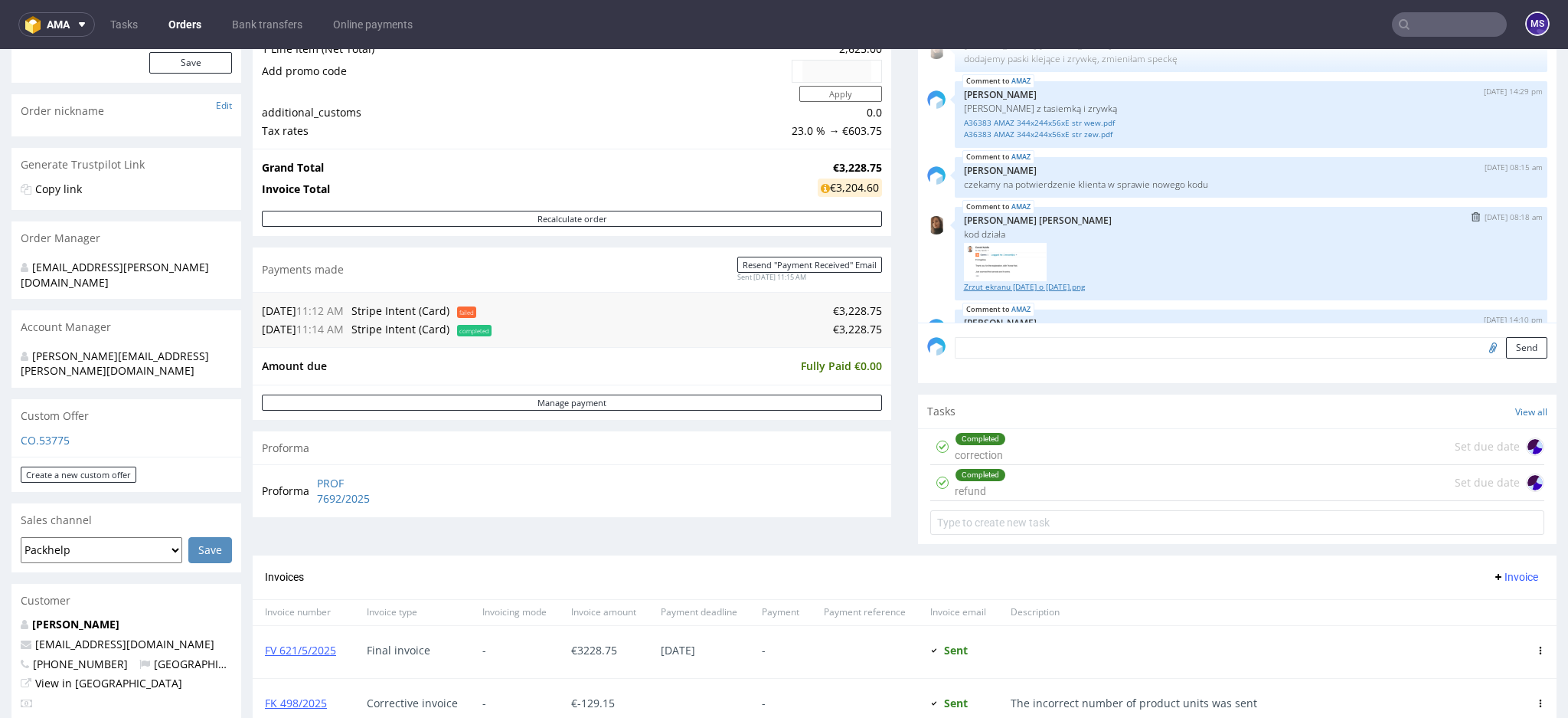
click at [983, 288] on link "Zrzut ekranu [DATE] o [DATE].png" at bounding box center [1250, 287] width 574 height 12
click at [976, 284] on link "Zrzut ekranu [DATE] o [DATE].png" at bounding box center [1250, 287] width 574 height 12
drag, startPoint x: 1005, startPoint y: 434, endPoint x: 1125, endPoint y: 523, distance: 149.4
click at [1005, 434] on div "Completed correction Set due date" at bounding box center [1237, 446] width 614 height 36
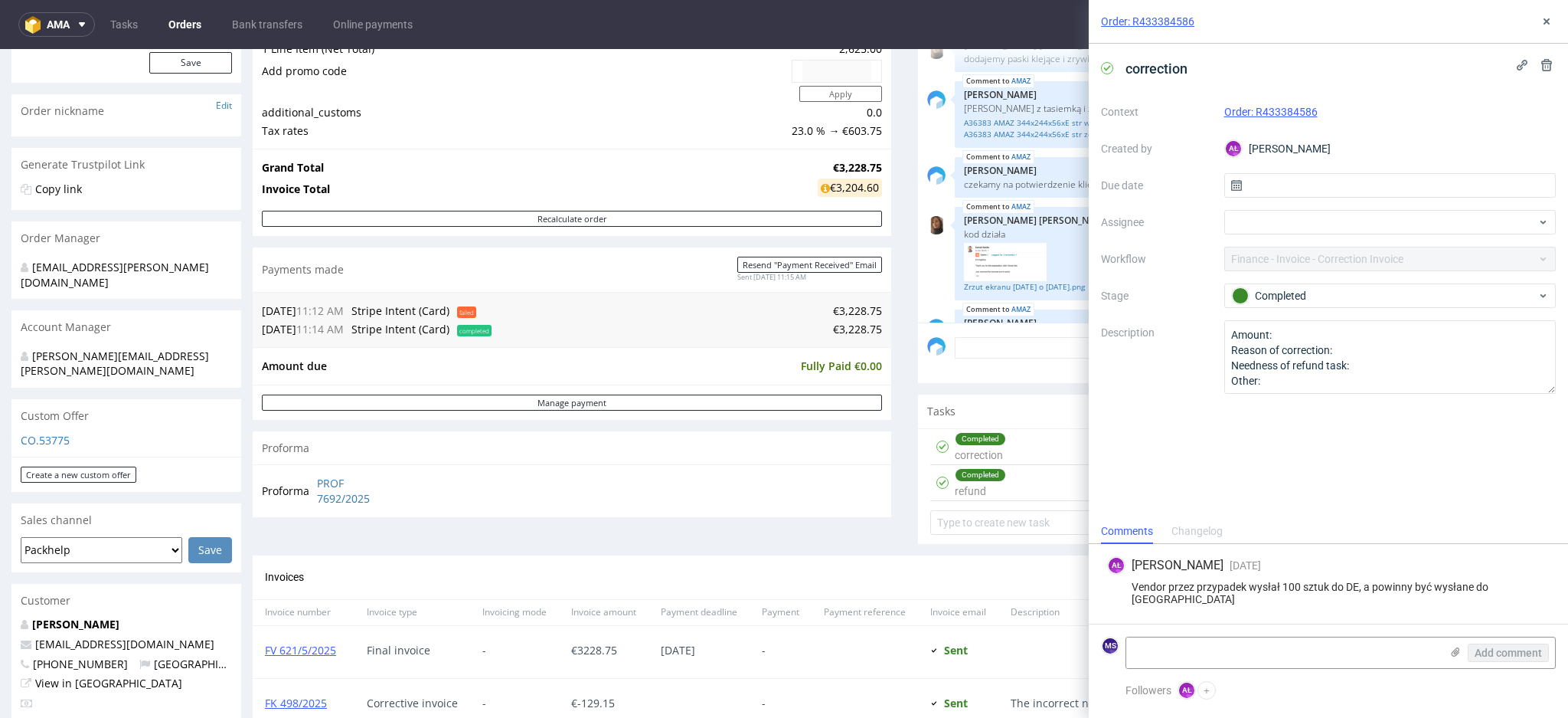
click at [994, 489] on div "Completed refund Set due date" at bounding box center [1237, 482] width 614 height 36
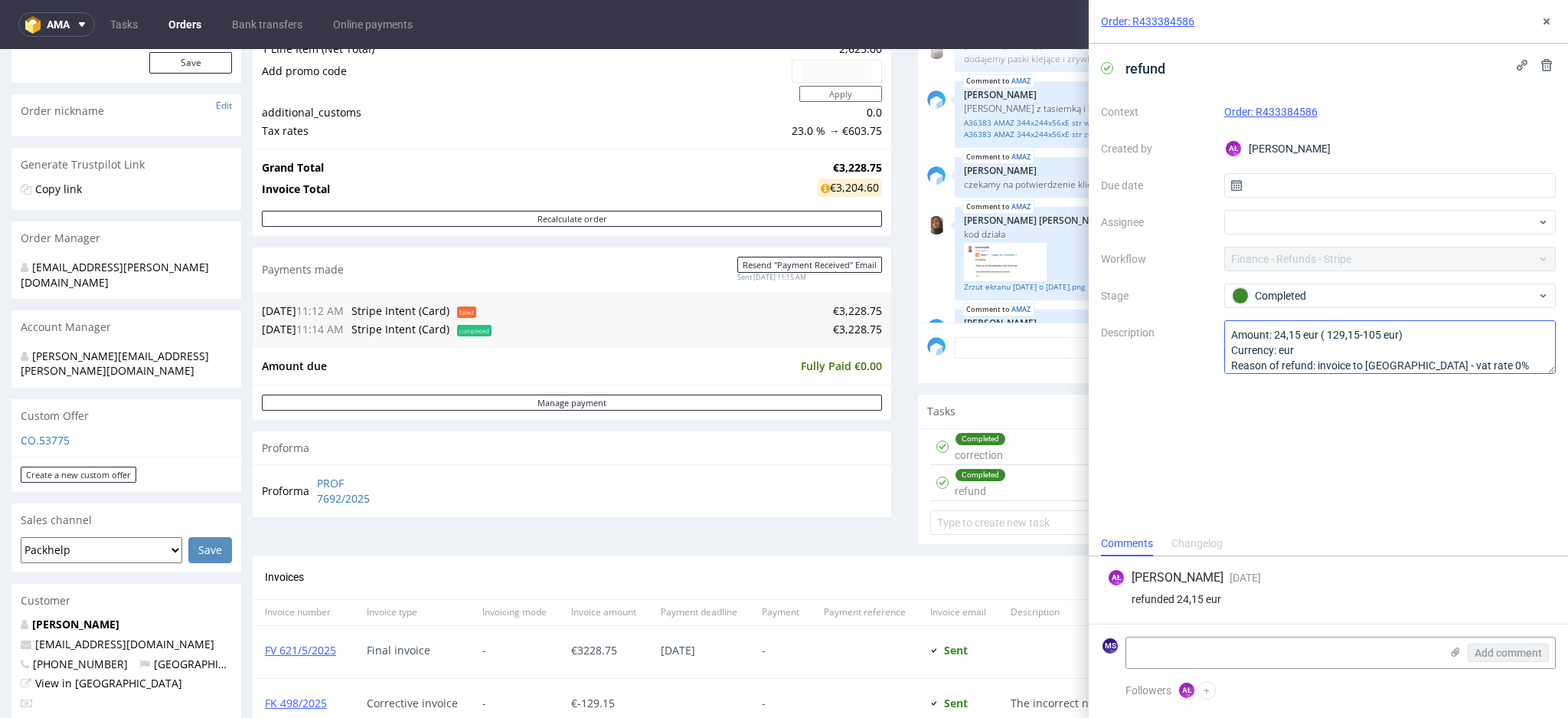
drag, startPoint x: 1550, startPoint y: 391, endPoint x: 1554, endPoint y: 372, distance: 19.4
click at [1554, 372] on textarea "Amount: 24,15 eur ( 129,15-105 eur) Currency: eur Reason of refund: invoice to …" at bounding box center [1390, 346] width 332 height 54
click at [1000, 440] on div "Completed correction Set due date" at bounding box center [1237, 446] width 614 height 36
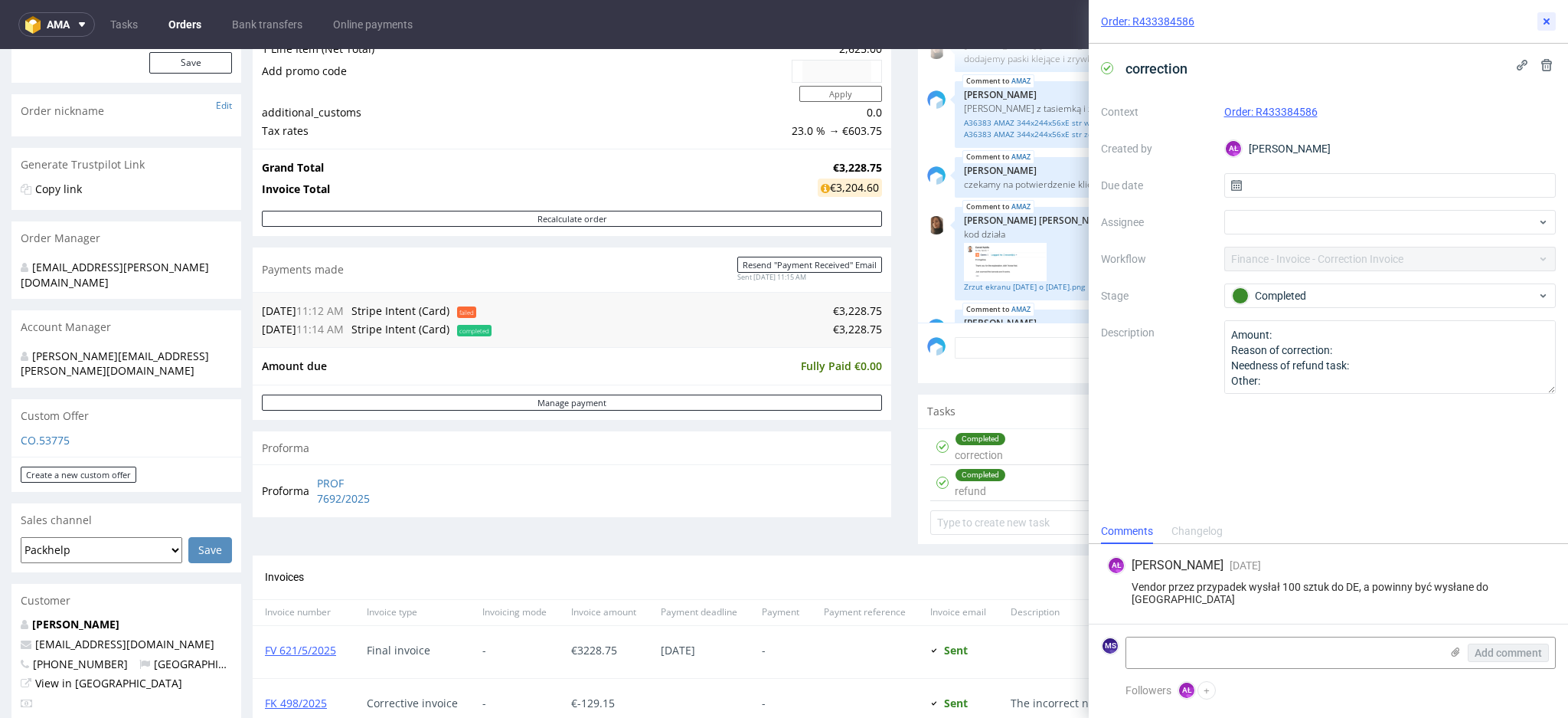
drag, startPoint x: 1548, startPoint y: 21, endPoint x: 1497, endPoint y: 33, distance: 52.4
click at [1546, 21] on icon at bounding box center [1546, 22] width 13 height 13
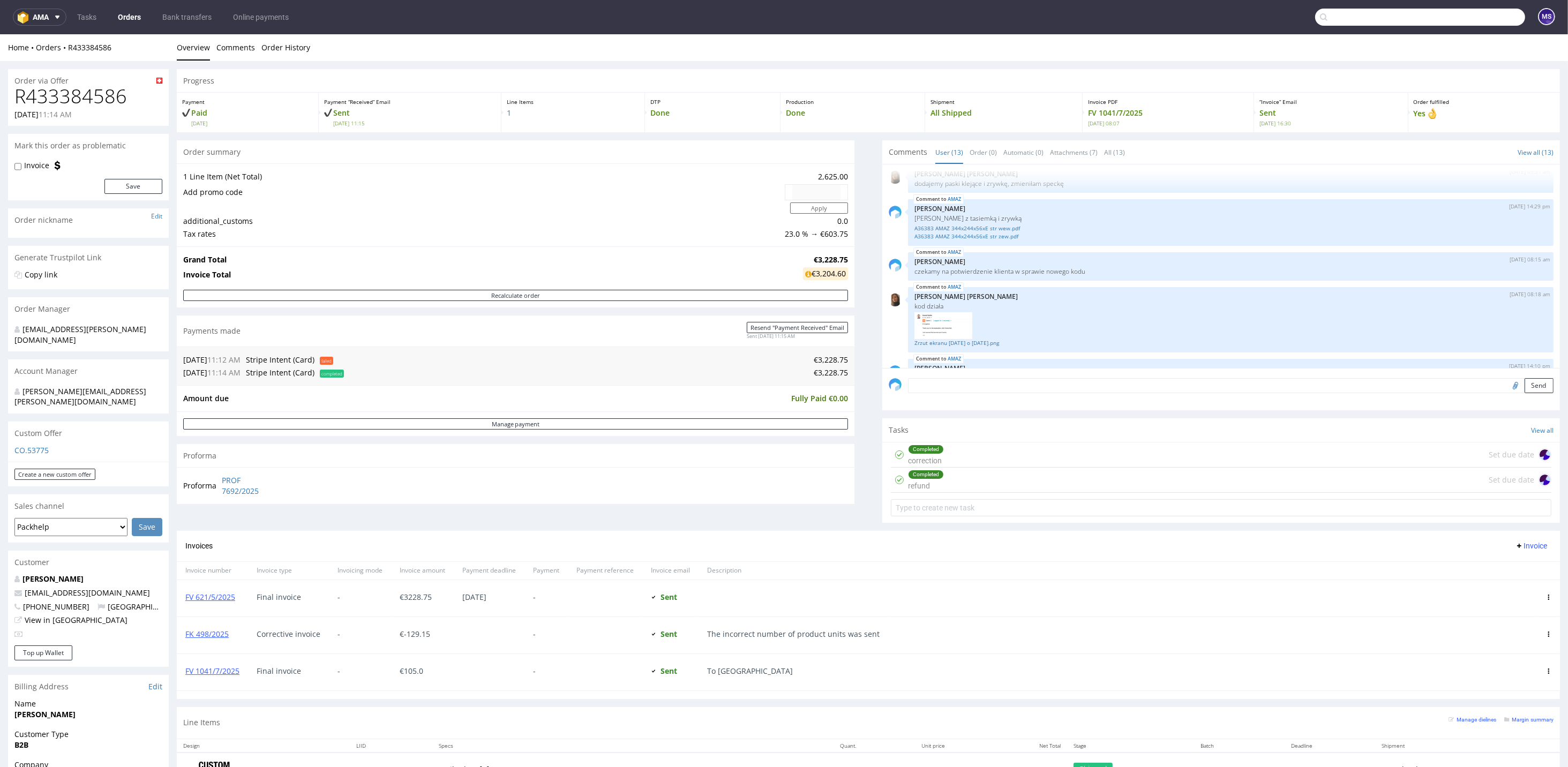
click at [1097, 21] on input "text" at bounding box center [1420, 17] width 210 height 17
paste input "R057504145"
type input "R057504145"
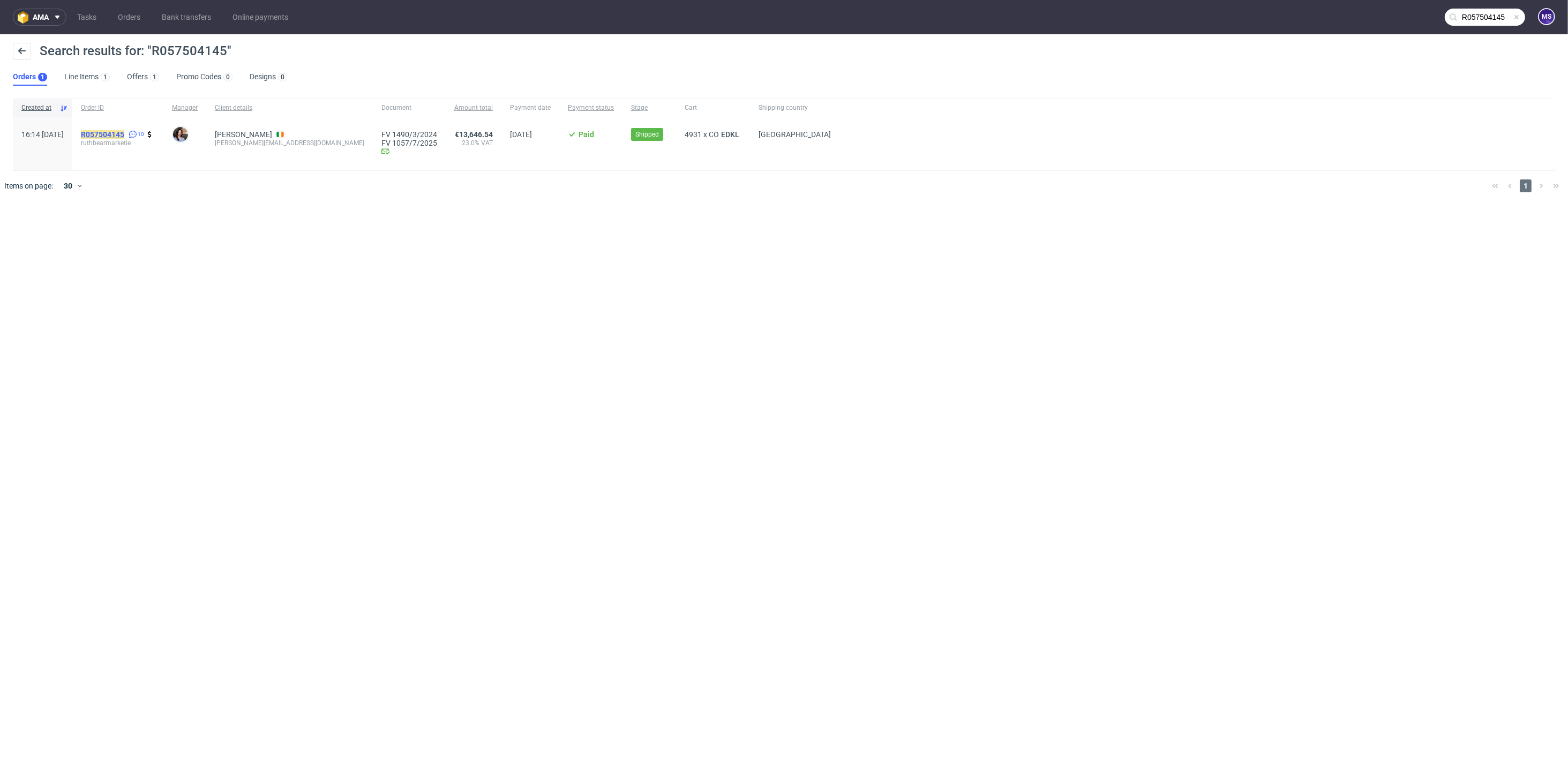
click at [125, 135] on mark "R057504145" at bounding box center [102, 134] width 43 height 9
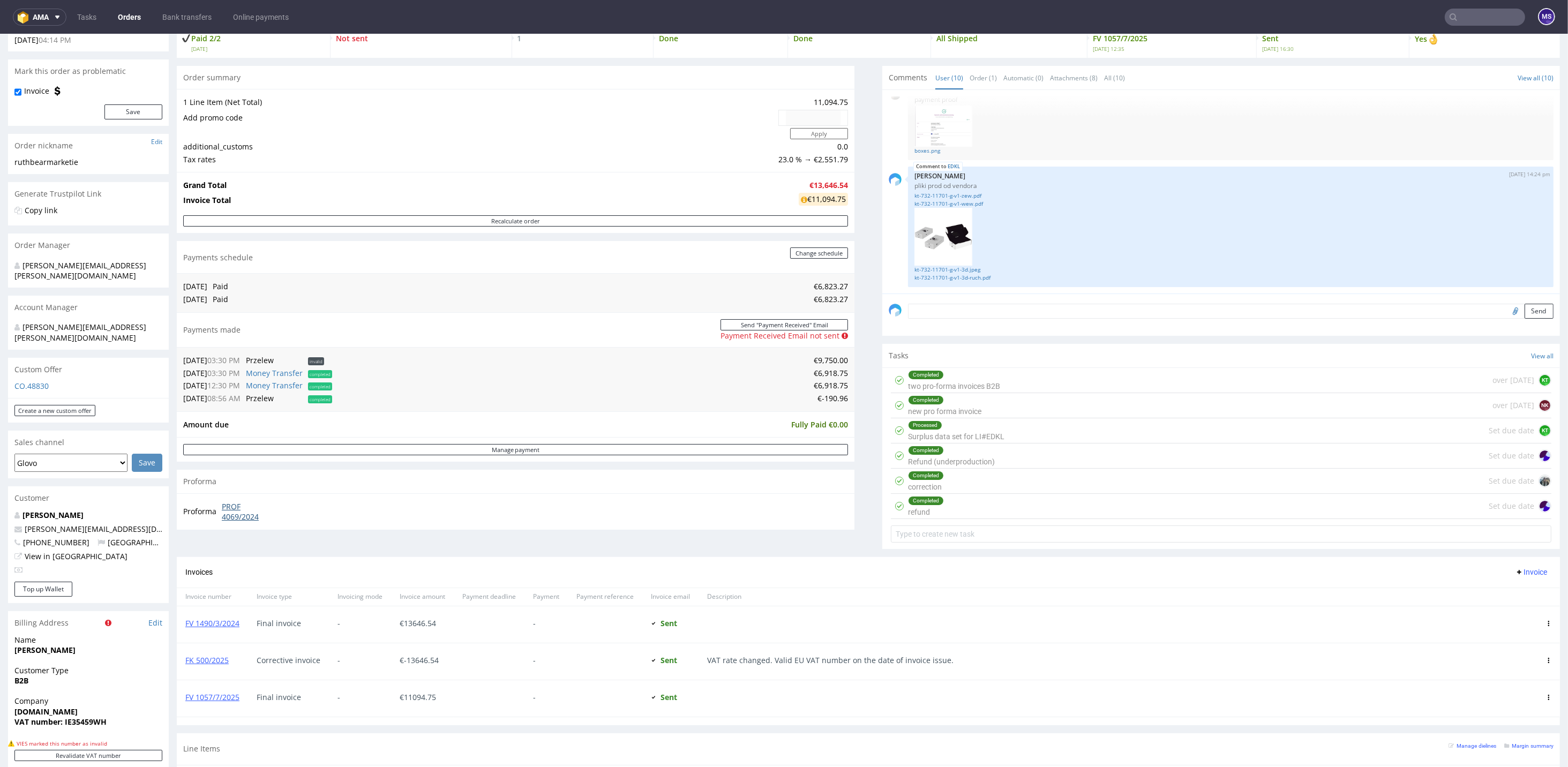
scroll to position [142, 0]
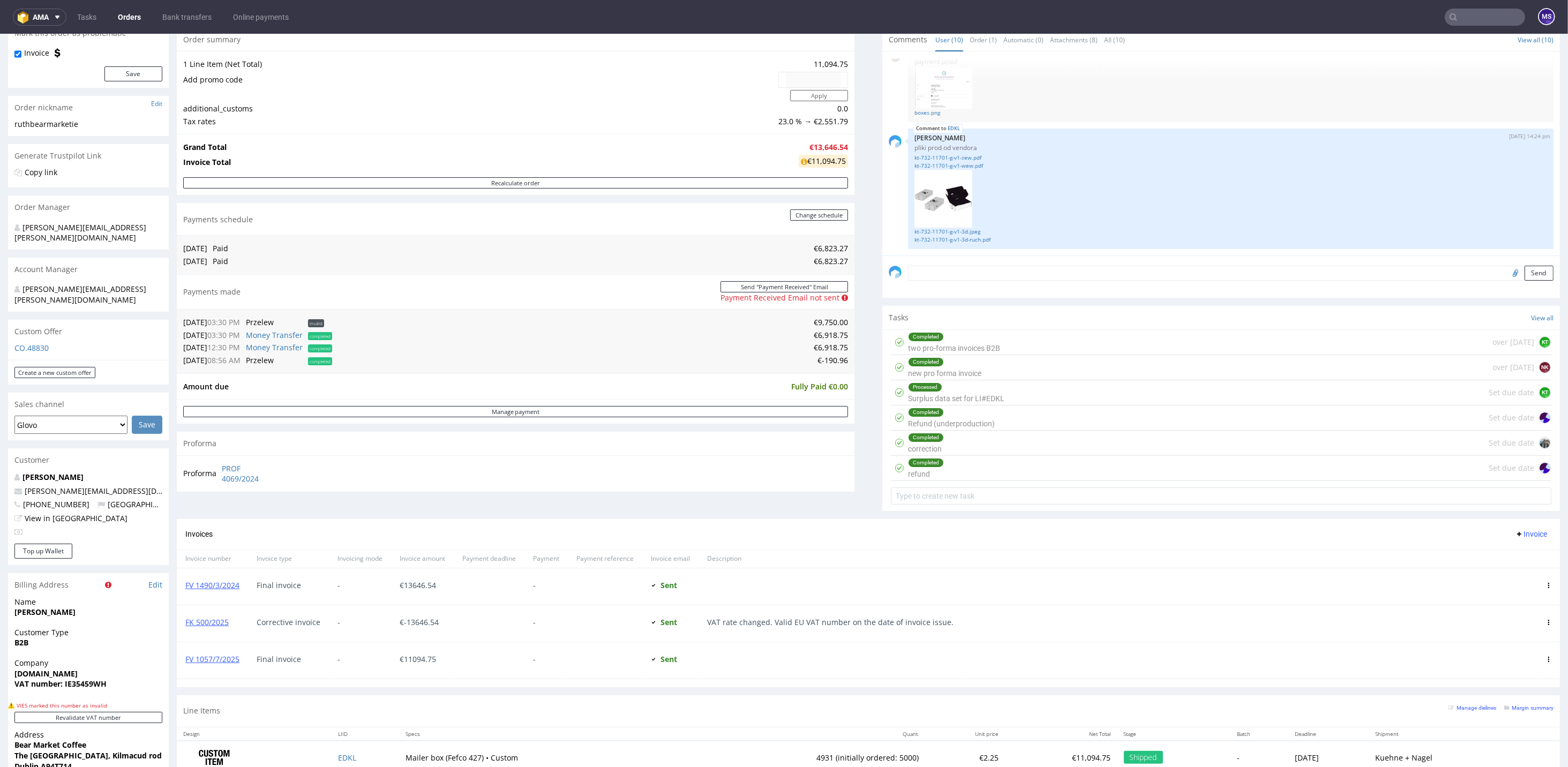
click at [996, 445] on div "Completed correction Set due date" at bounding box center [1220, 443] width 660 height 25
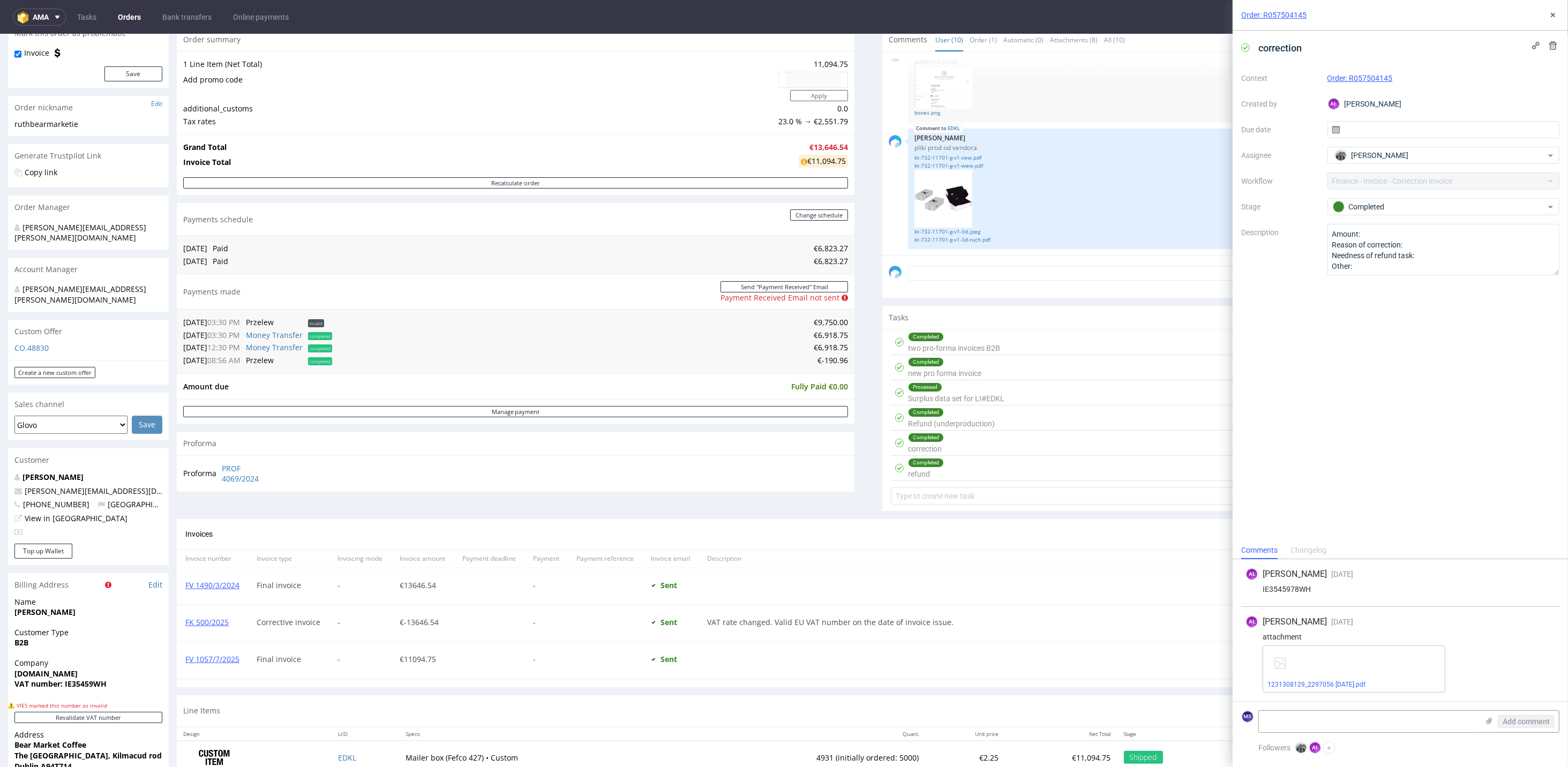
click at [991, 460] on div "Completed refund Set due date" at bounding box center [1220, 468] width 660 height 25
click at [977, 434] on div "Completed correction Set due date" at bounding box center [1220, 443] width 660 height 25
click at [1097, 14] on use at bounding box center [1553, 15] width 4 height 4
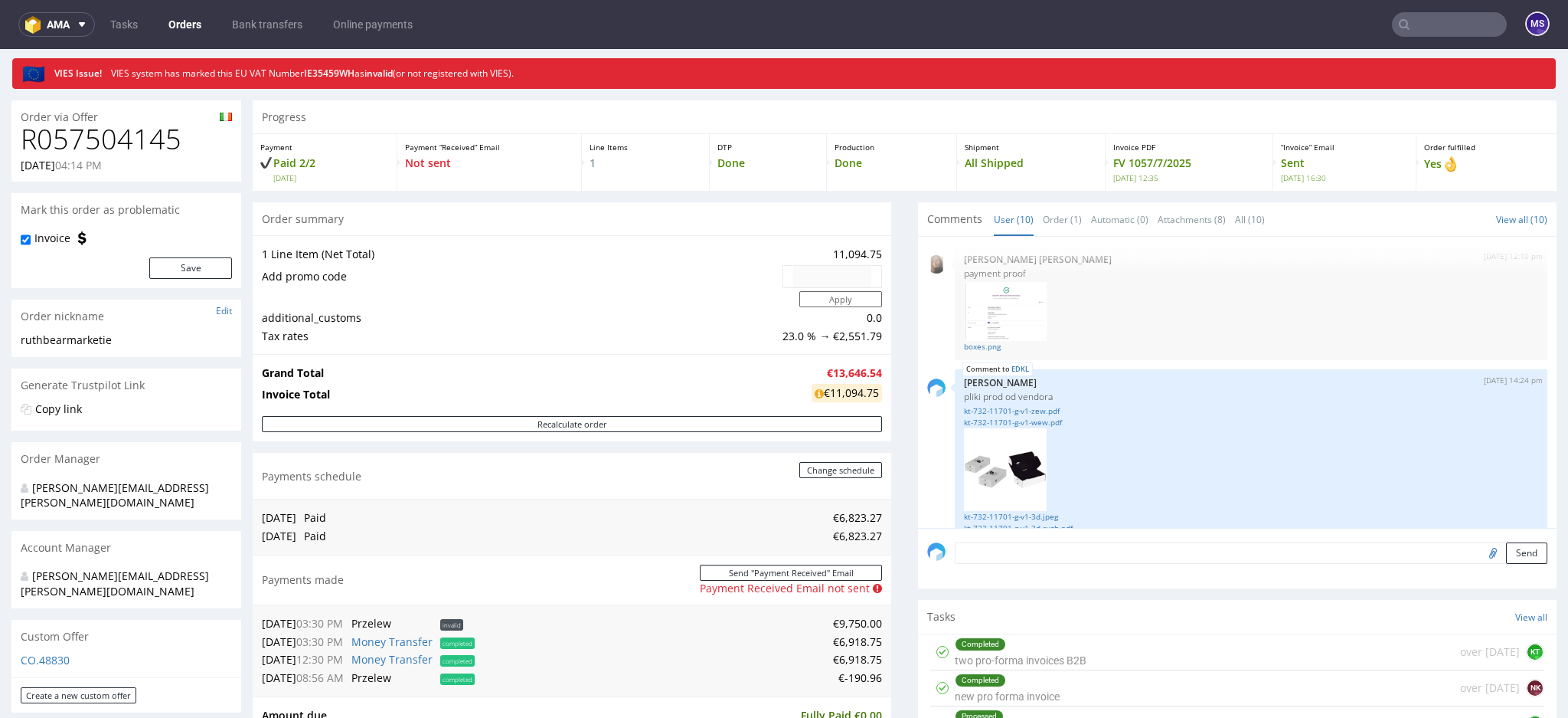
scroll to position [603, 0]
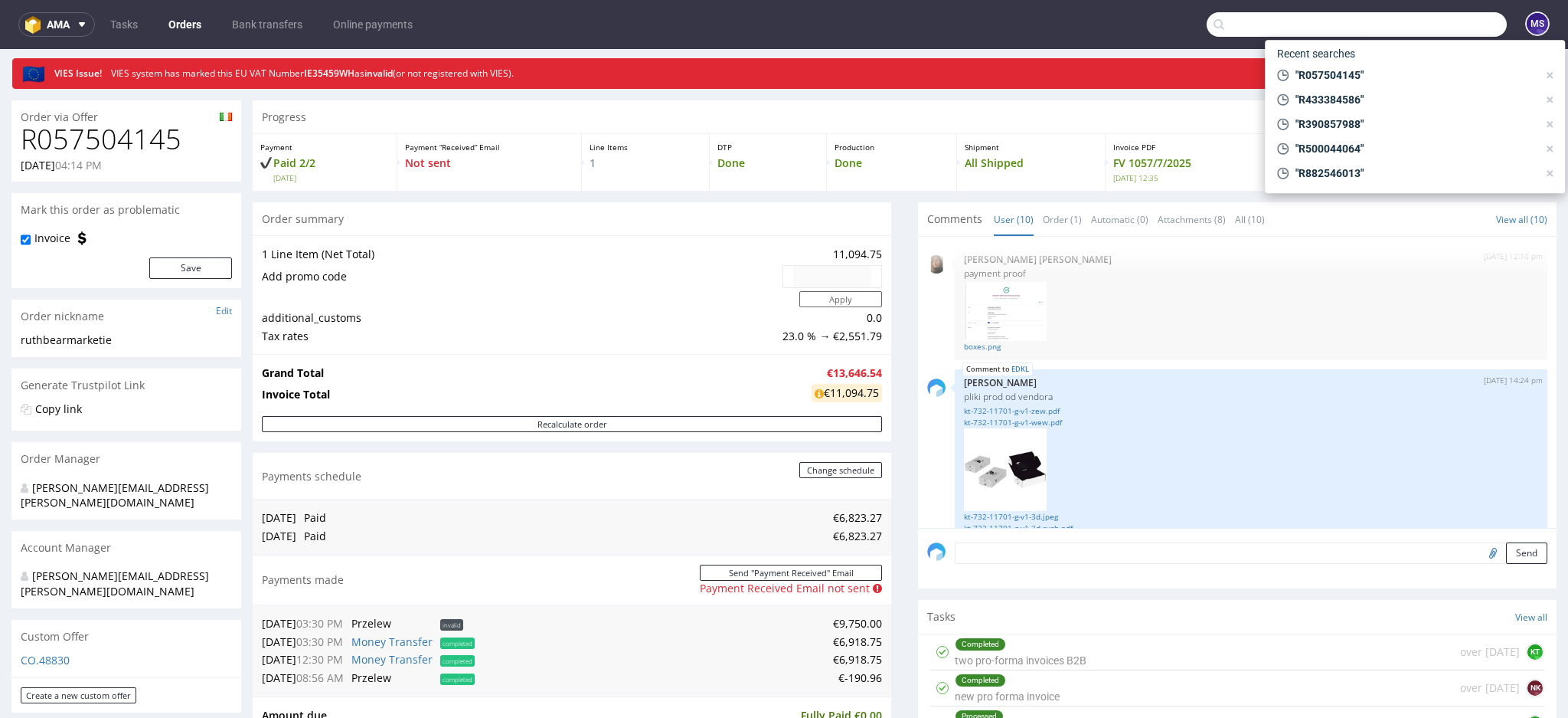
click at [1428, 21] on input "text" at bounding box center [1356, 24] width 300 height 24
paste input "R286489207"
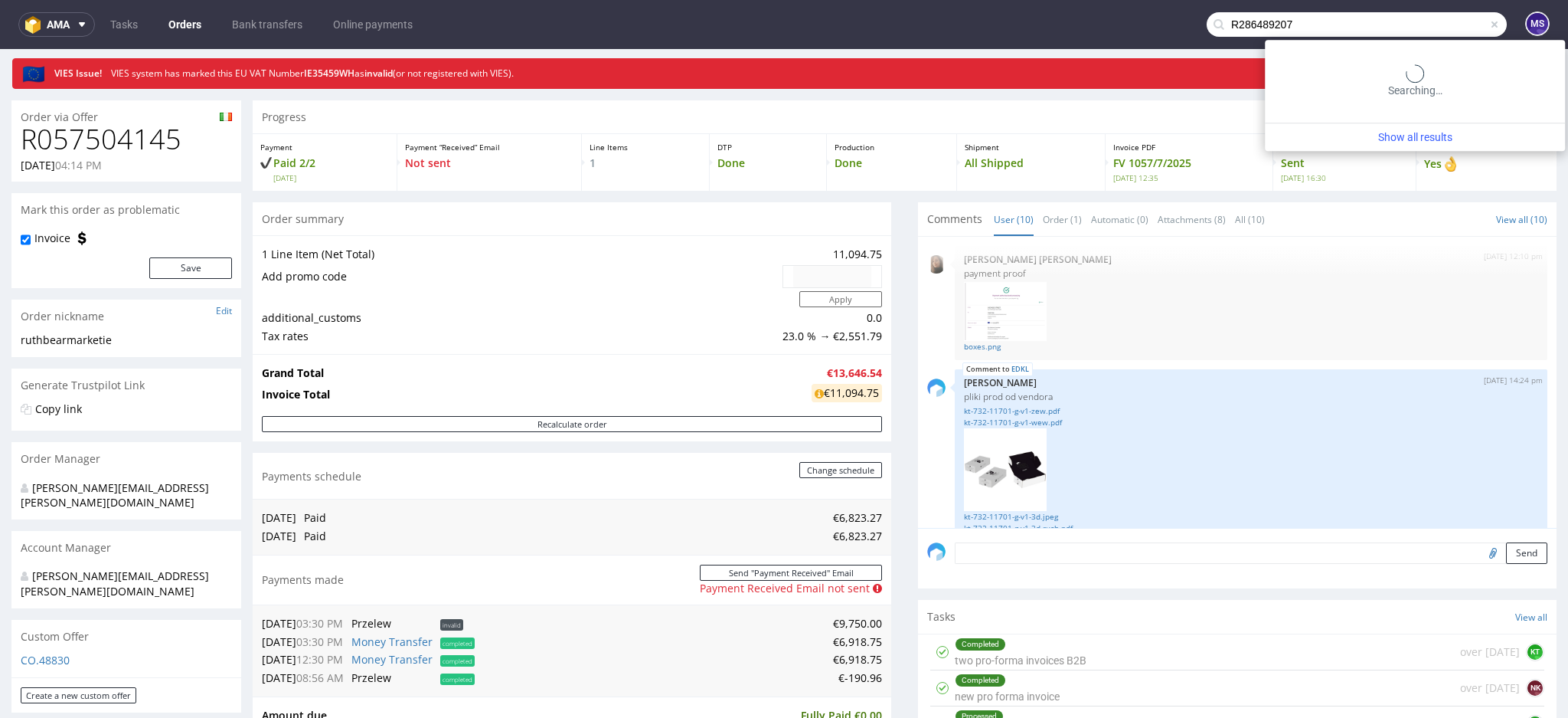
type input "R286489207"
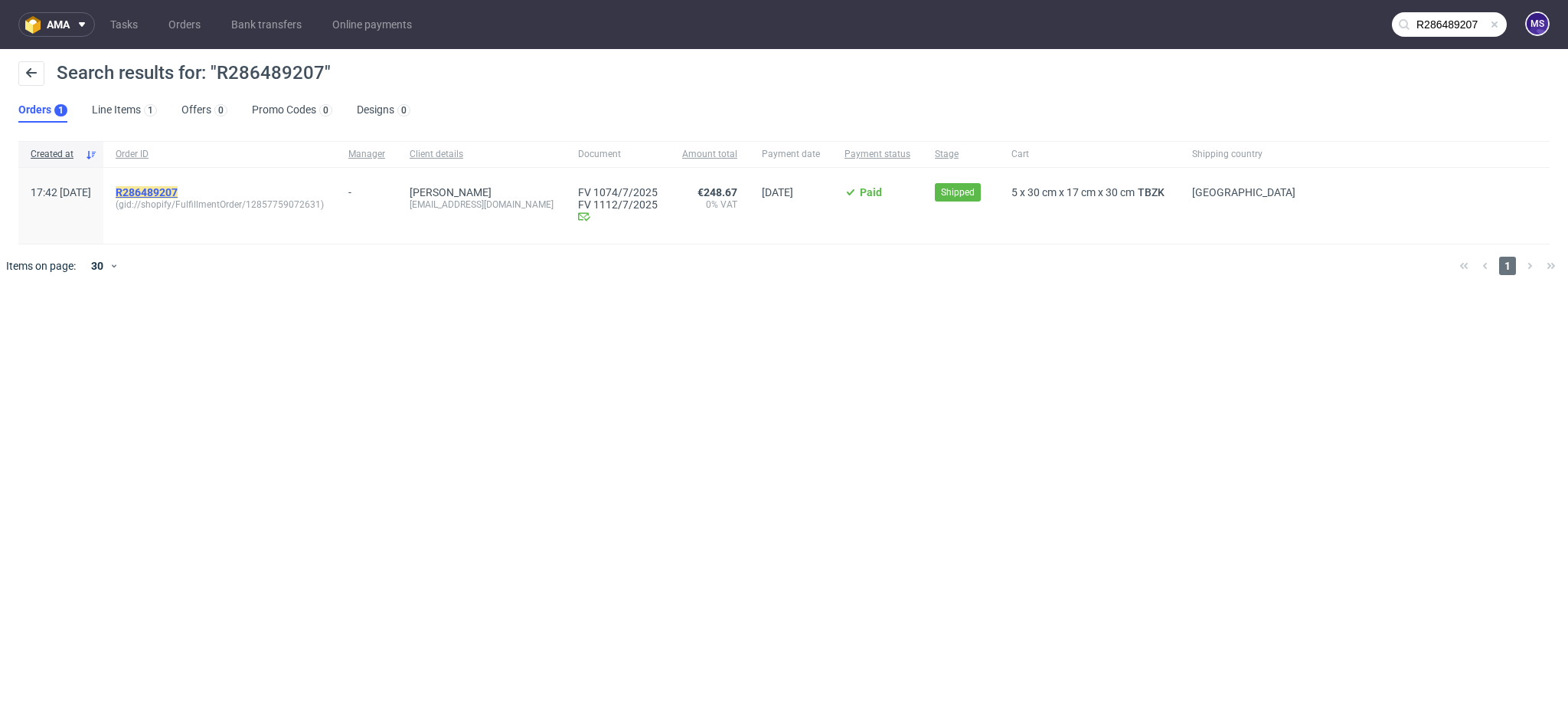
click at [178, 195] on mark "R286489207" at bounding box center [146, 192] width 62 height 13
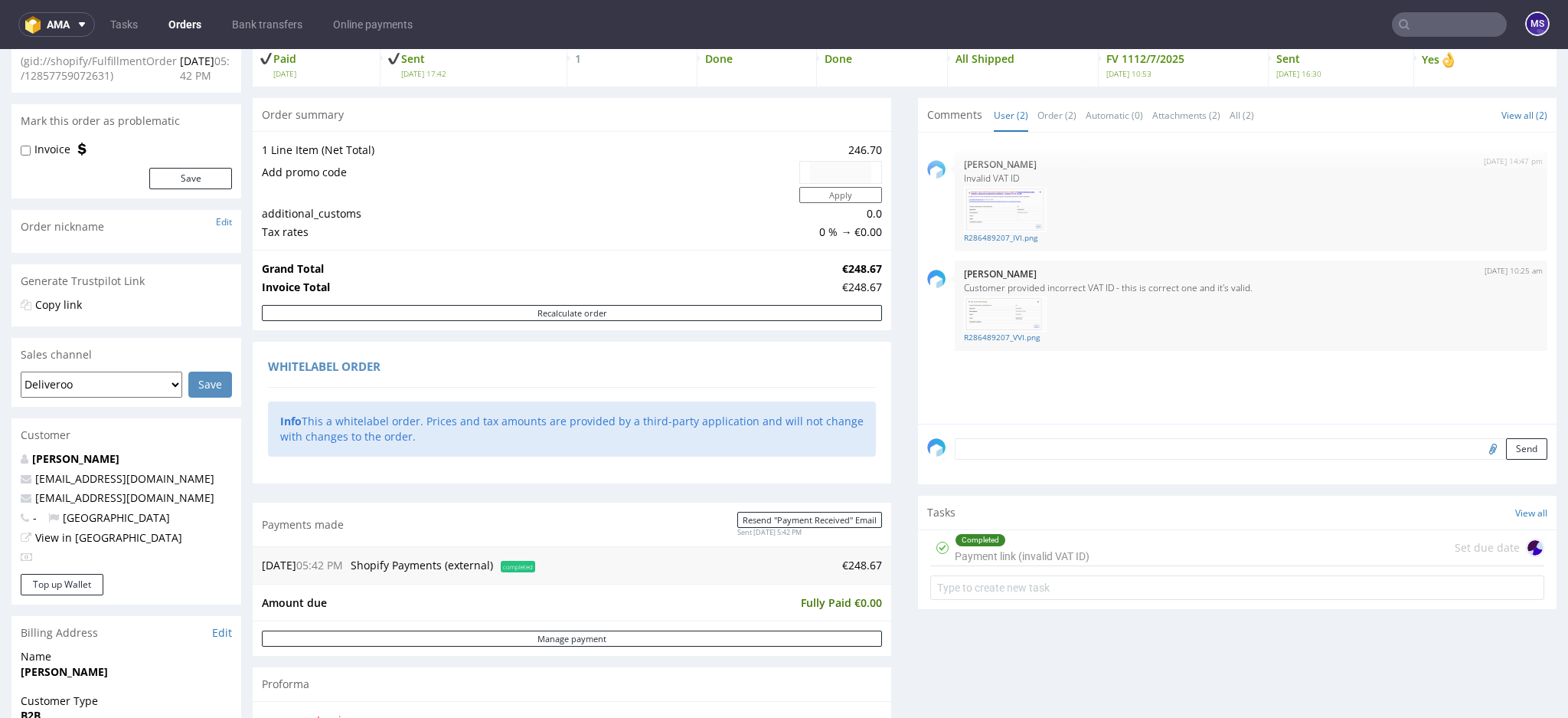
scroll to position [306, 0]
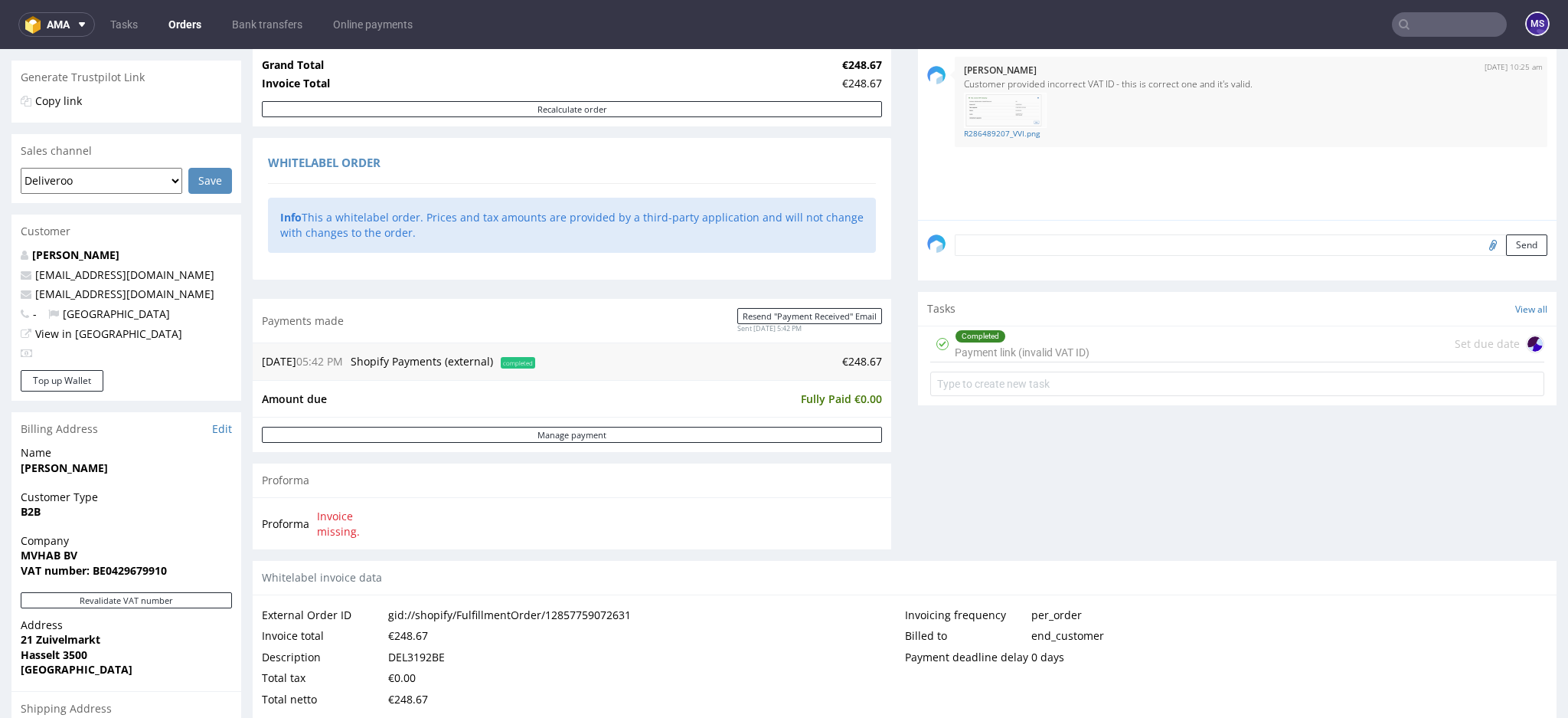
click at [1104, 347] on div "Completed Payment link (invalid VAT ID) Set due date" at bounding box center [1237, 344] width 614 height 36
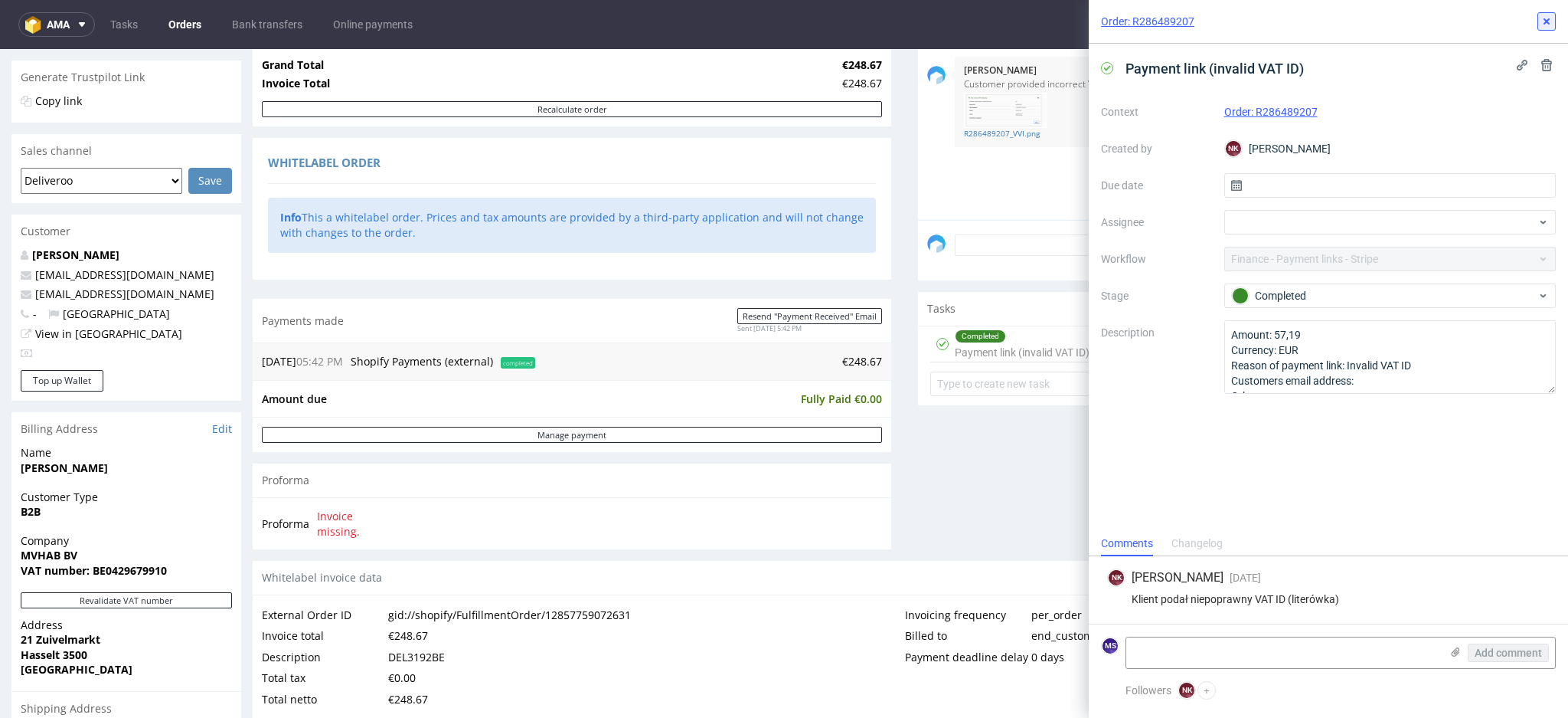
click at [1546, 23] on icon at bounding box center [1546, 22] width 13 height 13
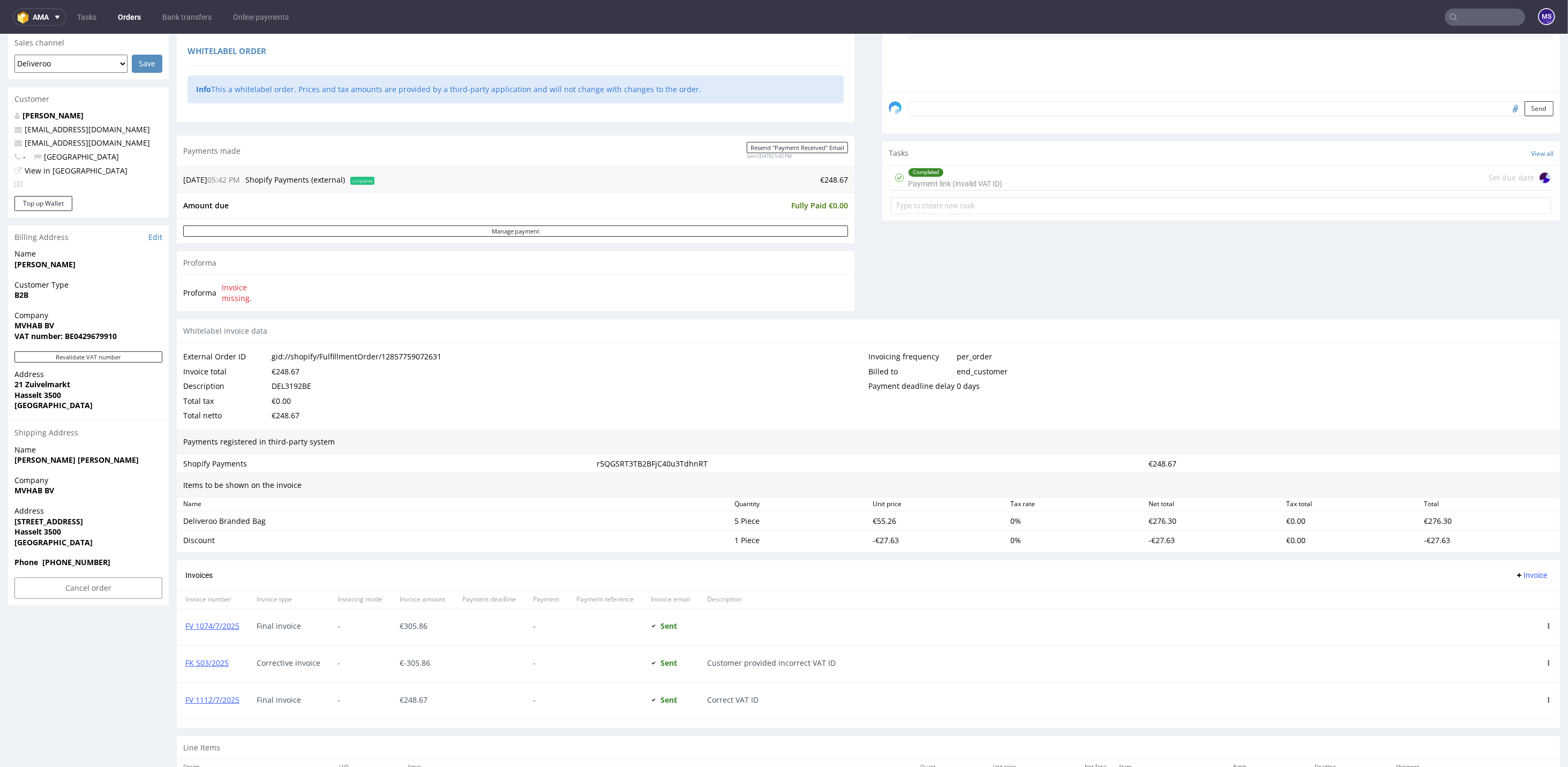
scroll to position [322, 0]
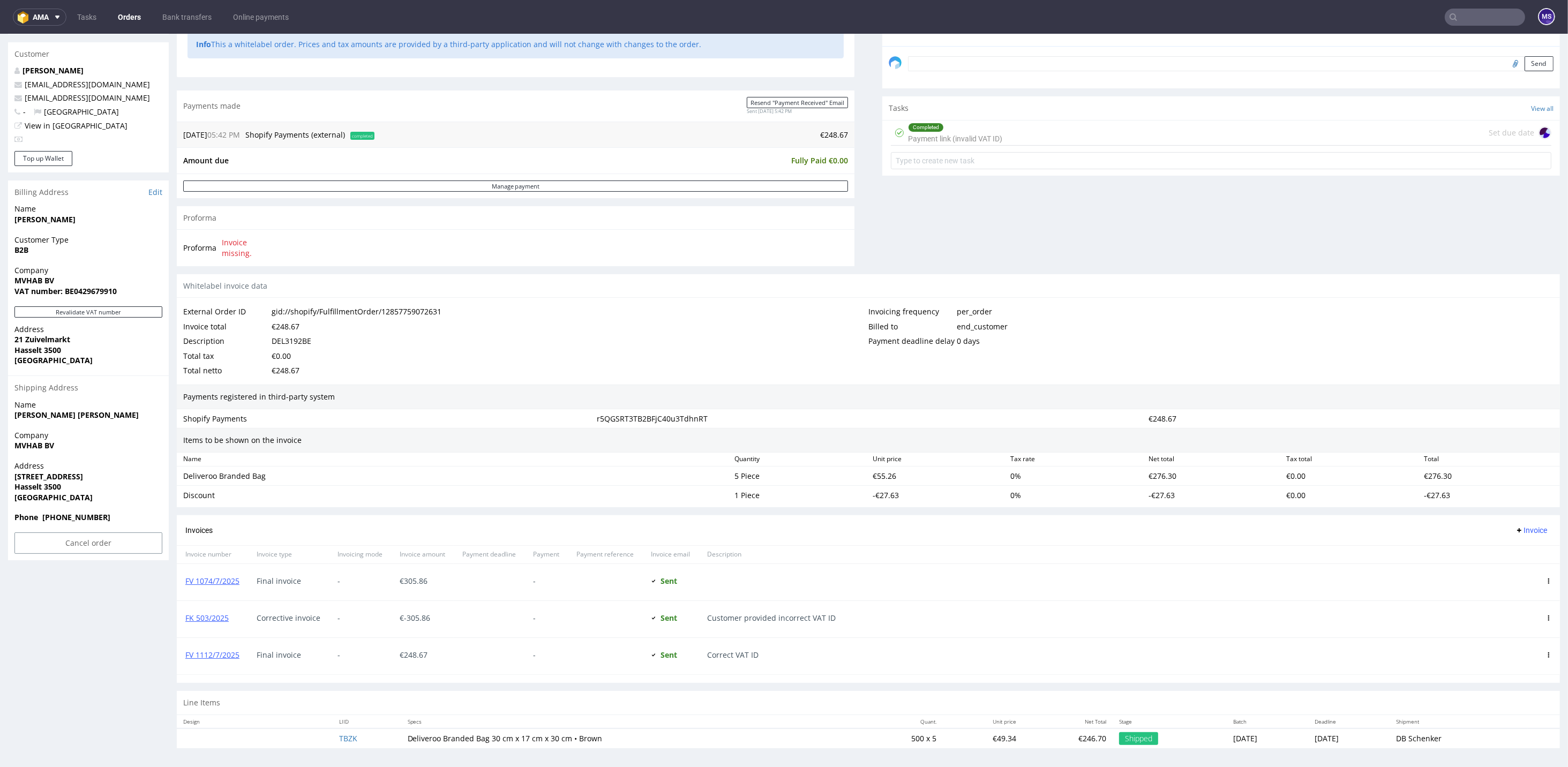
drag, startPoint x: 1554, startPoint y: 408, endPoint x: 1558, endPoint y: 560, distance: 152.1
click at [1097, 24] on input "text" at bounding box center [1485, 17] width 80 height 17
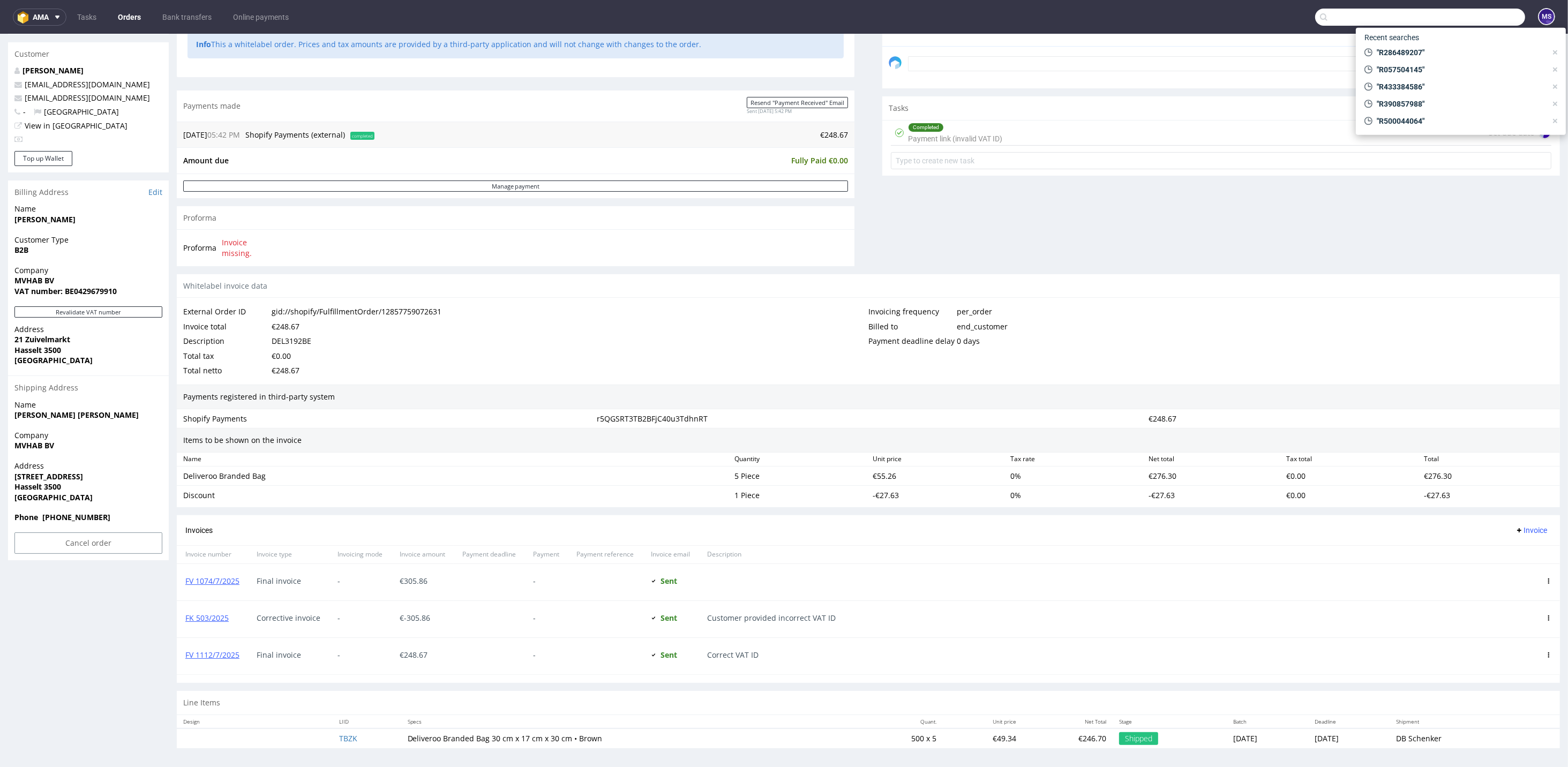
paste input "R044277478"
type input "R044277478"
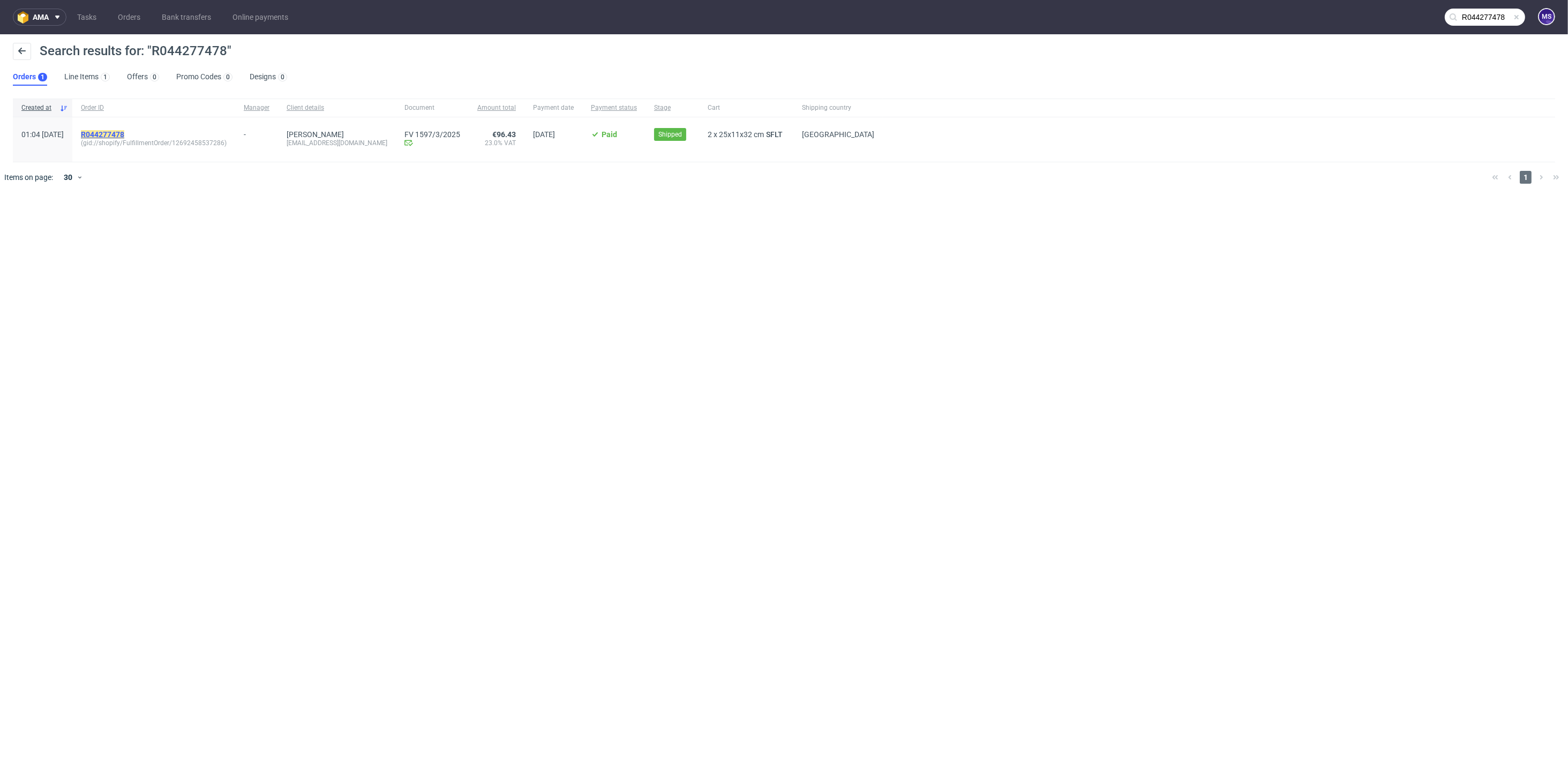
click at [125, 132] on mark "R044277478" at bounding box center [102, 134] width 43 height 9
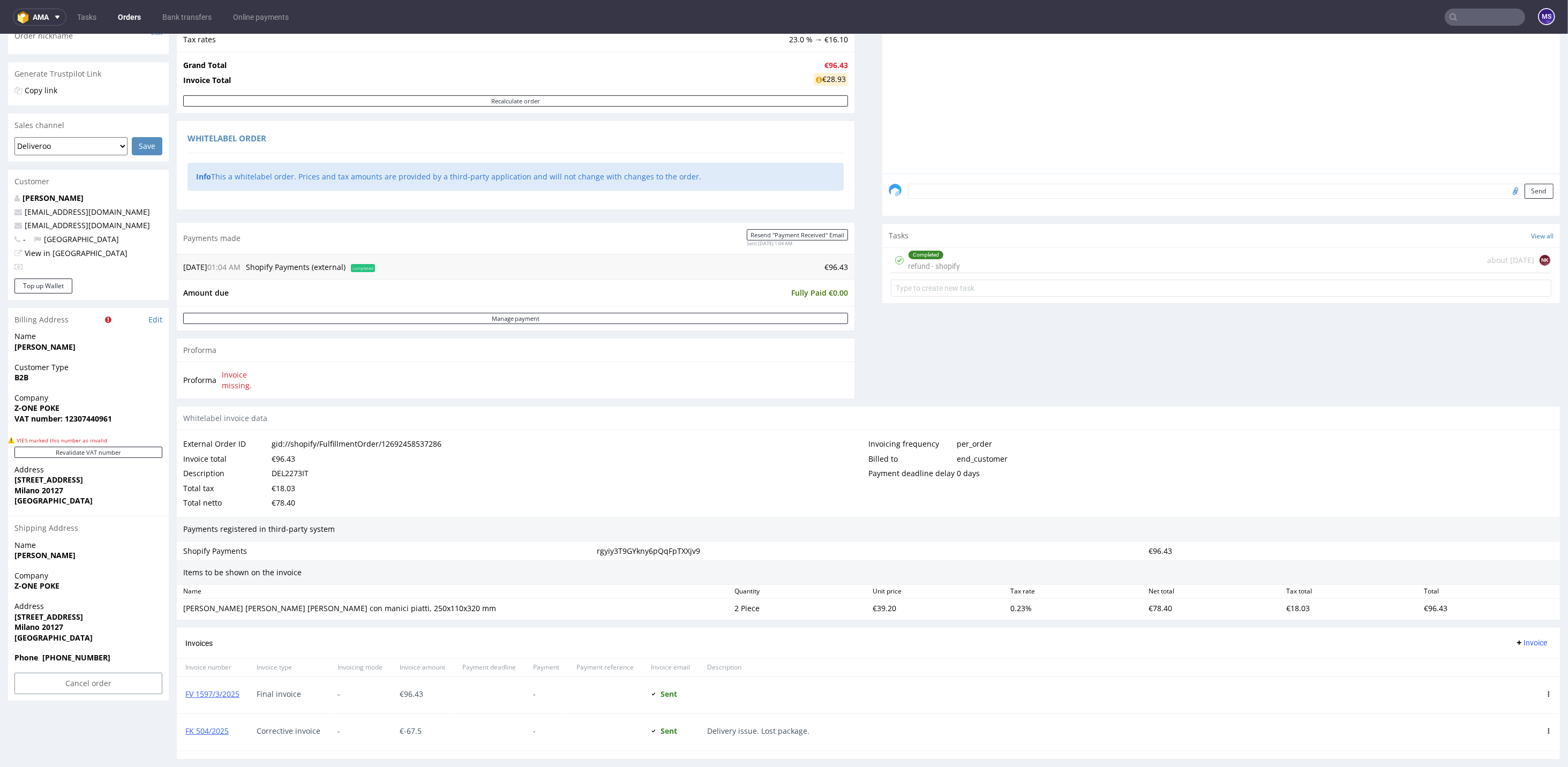
scroll to position [285, 0]
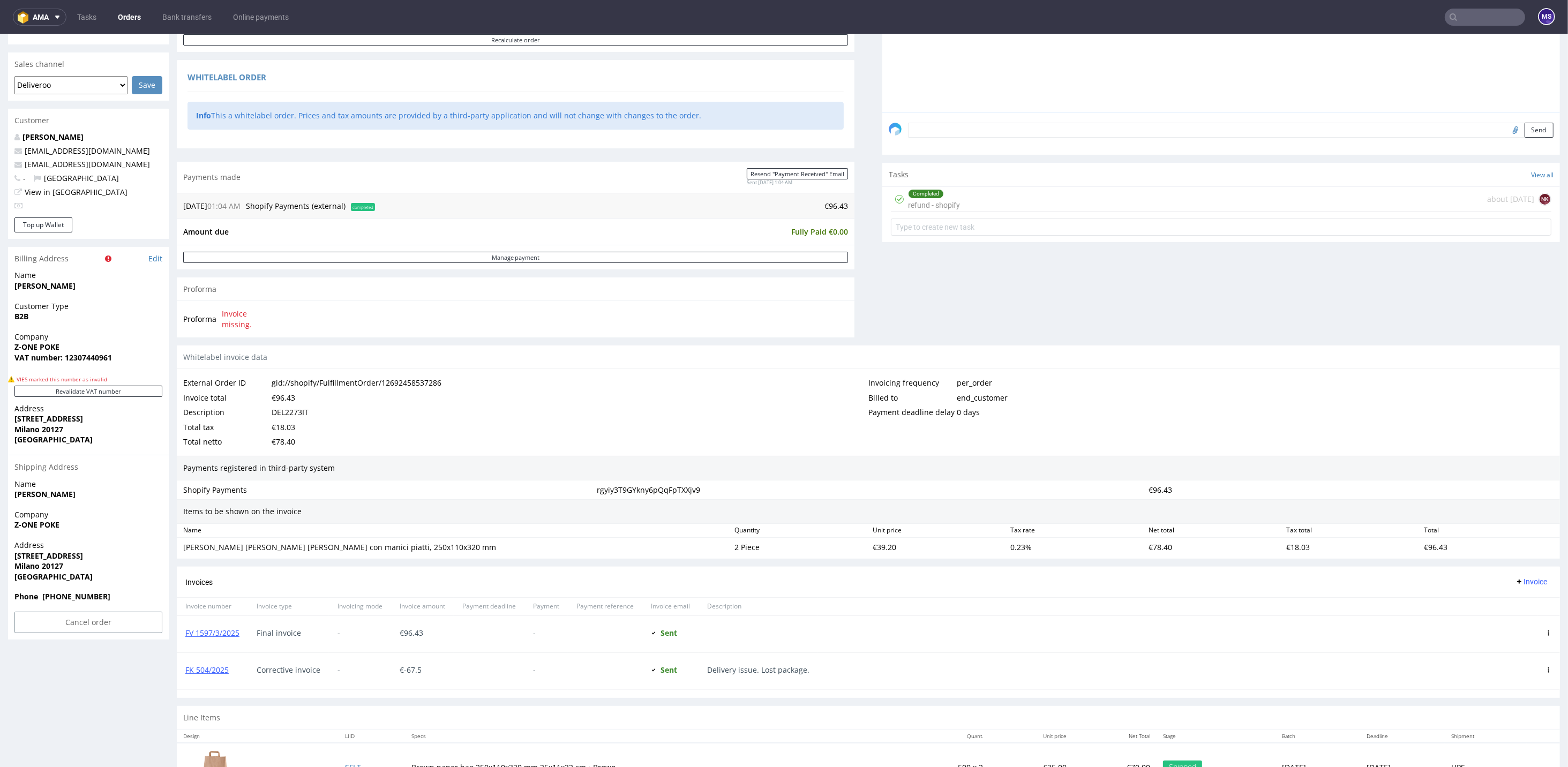
click at [958, 194] on div "Completed refund - shopify about [DATE] NK" at bounding box center [1220, 199] width 660 height 25
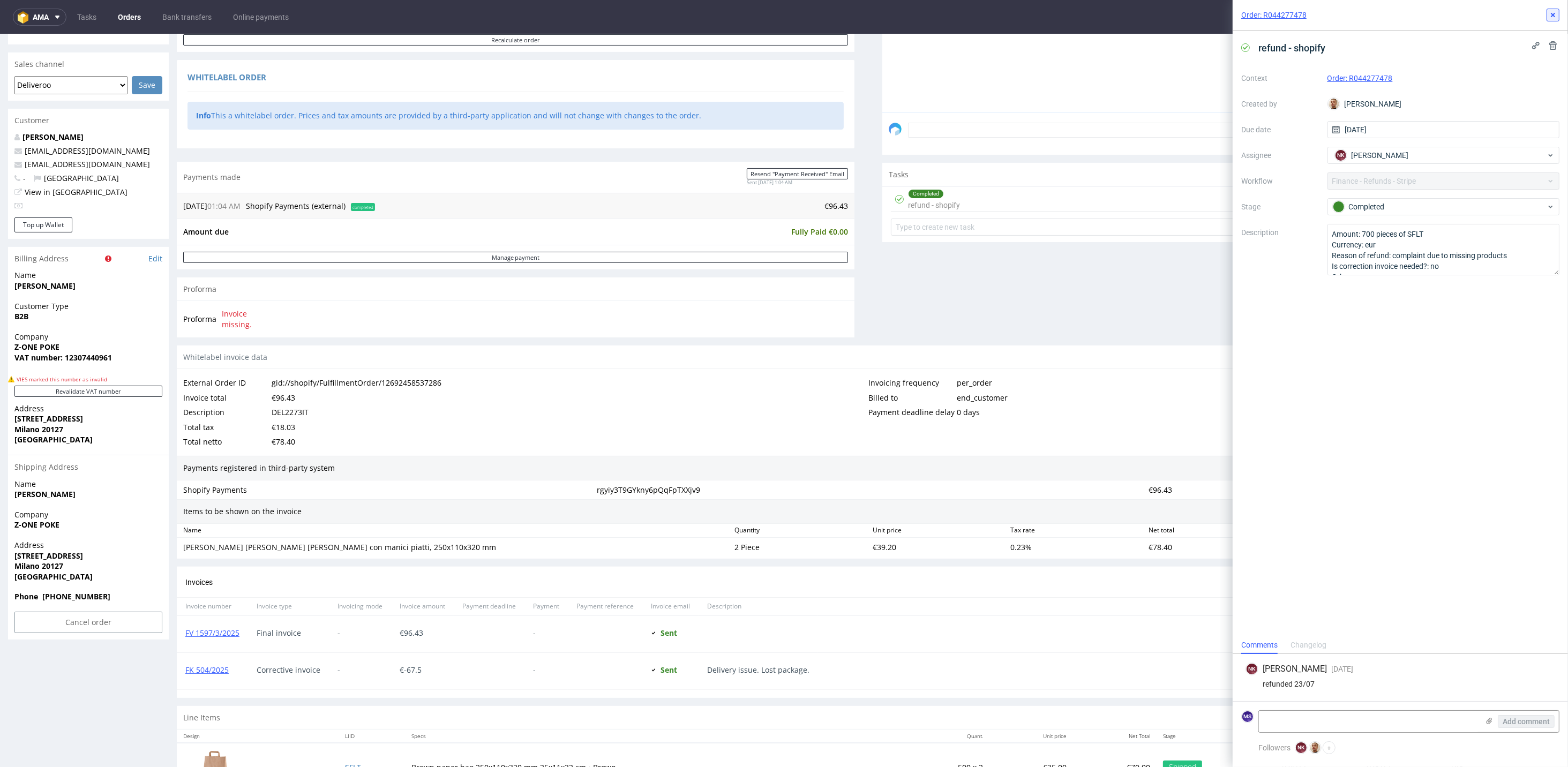
click at [1097, 14] on use at bounding box center [1553, 15] width 4 height 4
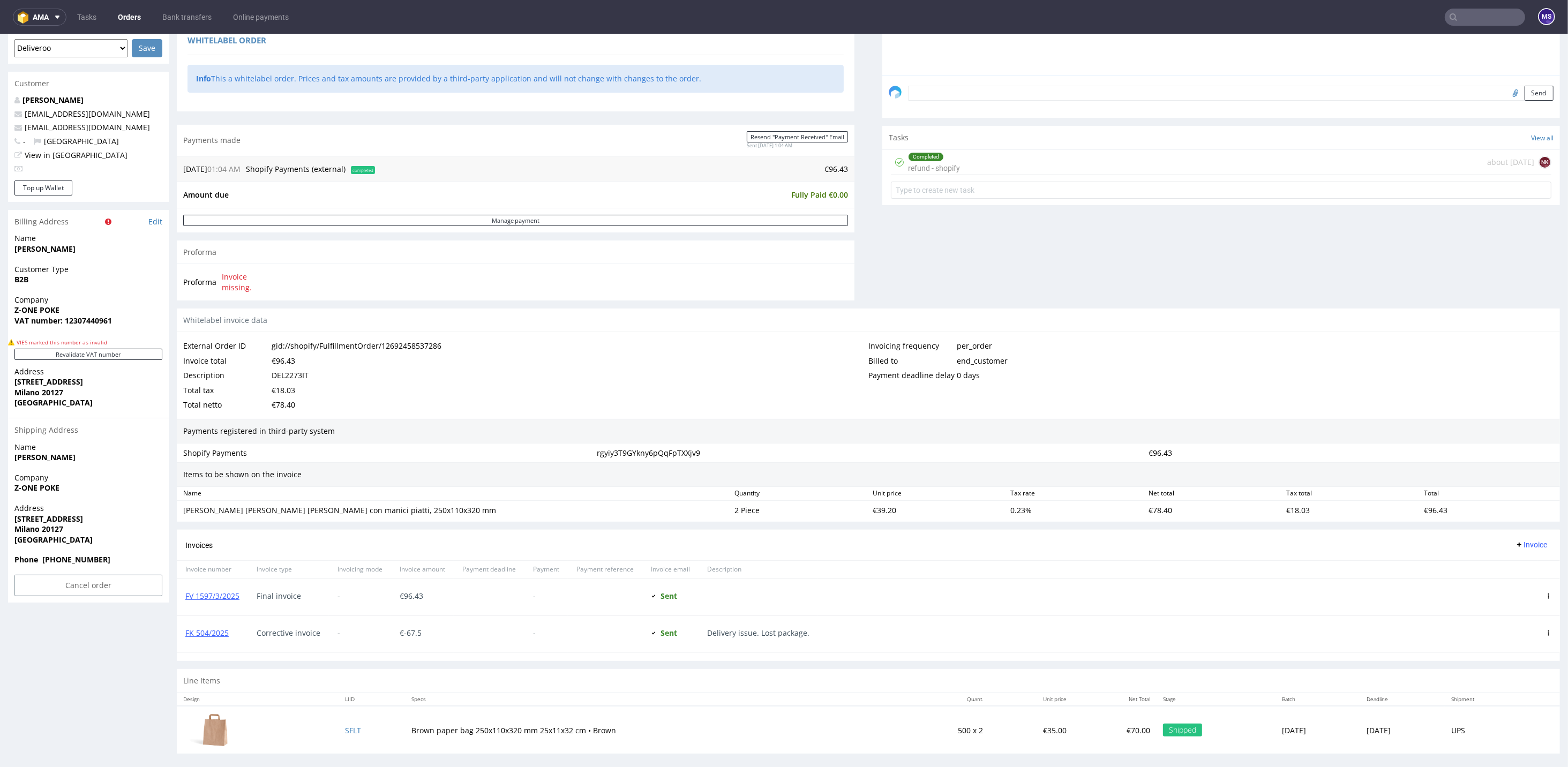
scroll to position [328, 0]
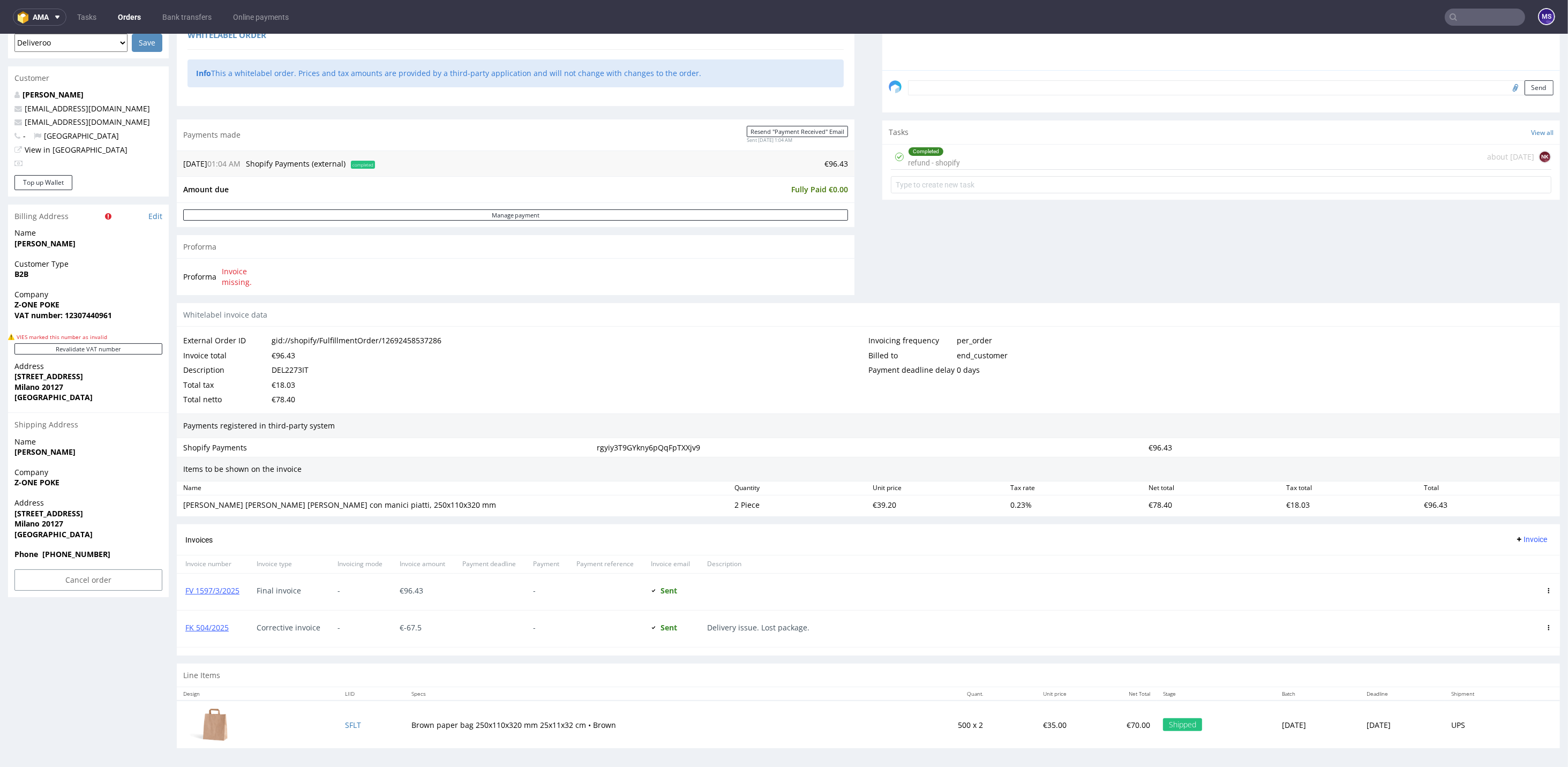
click at [1097, 20] on input "text" at bounding box center [1485, 17] width 80 height 17
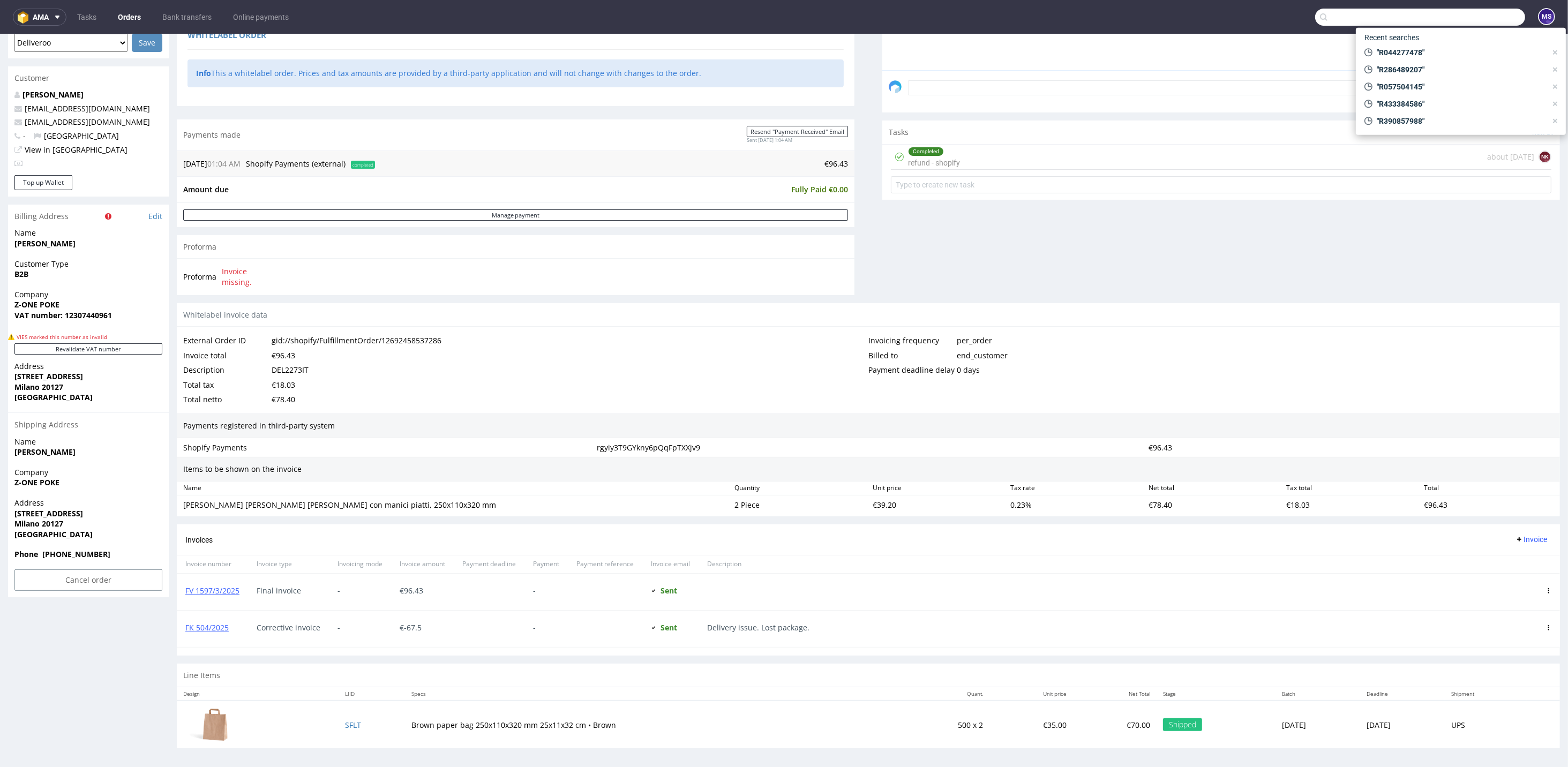
paste input "R183402659"
type input "R183402659"
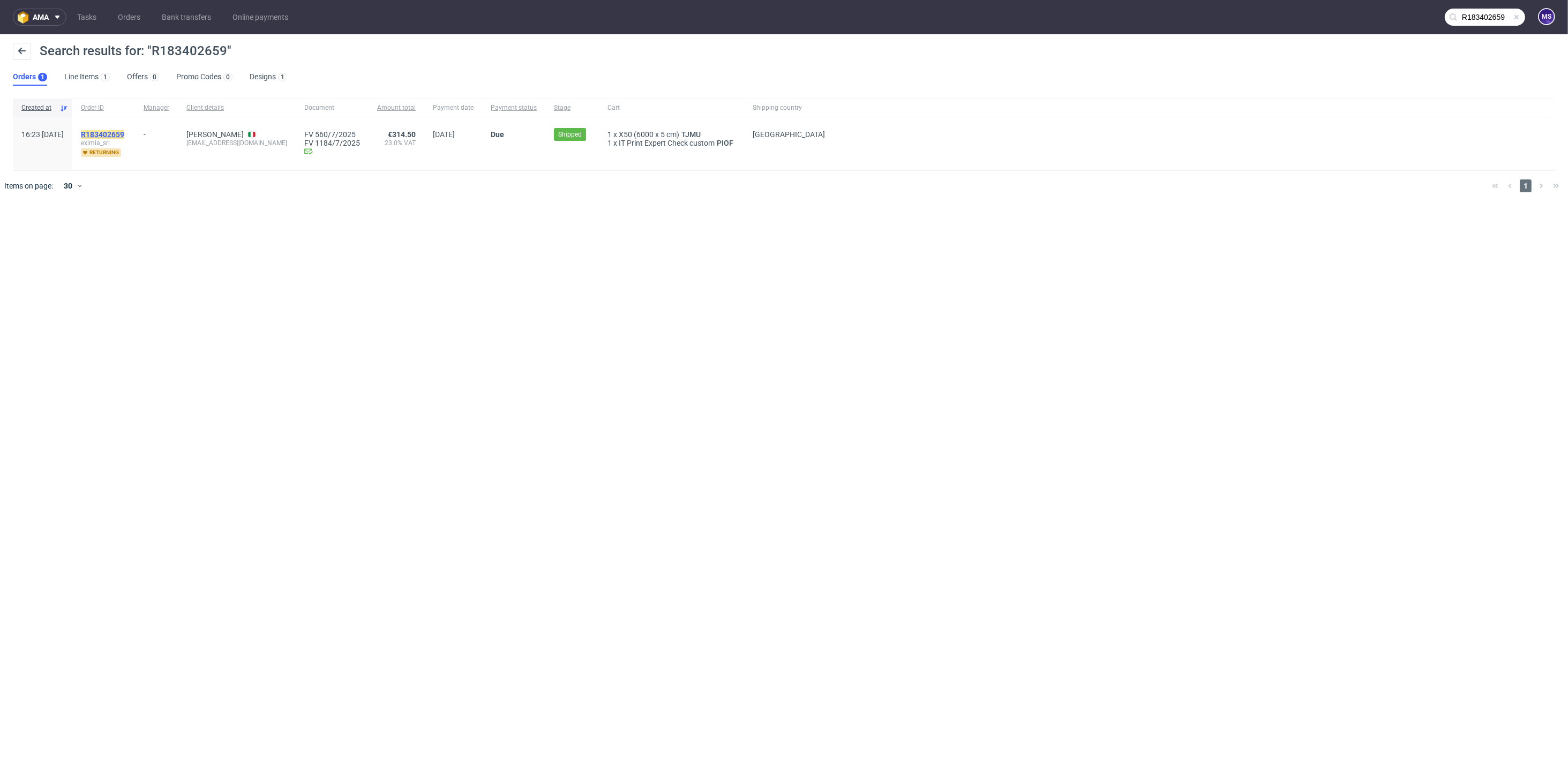
click at [125, 134] on mark "R183402659" at bounding box center [102, 134] width 43 height 9
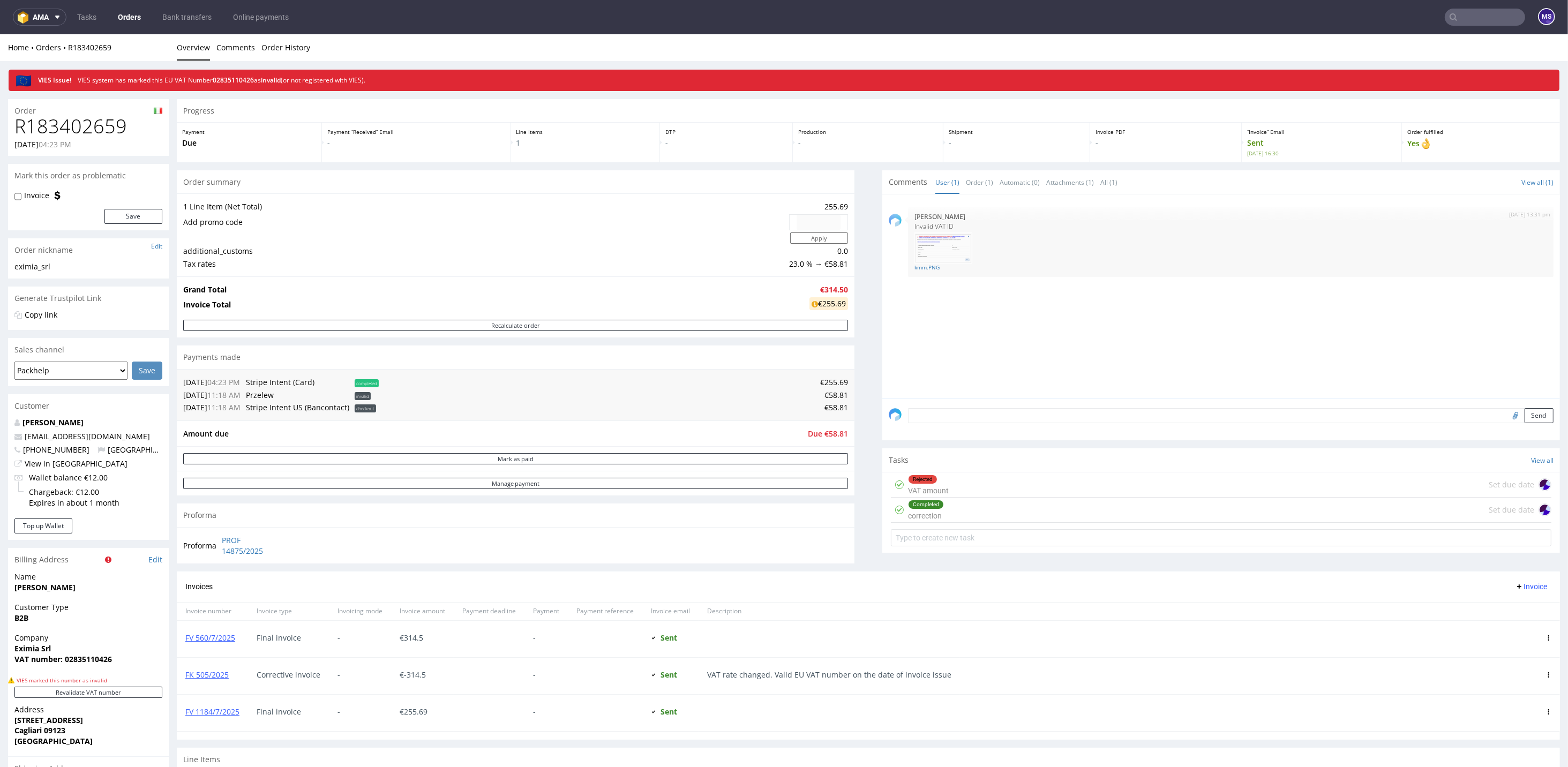
click at [957, 502] on div "Completed correction Set due date" at bounding box center [1220, 510] width 660 height 25
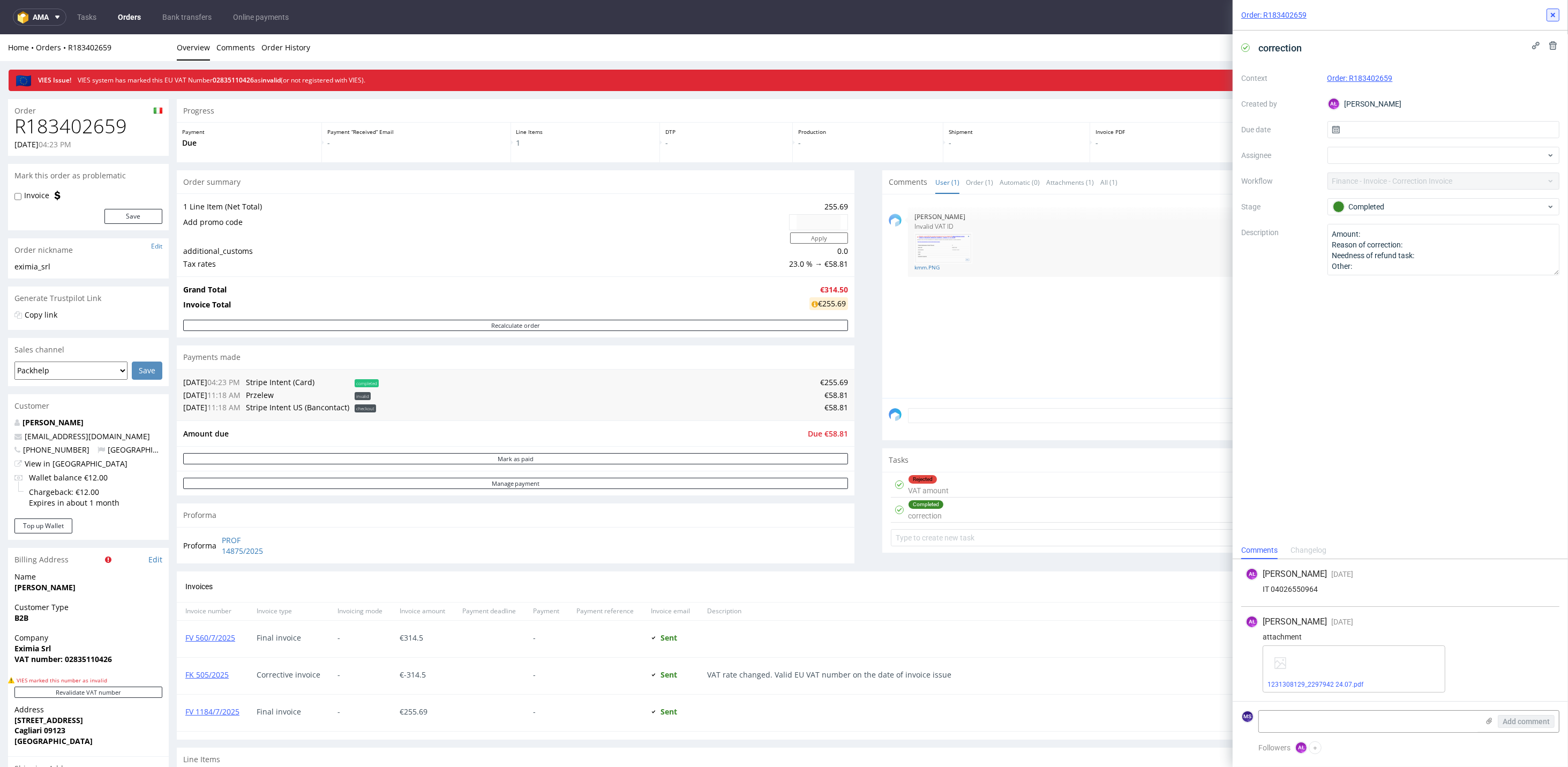
click at [1097, 16] on use at bounding box center [1553, 15] width 4 height 4
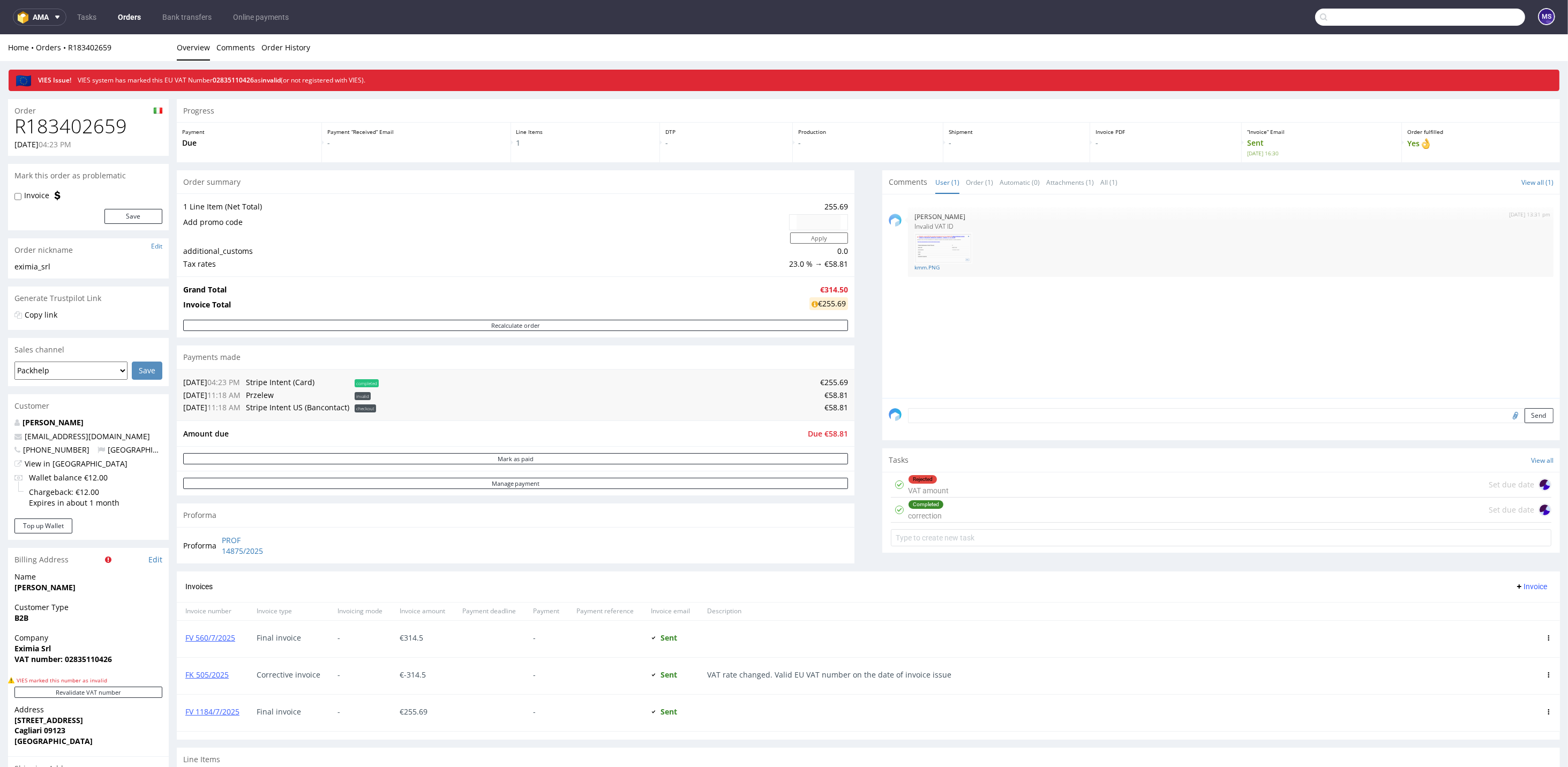
click at [1097, 11] on input "text" at bounding box center [1420, 17] width 210 height 17
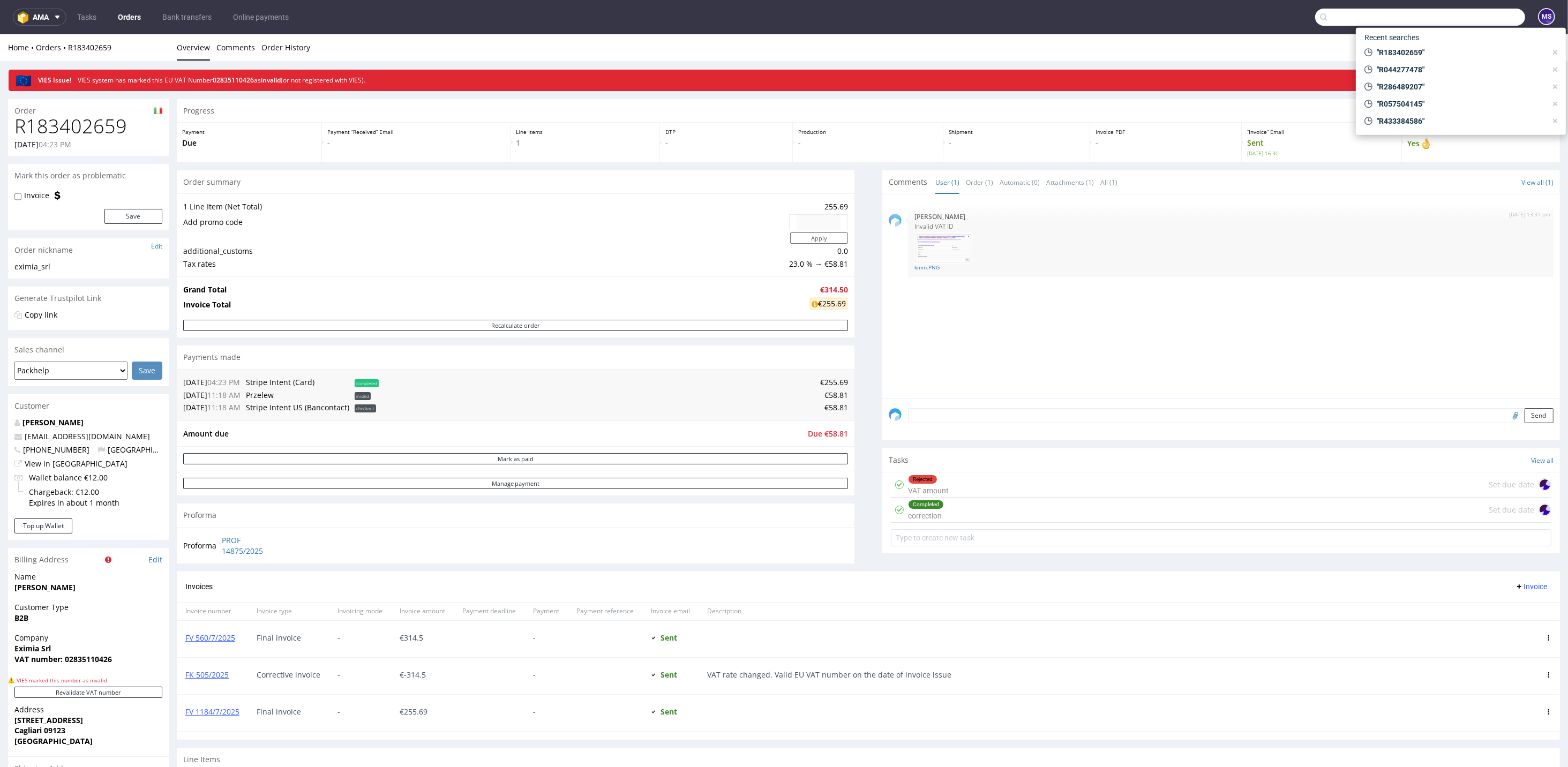
paste input "R438222489"
type input "R438222489"
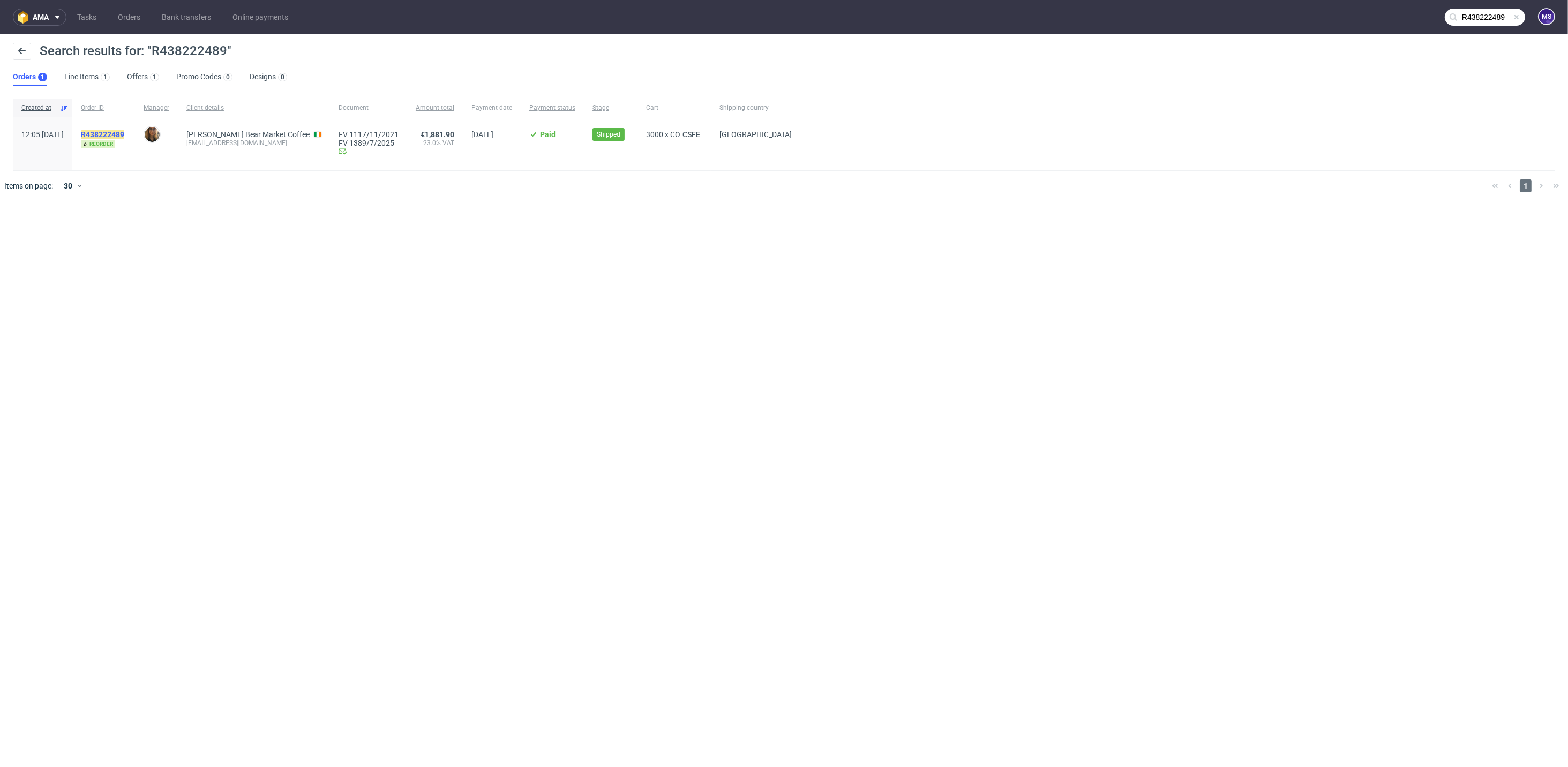
click at [125, 133] on mark "R438222489" at bounding box center [102, 134] width 43 height 9
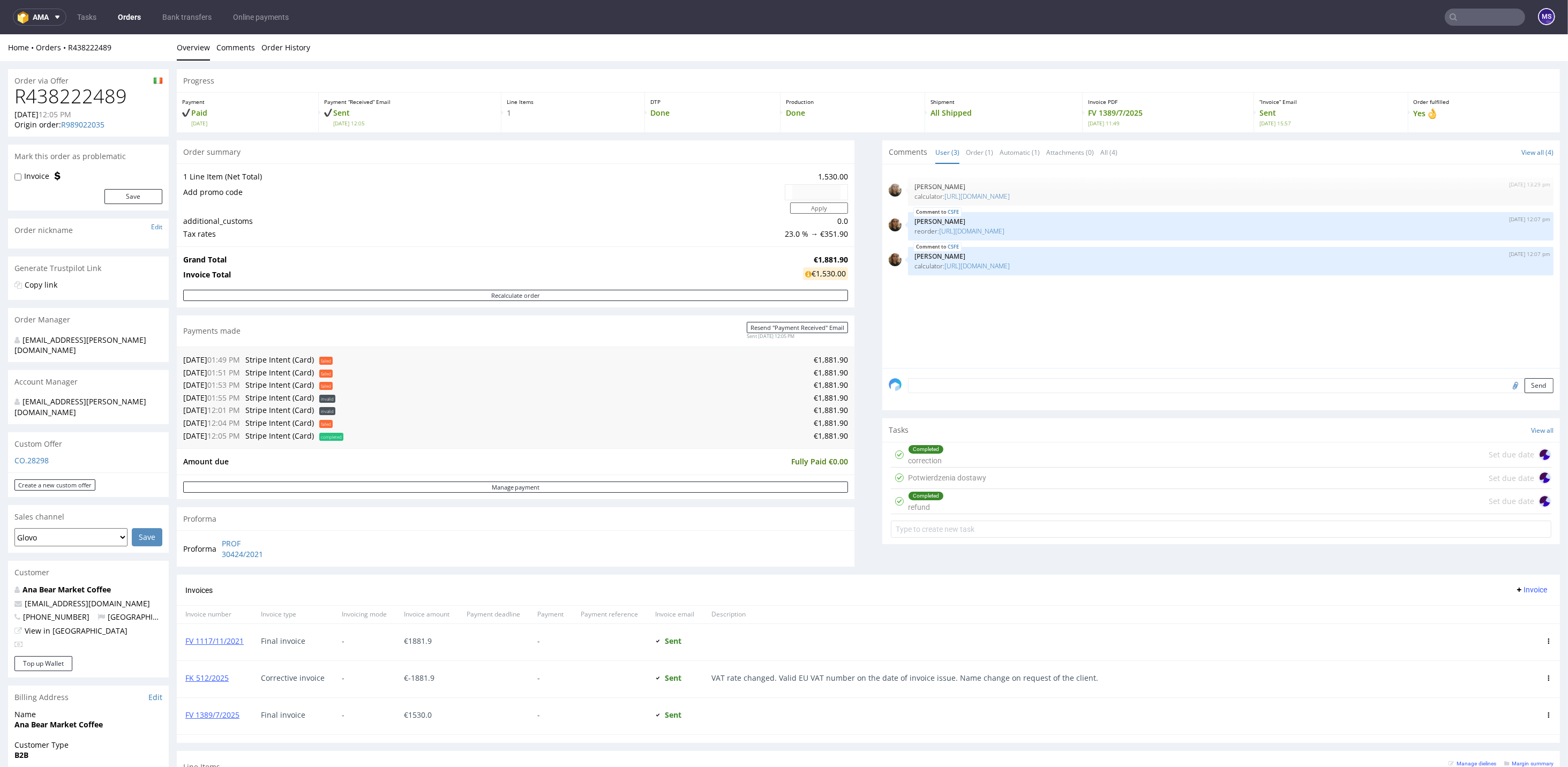
click at [976, 453] on div "Completed correction Set due date" at bounding box center [1220, 455] width 660 height 25
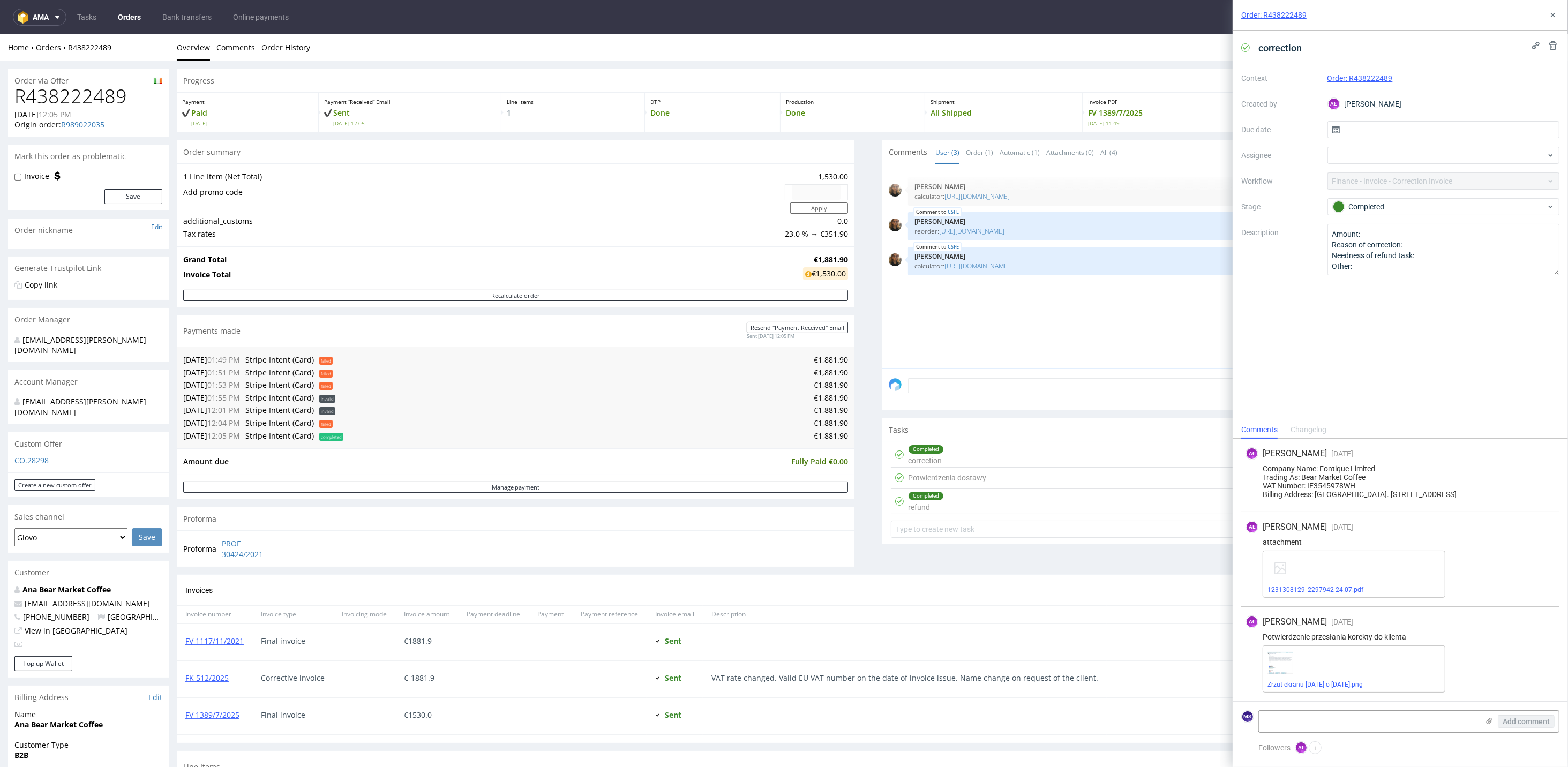
click at [983, 471] on div "Potwierdzenia dostawy Set due date" at bounding box center [1220, 478] width 660 height 21
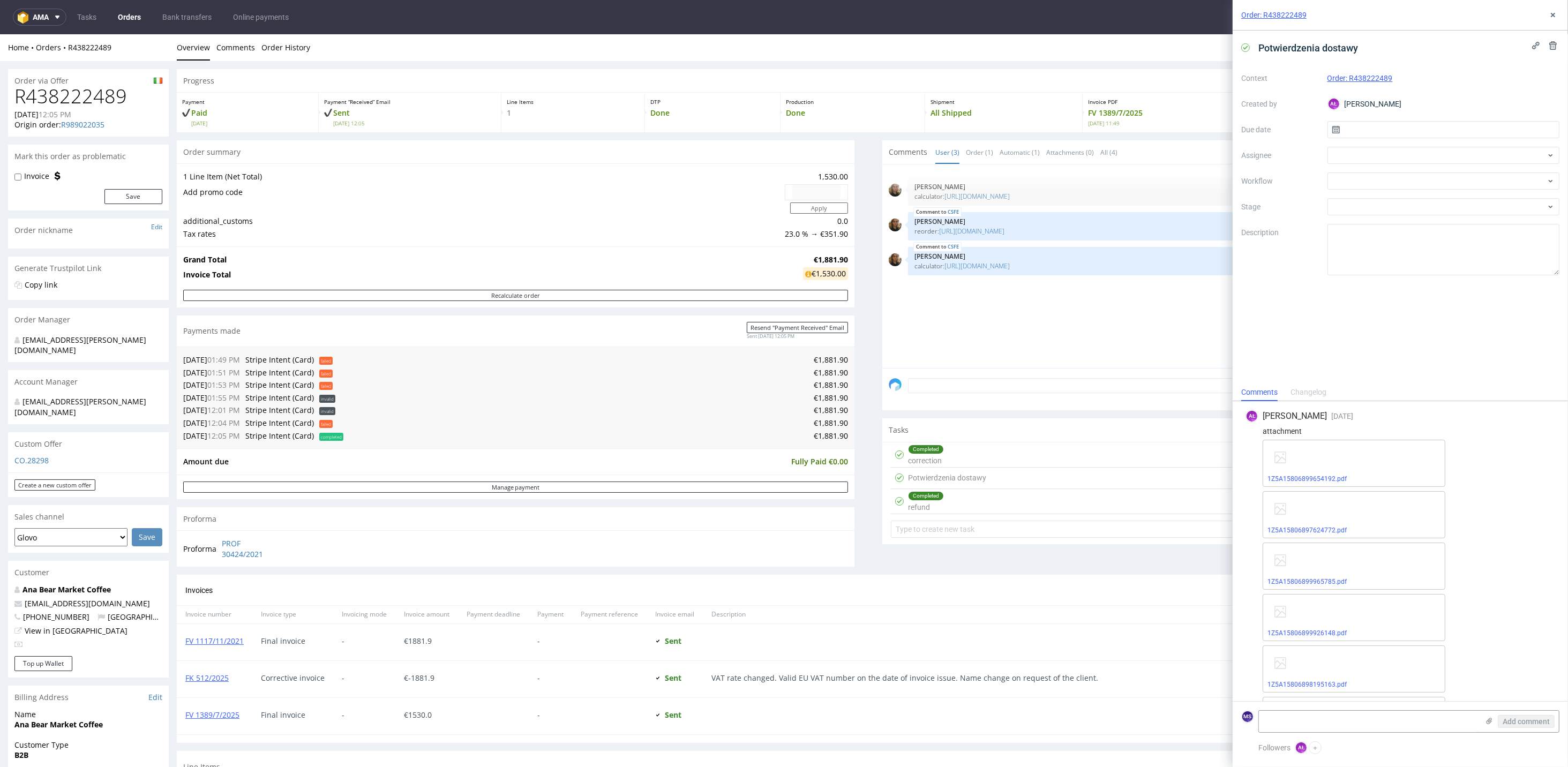
click at [956, 502] on div "Completed refund Set due date" at bounding box center [1220, 502] width 660 height 25
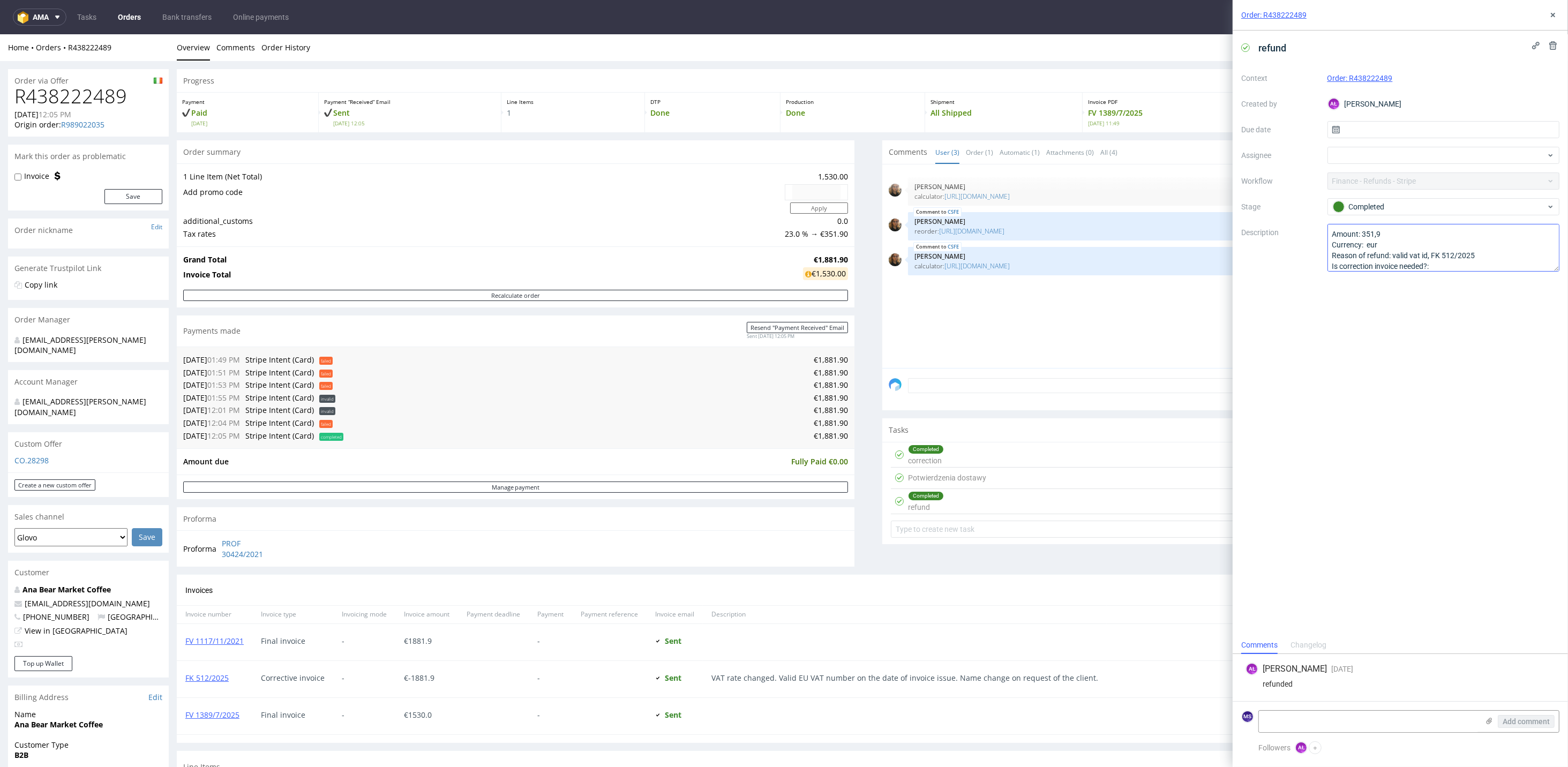
click at [1097, 268] on textarea "Amount: 351,9 Currency: eur Reason of refund: valid vat id, FK 512/2025 Is corr…" at bounding box center [1443, 248] width 233 height 48
drag, startPoint x: 1554, startPoint y: 268, endPoint x: 1553, endPoint y: 258, distance: 10.0
click at [1097, 258] on textarea "Amount: 351,9 Currency: eur Reason of refund: valid vat id, FK 512/2025 Is corr…" at bounding box center [1443, 242] width 233 height 38
click at [969, 458] on div "Completed correction Set due date" at bounding box center [1220, 455] width 660 height 25
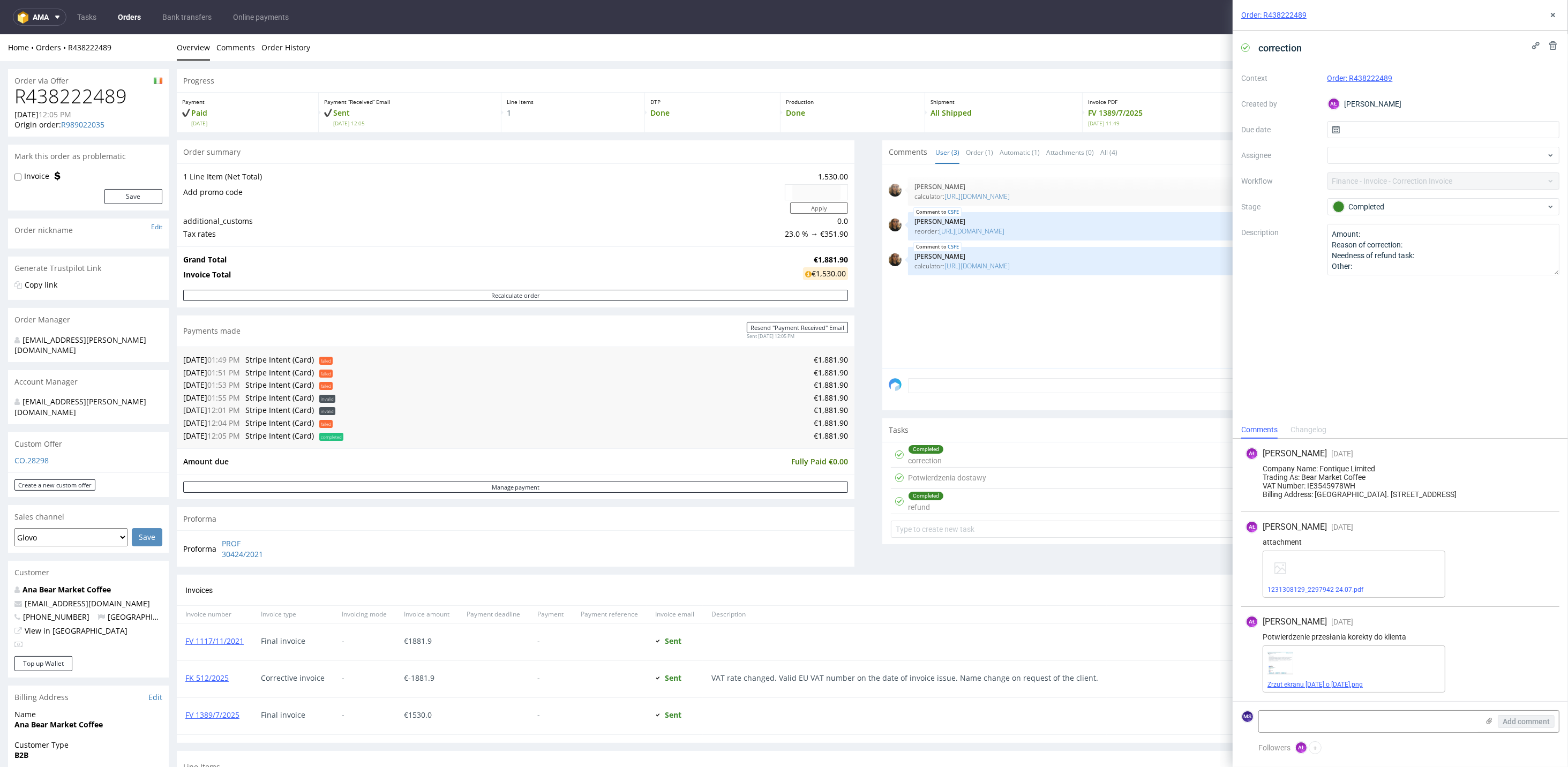
click at [1097, 502] on link "Zrzut ekranu [DATE] o [DATE].png" at bounding box center [1315, 684] width 95 height 8
click at [1097, 18] on button at bounding box center [1553, 15] width 13 height 13
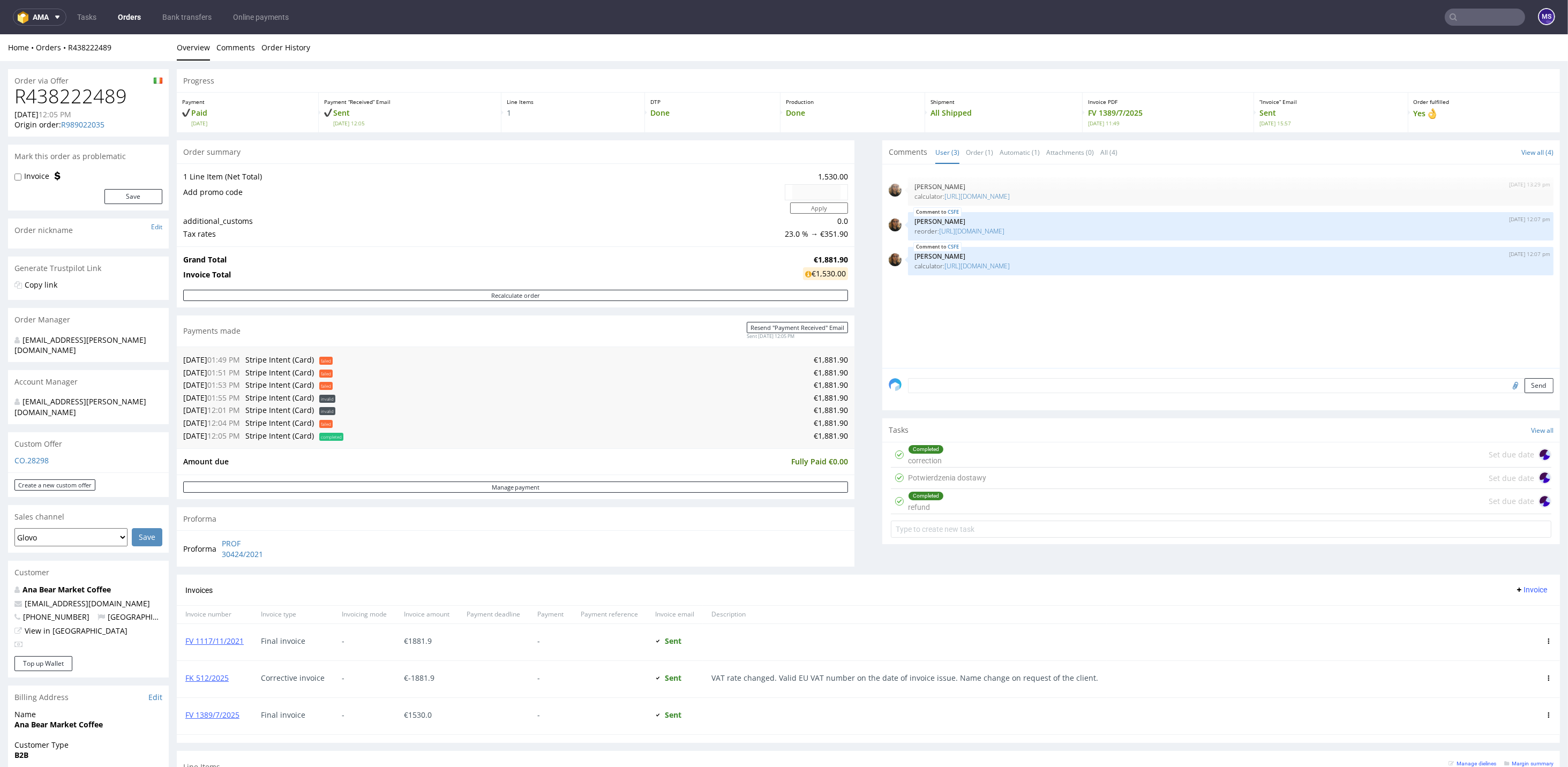
click at [954, 464] on div "Completed correction Set due date" at bounding box center [1220, 455] width 660 height 25
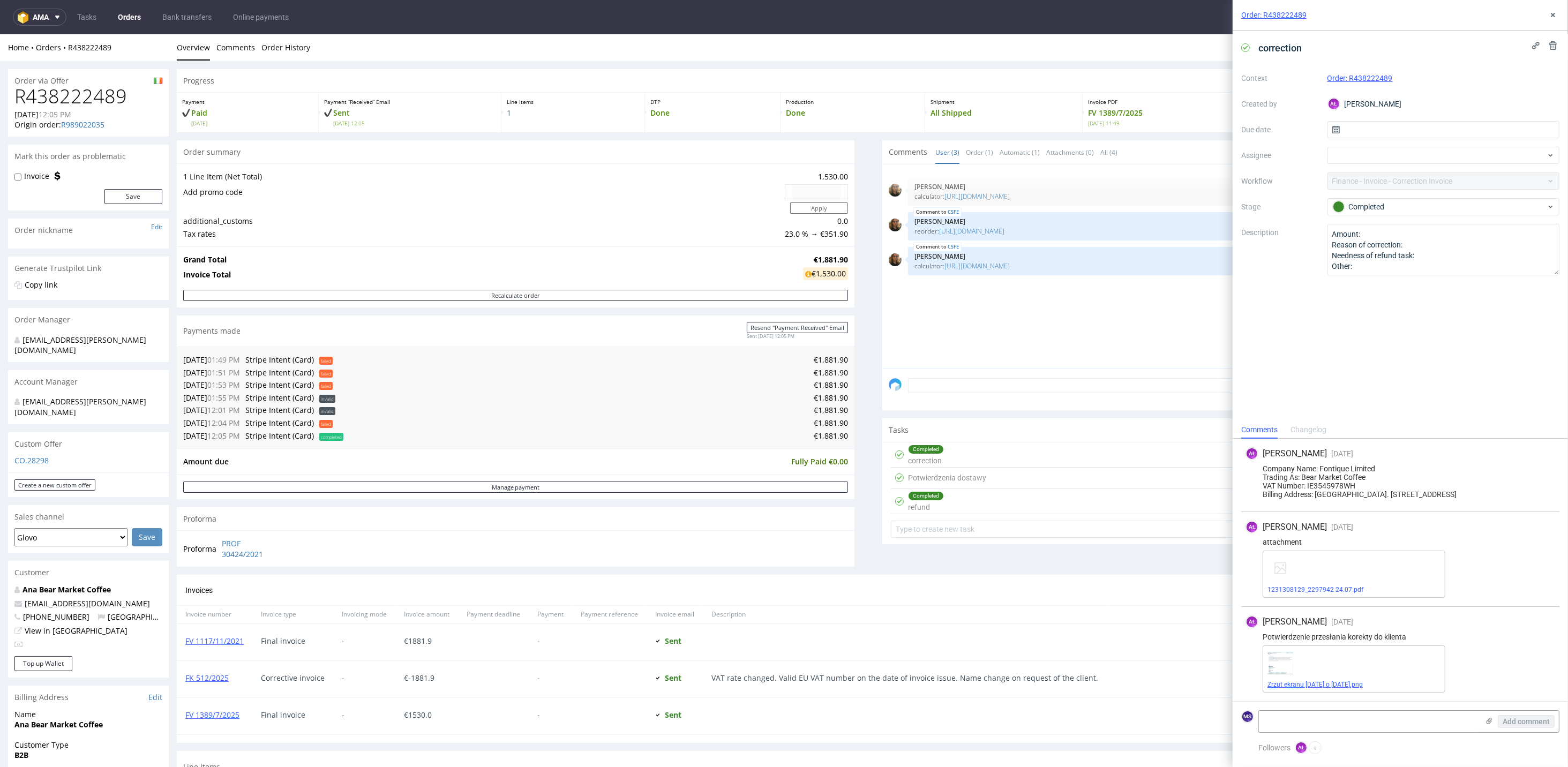
click at [1097, 502] on link "Zrzut ekranu [DATE] o [DATE].png" at bounding box center [1315, 684] width 95 height 8
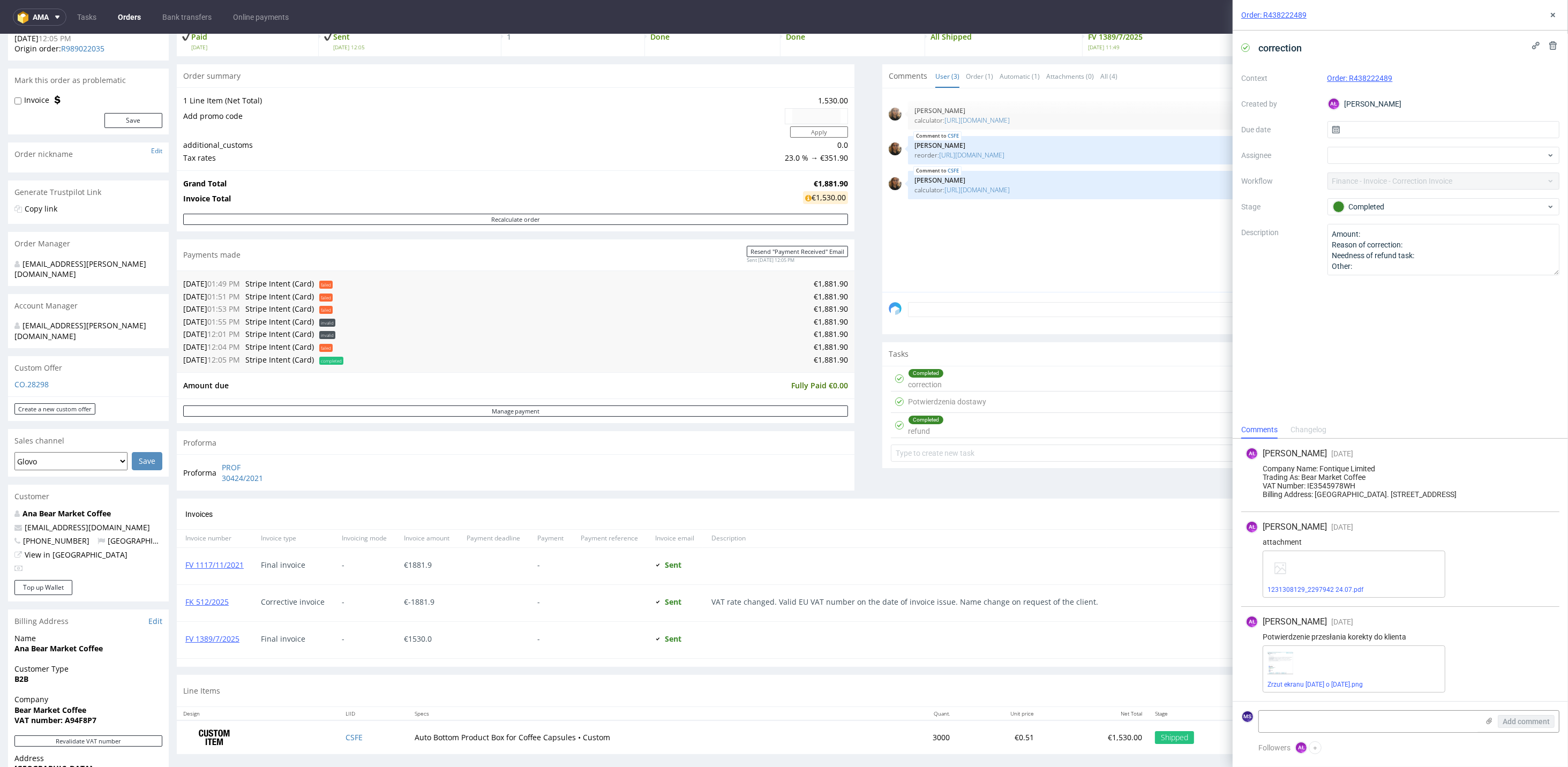
scroll to position [214, 0]
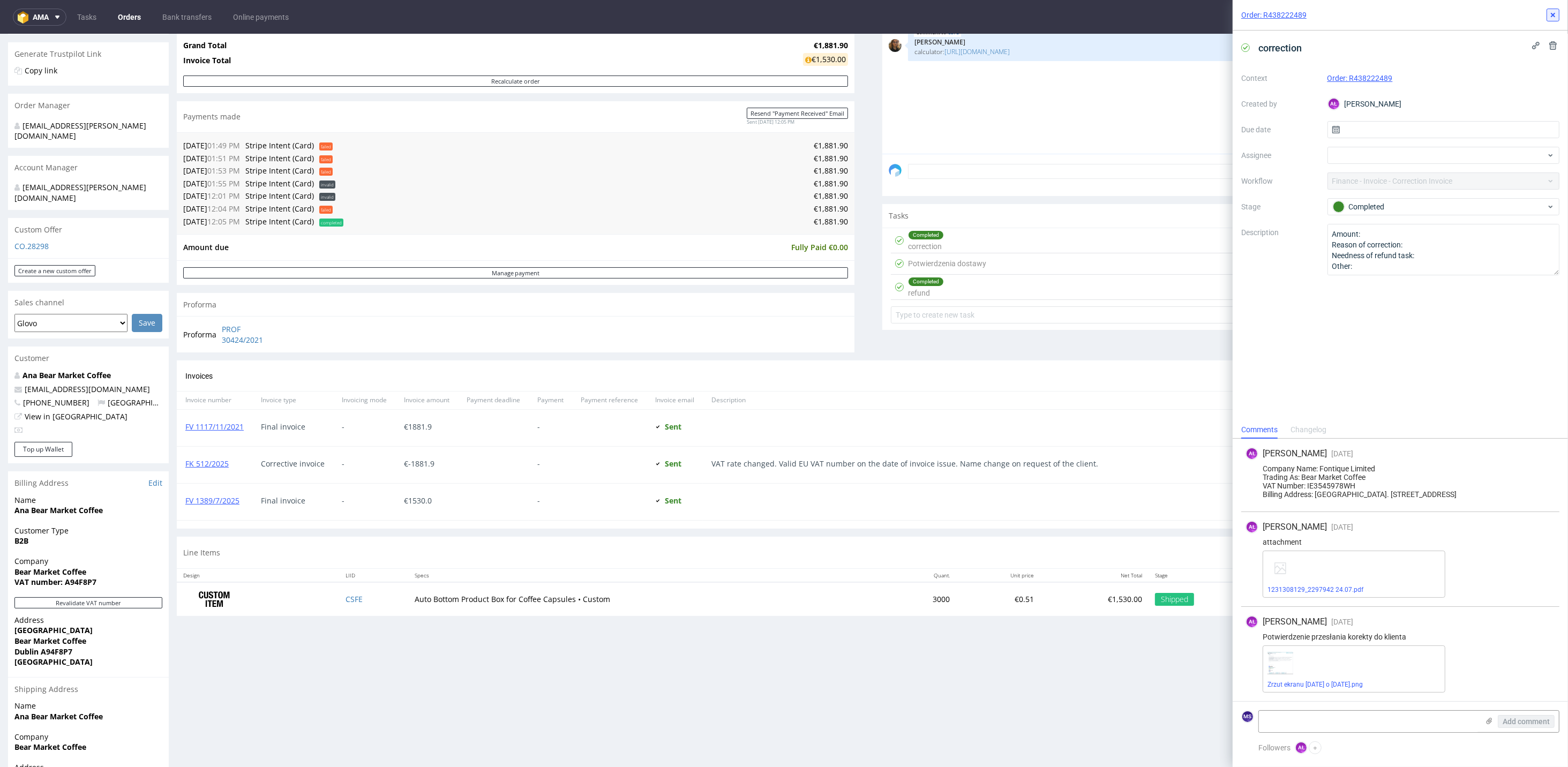
click at [1097, 16] on use at bounding box center [1553, 15] width 4 height 4
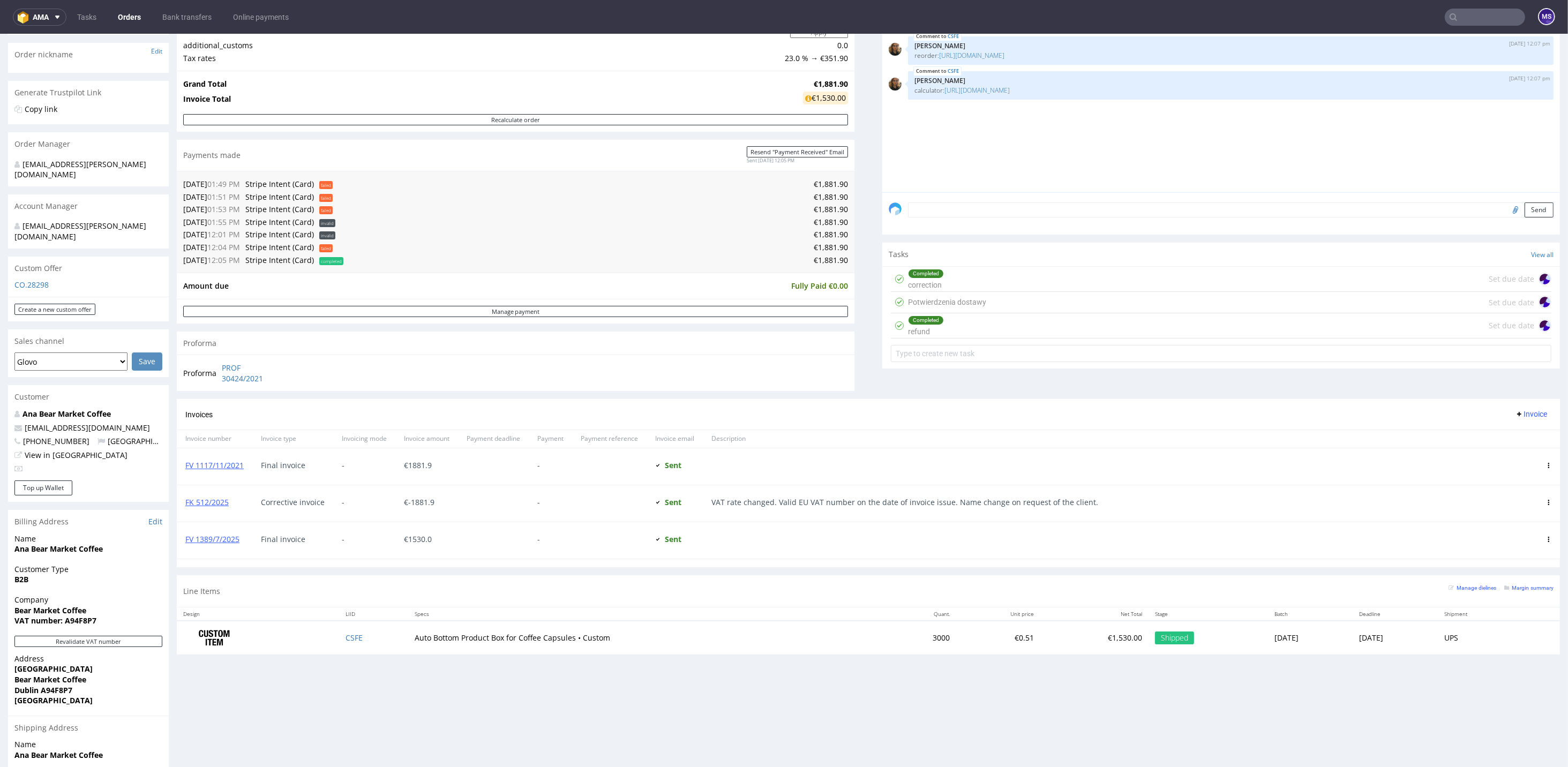
scroll to position [110, 0]
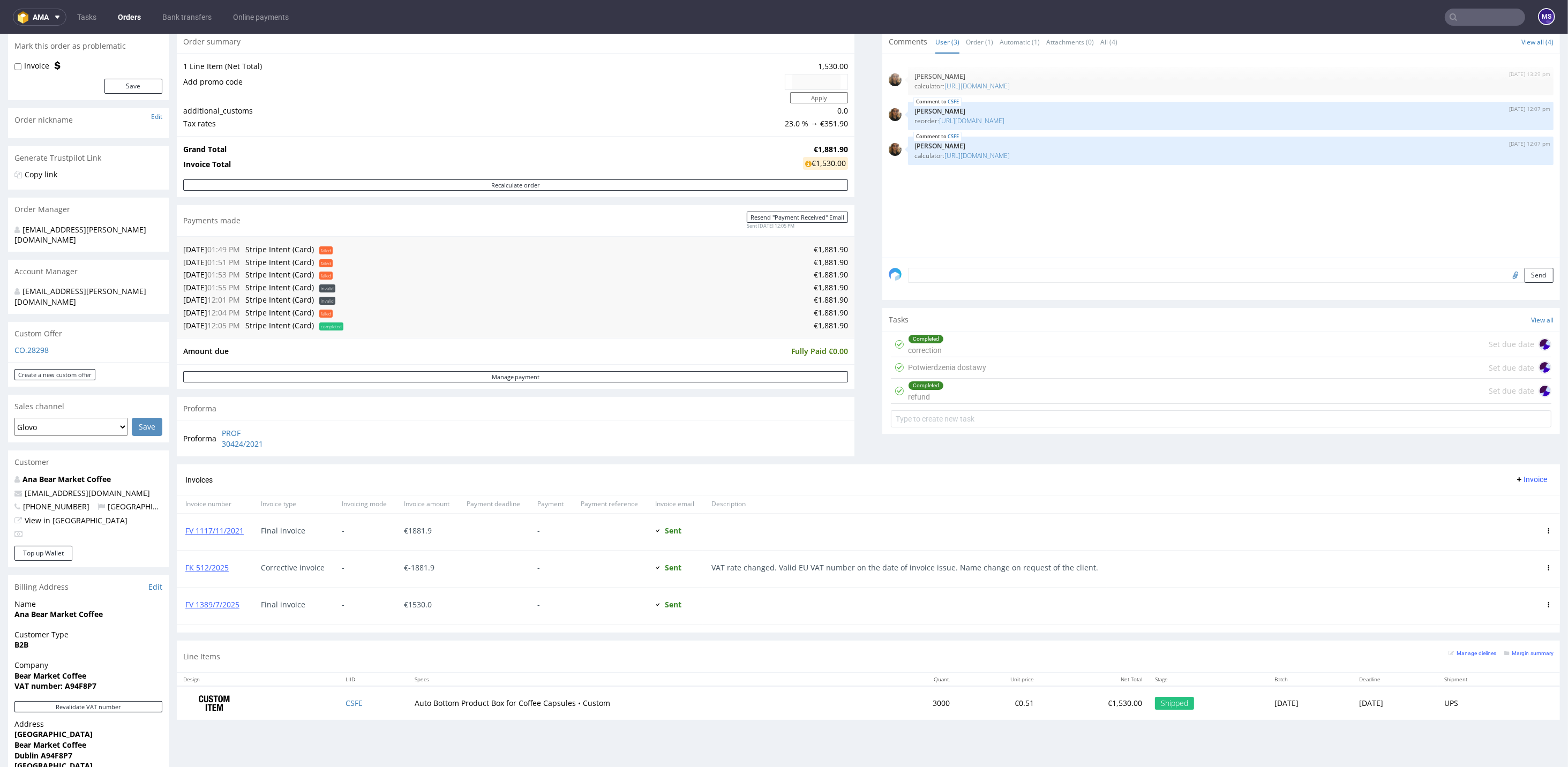
click at [1097, 16] on input "text" at bounding box center [1485, 17] width 80 height 17
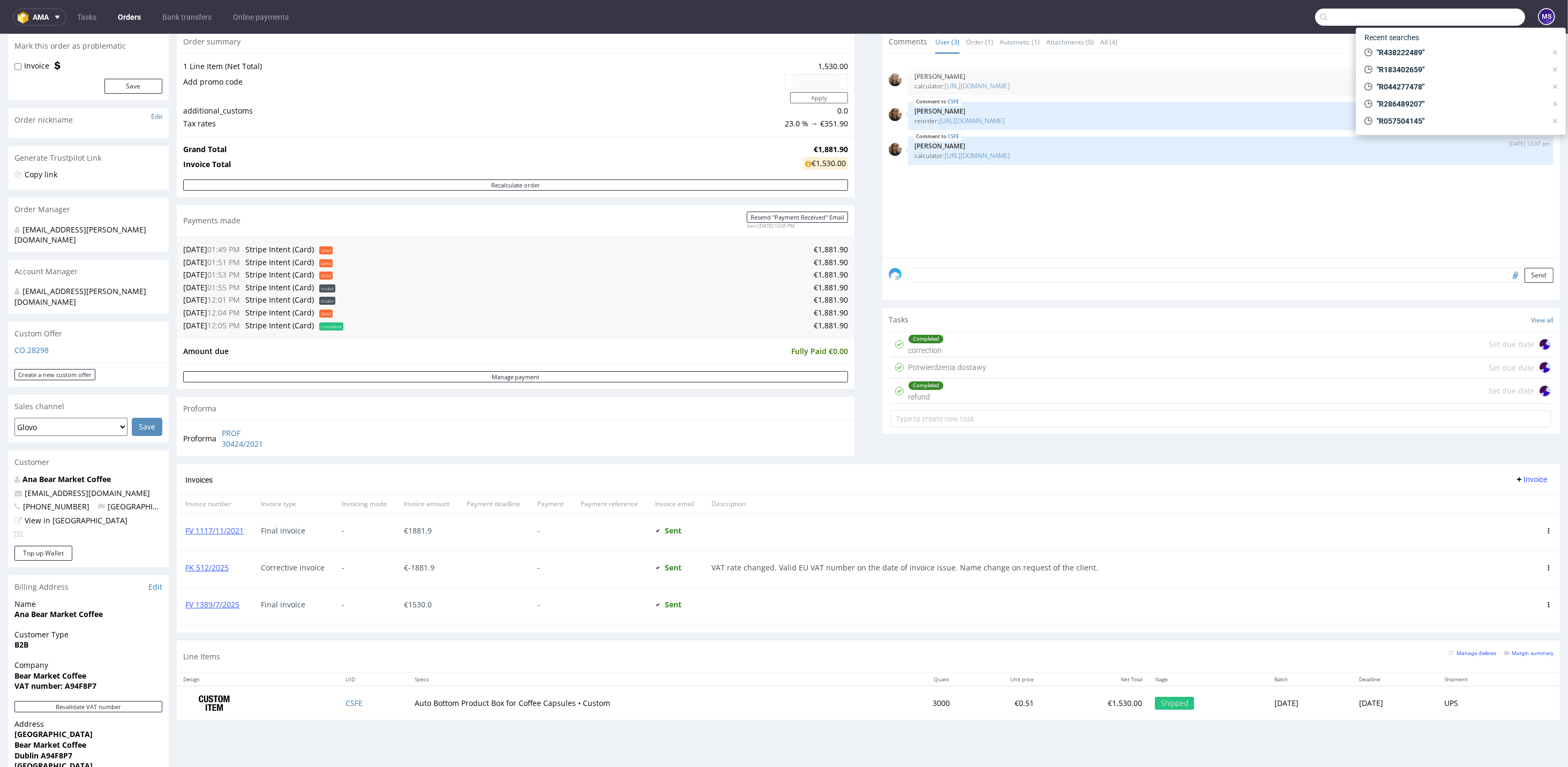
paste input "R969900503"
type input "R969900503"
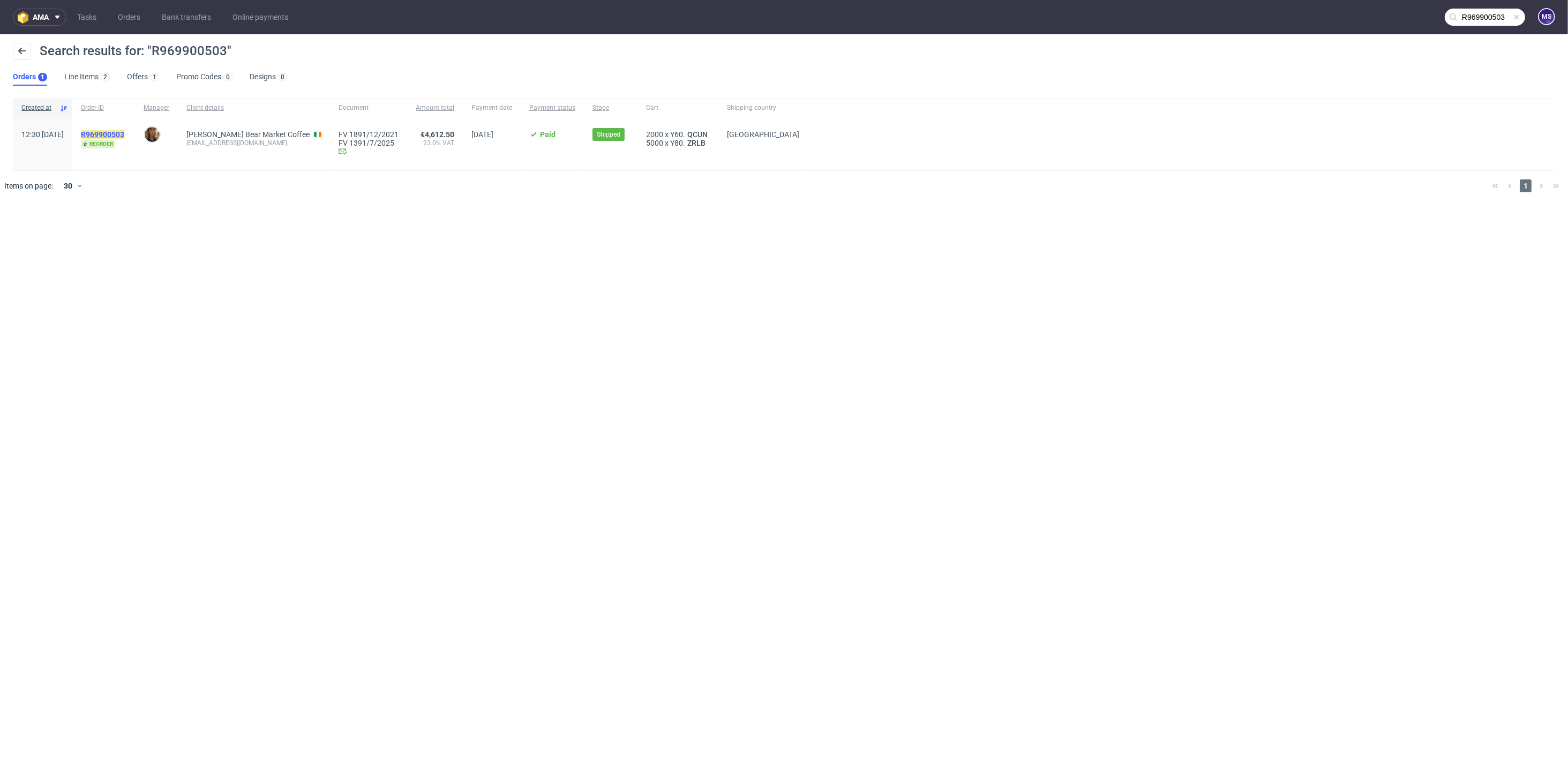
click at [125, 132] on mark "R969900503" at bounding box center [102, 134] width 43 height 9
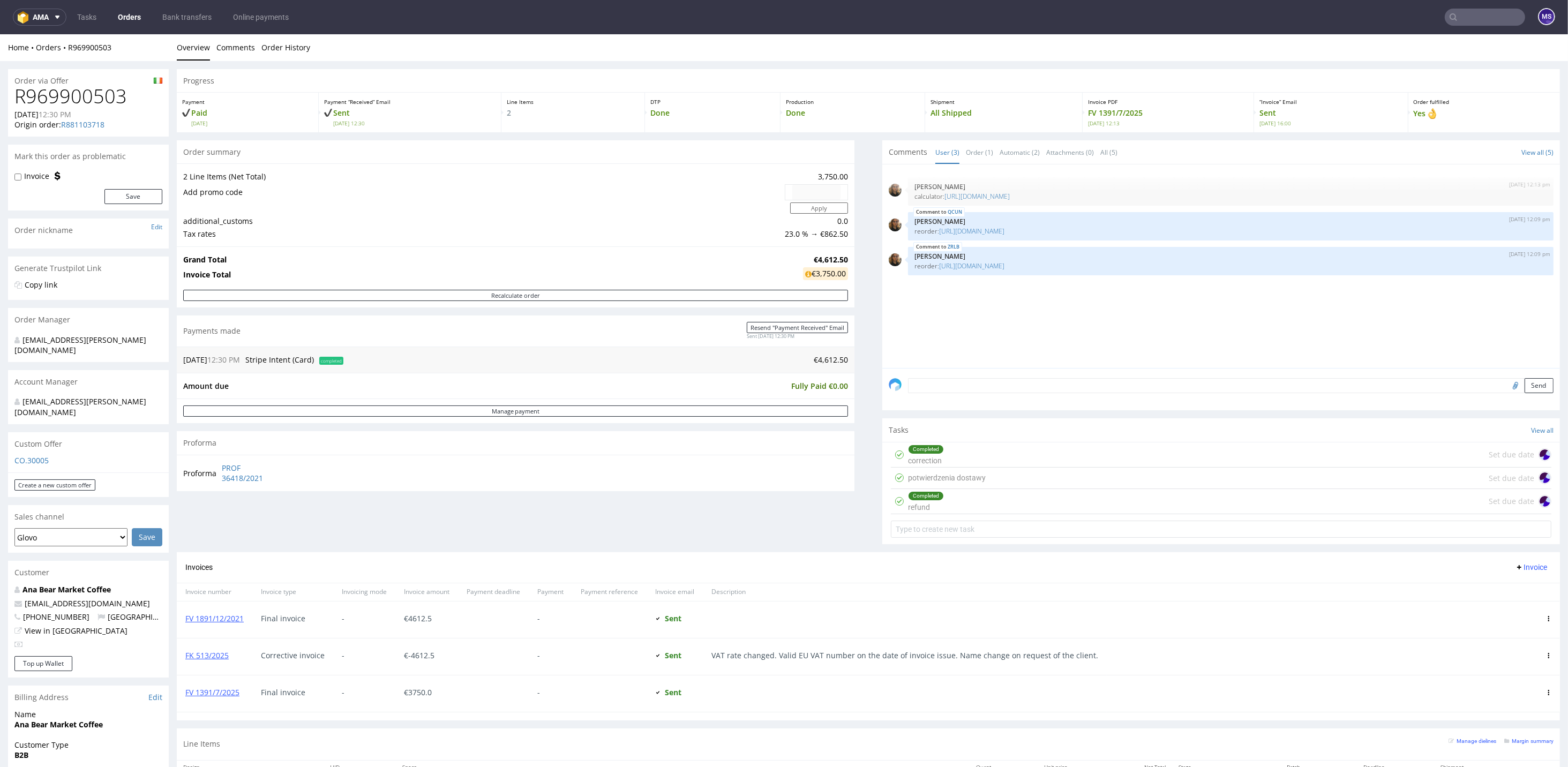
drag, startPoint x: 986, startPoint y: 453, endPoint x: 991, endPoint y: 458, distance: 7.1
click at [986, 452] on div "Completed correction Set due date" at bounding box center [1220, 455] width 660 height 25
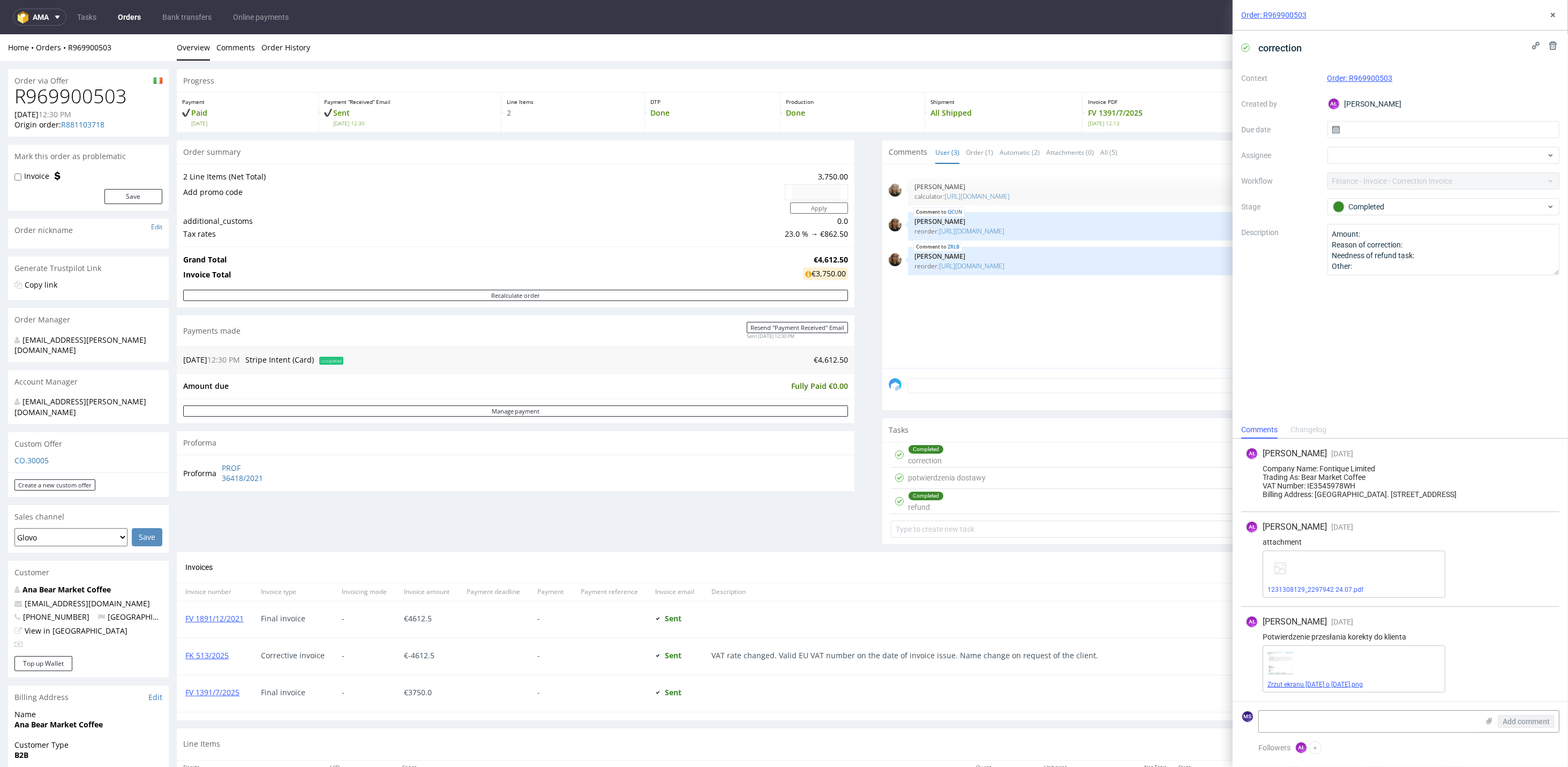
click at [1097, 502] on link "Zrzut ekranu [DATE] o [DATE].png" at bounding box center [1315, 684] width 95 height 8
click at [1097, 14] on icon at bounding box center [1553, 15] width 9 height 9
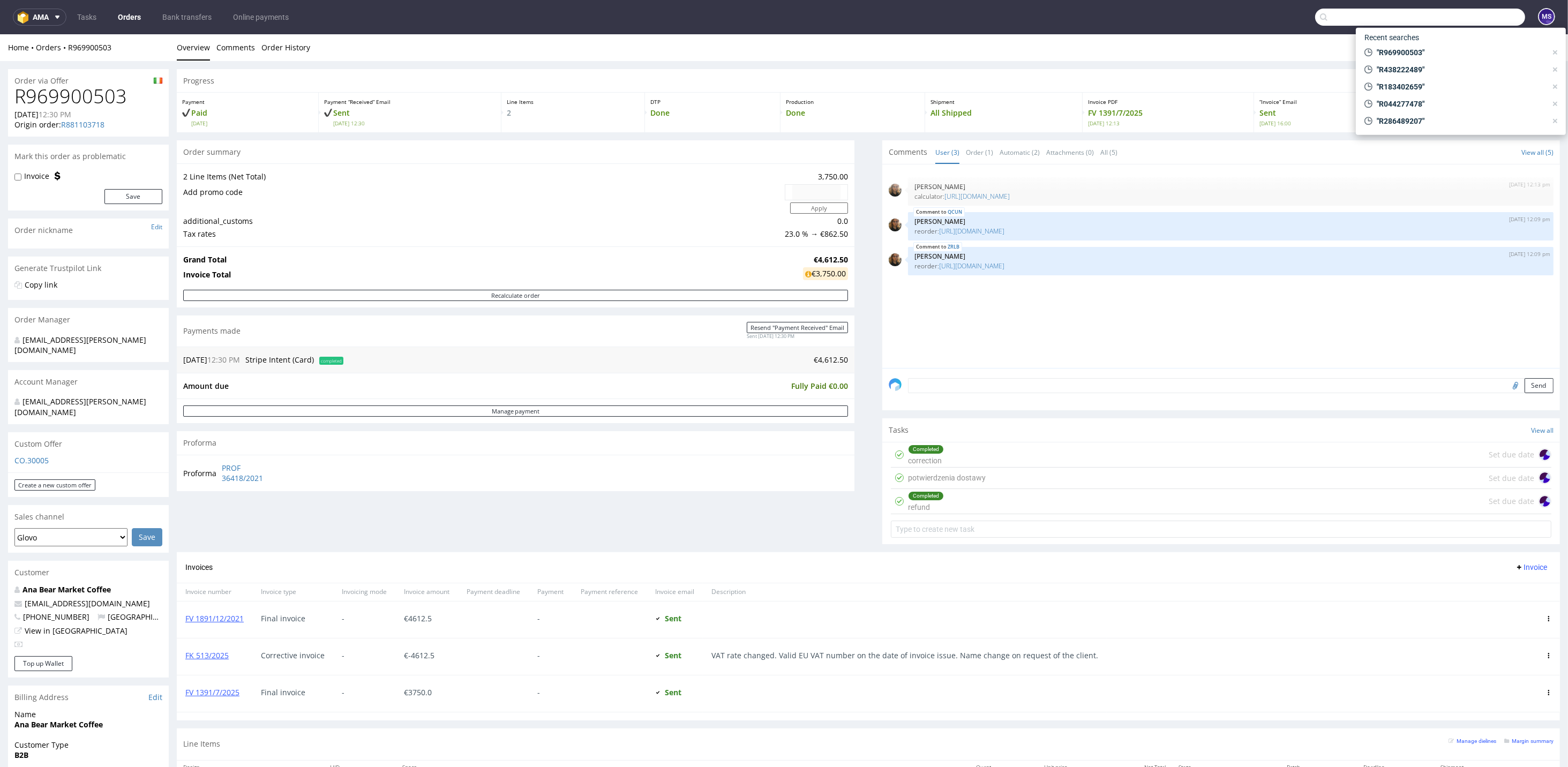
click at [1097, 19] on input "text" at bounding box center [1420, 17] width 210 height 17
paste input "R181855731"
type input "R181855731"
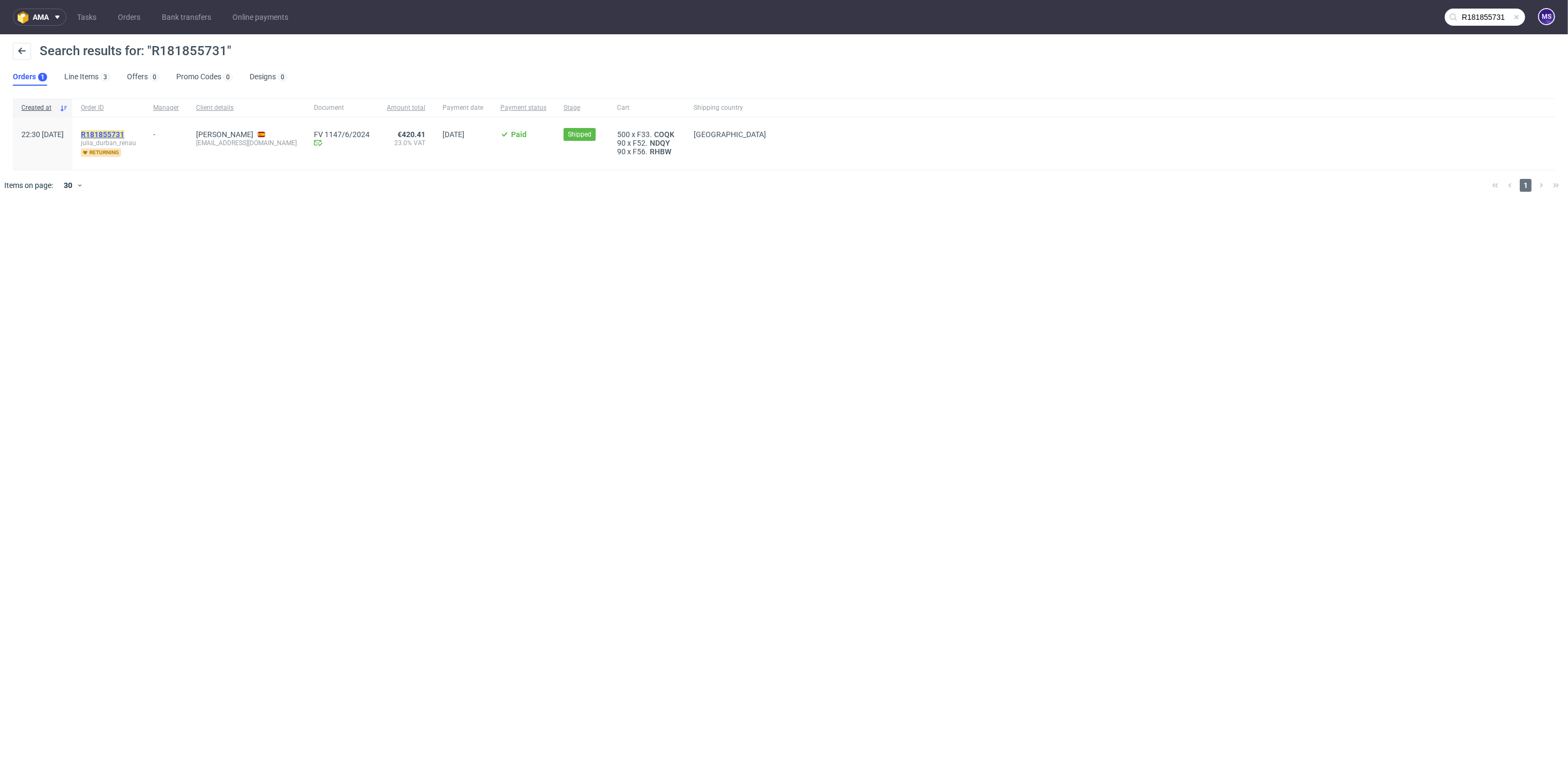
click at [125, 132] on mark "R181855731" at bounding box center [102, 134] width 43 height 9
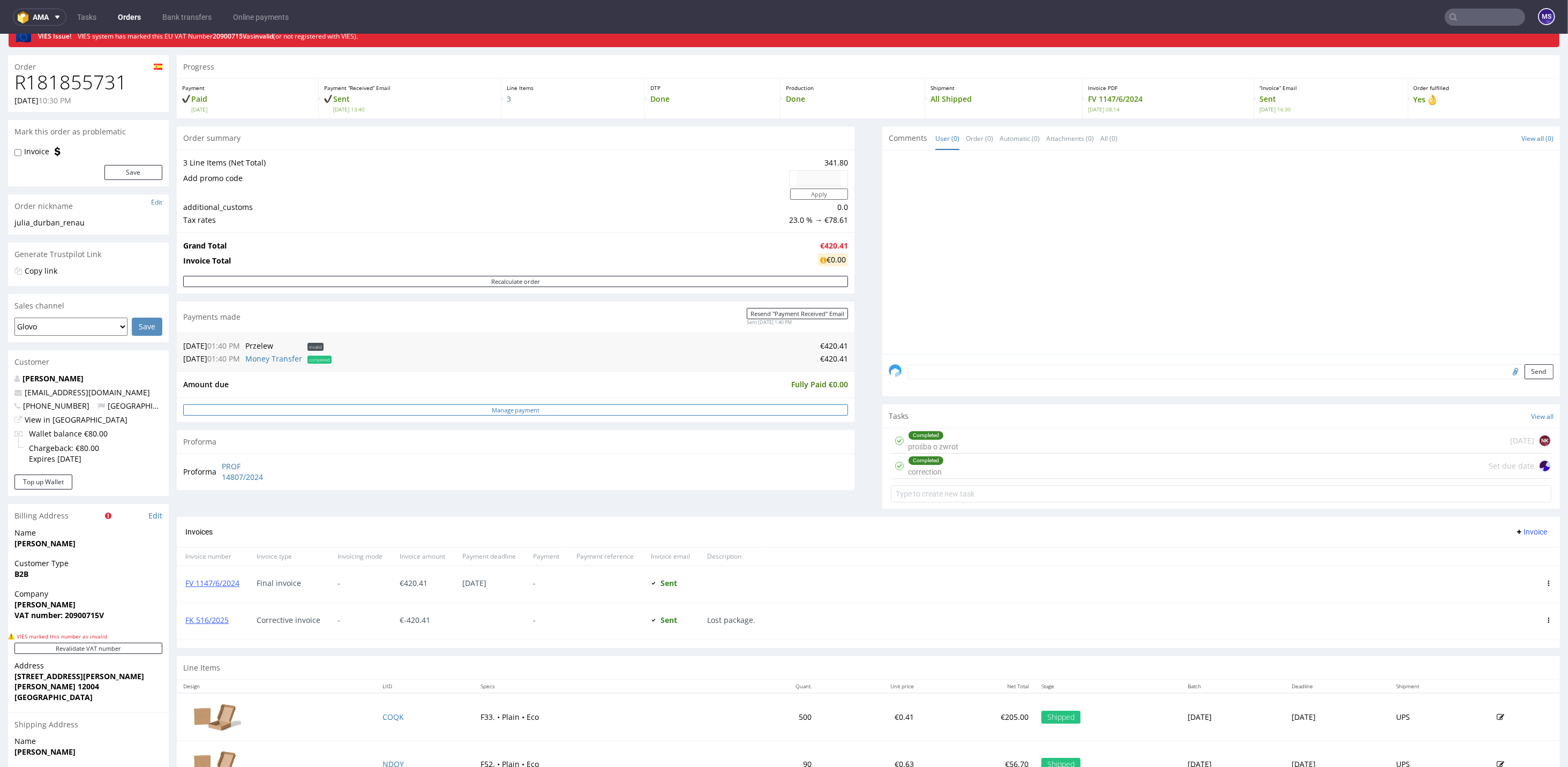
scroll to position [71, 0]
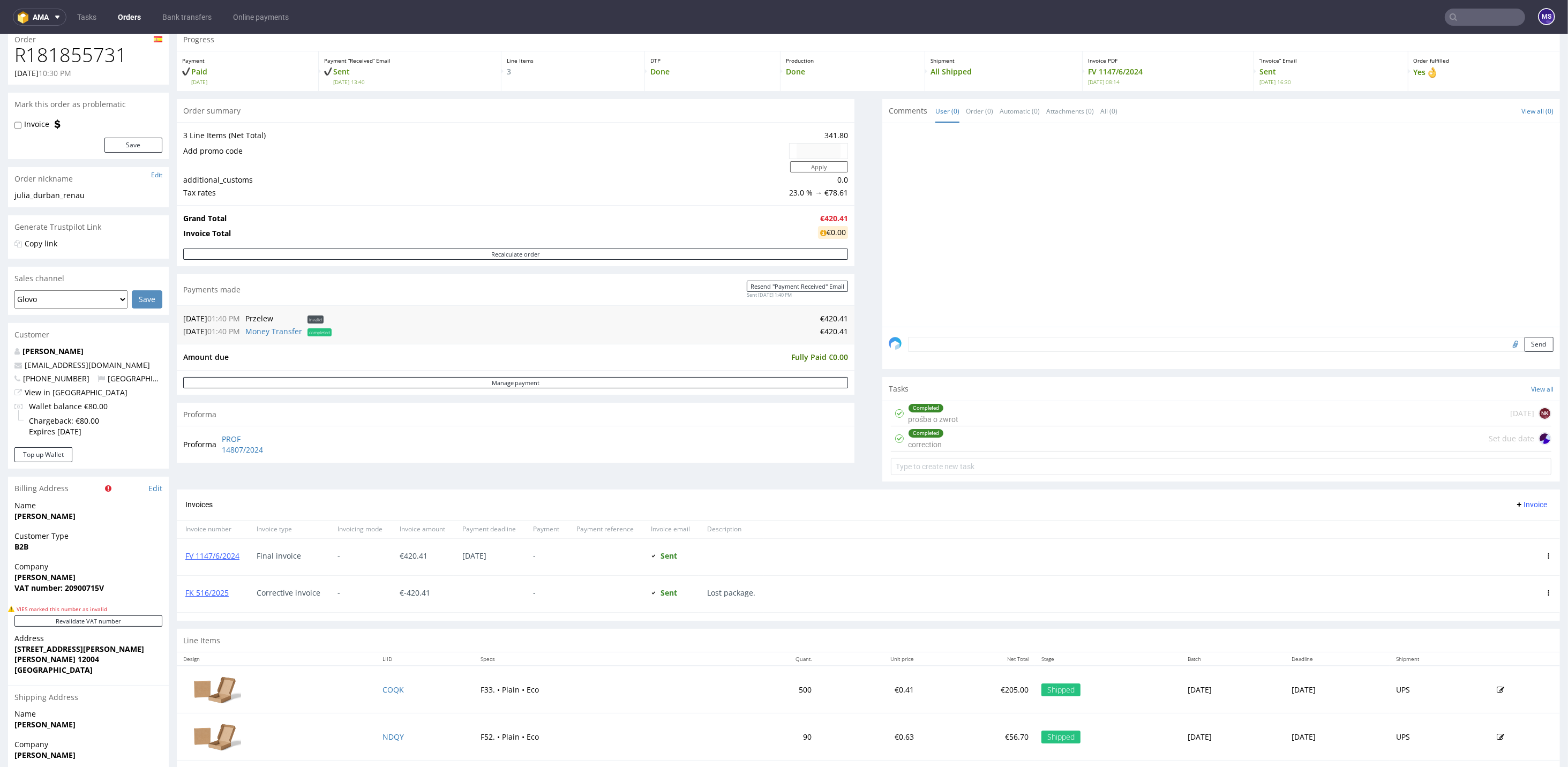
click at [960, 442] on div "Completed correction Set due date" at bounding box center [1220, 439] width 660 height 25
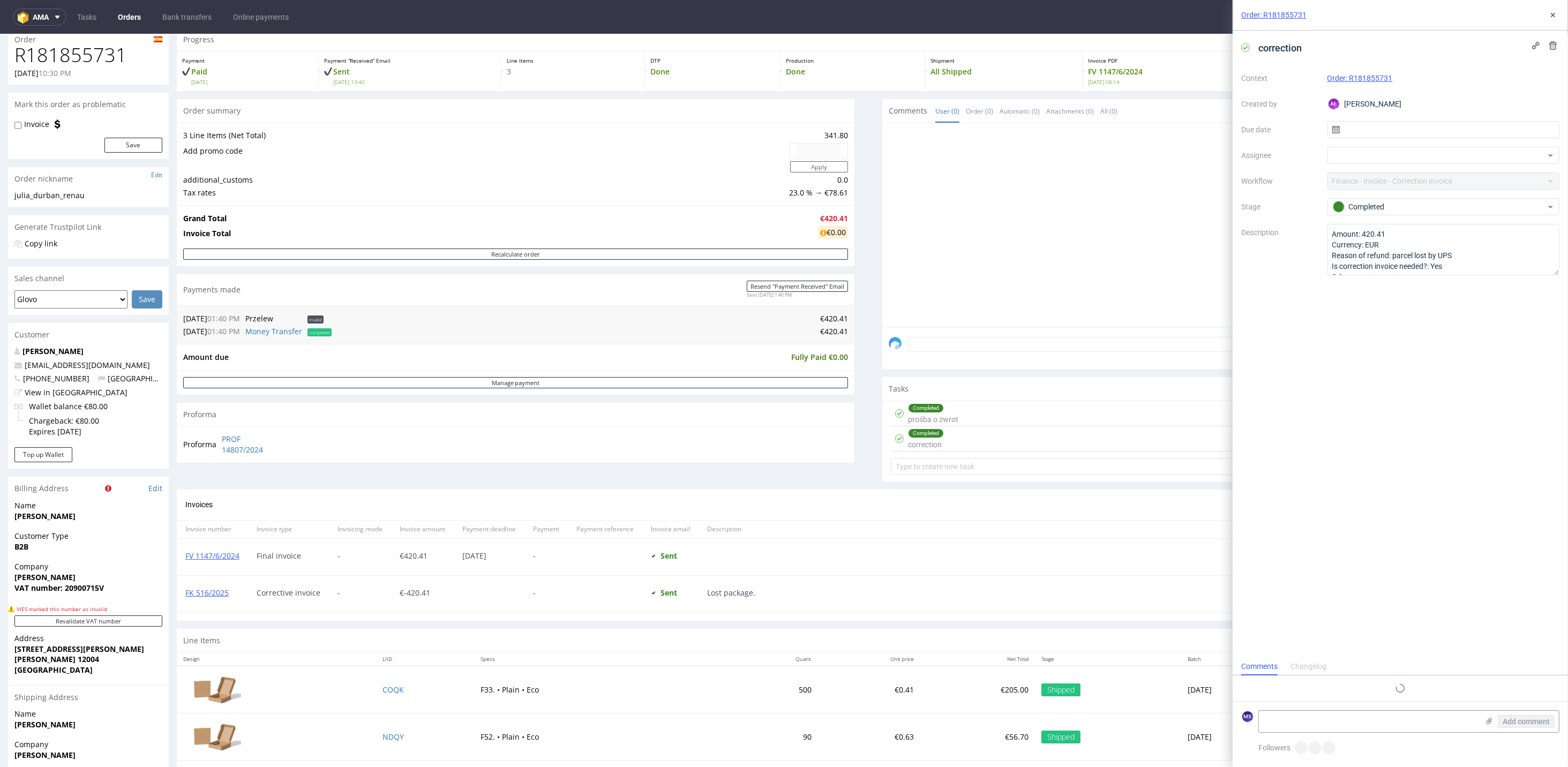
scroll to position [9, 0]
drag, startPoint x: 1554, startPoint y: 270, endPoint x: 1559, endPoint y: 265, distance: 7.1
click at [1097, 265] on div "correction Context Order: R181855731 Created by AŁ [PERSON_NAME] Due date Assig…" at bounding box center [1400, 357] width 335 height 653
click at [1097, 14] on icon at bounding box center [1553, 15] width 9 height 9
